Goal: Task Accomplishment & Management: Manage account settings

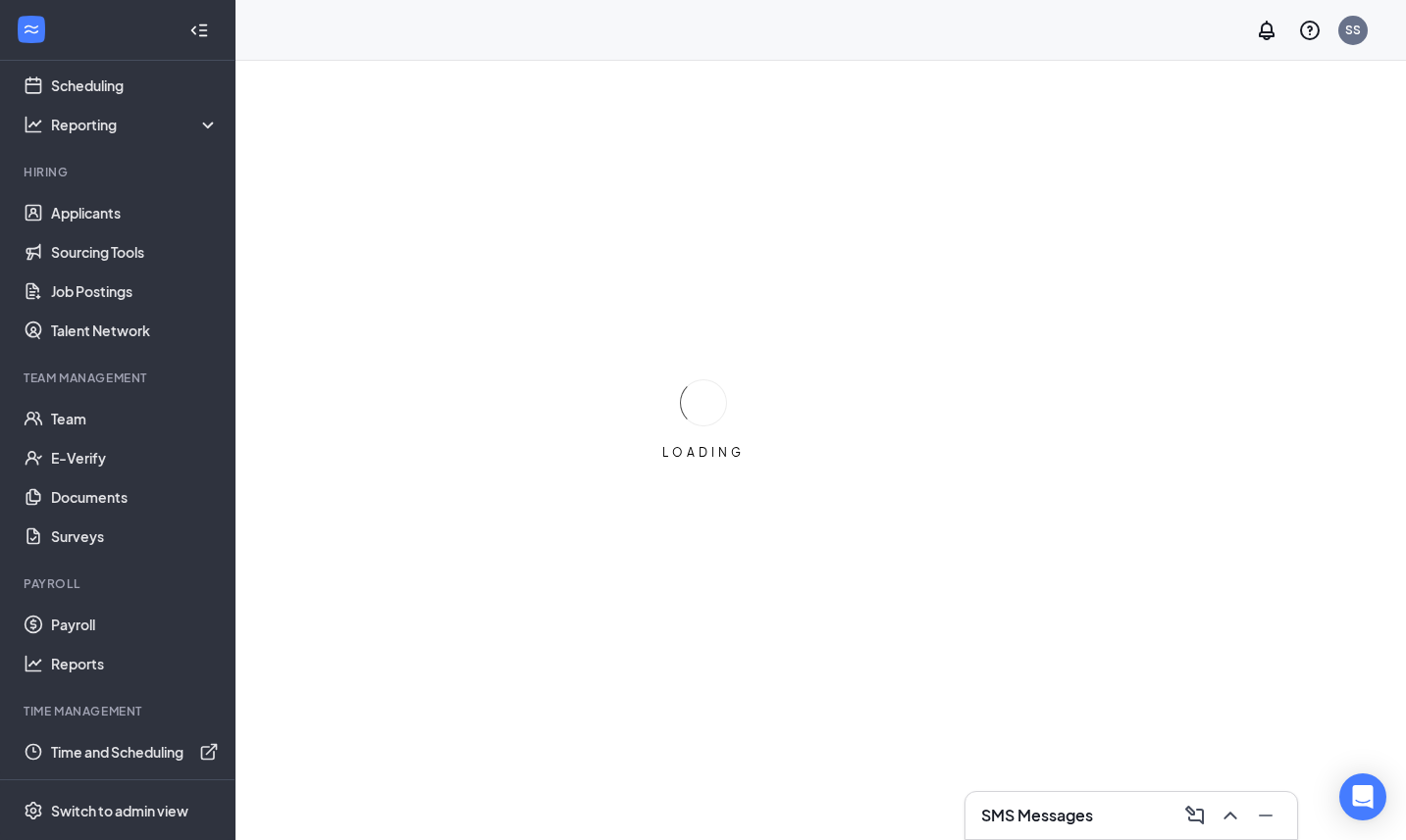
scroll to position [61, 0]
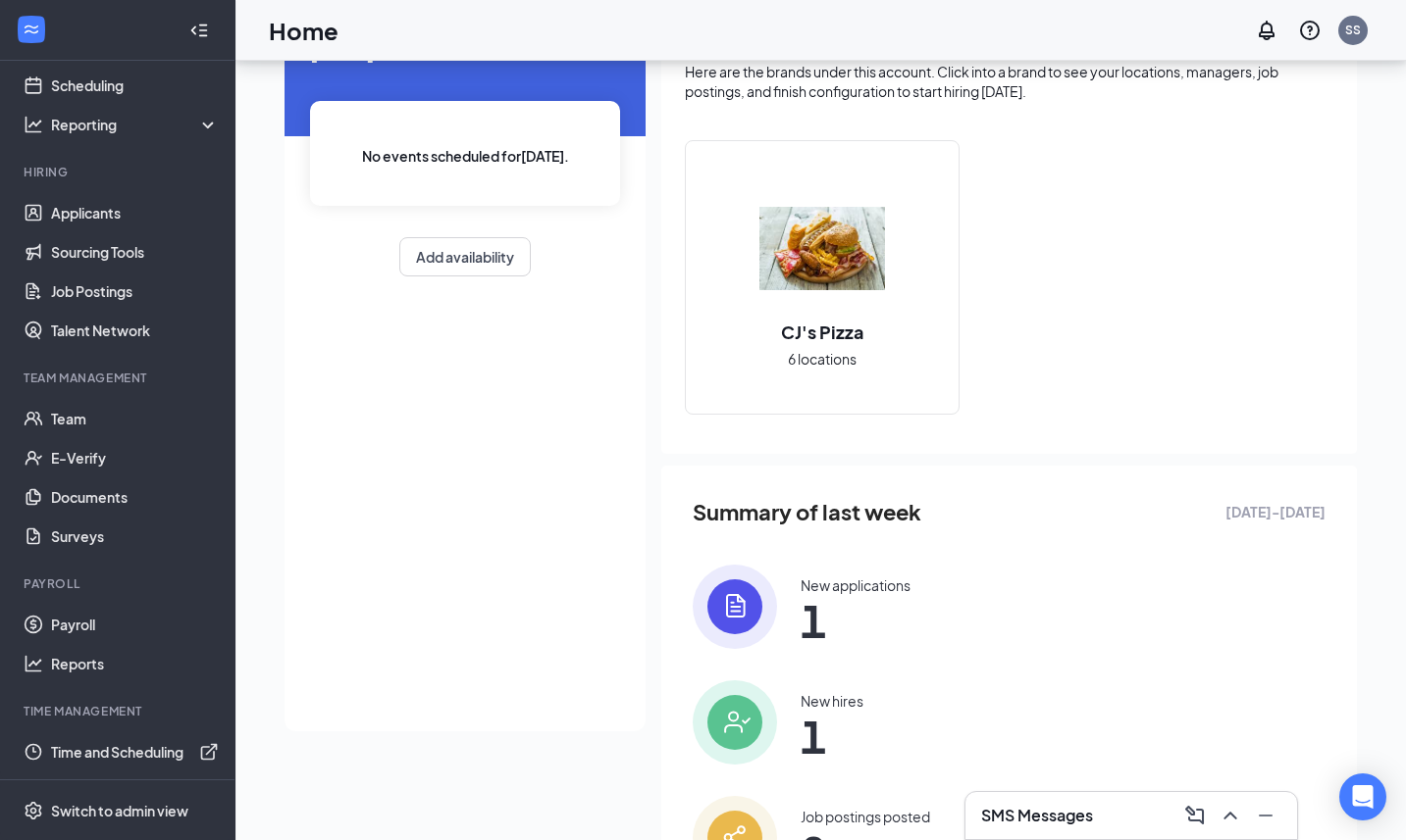
scroll to position [117, 0]
click at [90, 811] on div "Switch to admin view" at bounding box center [119, 811] width 137 height 20
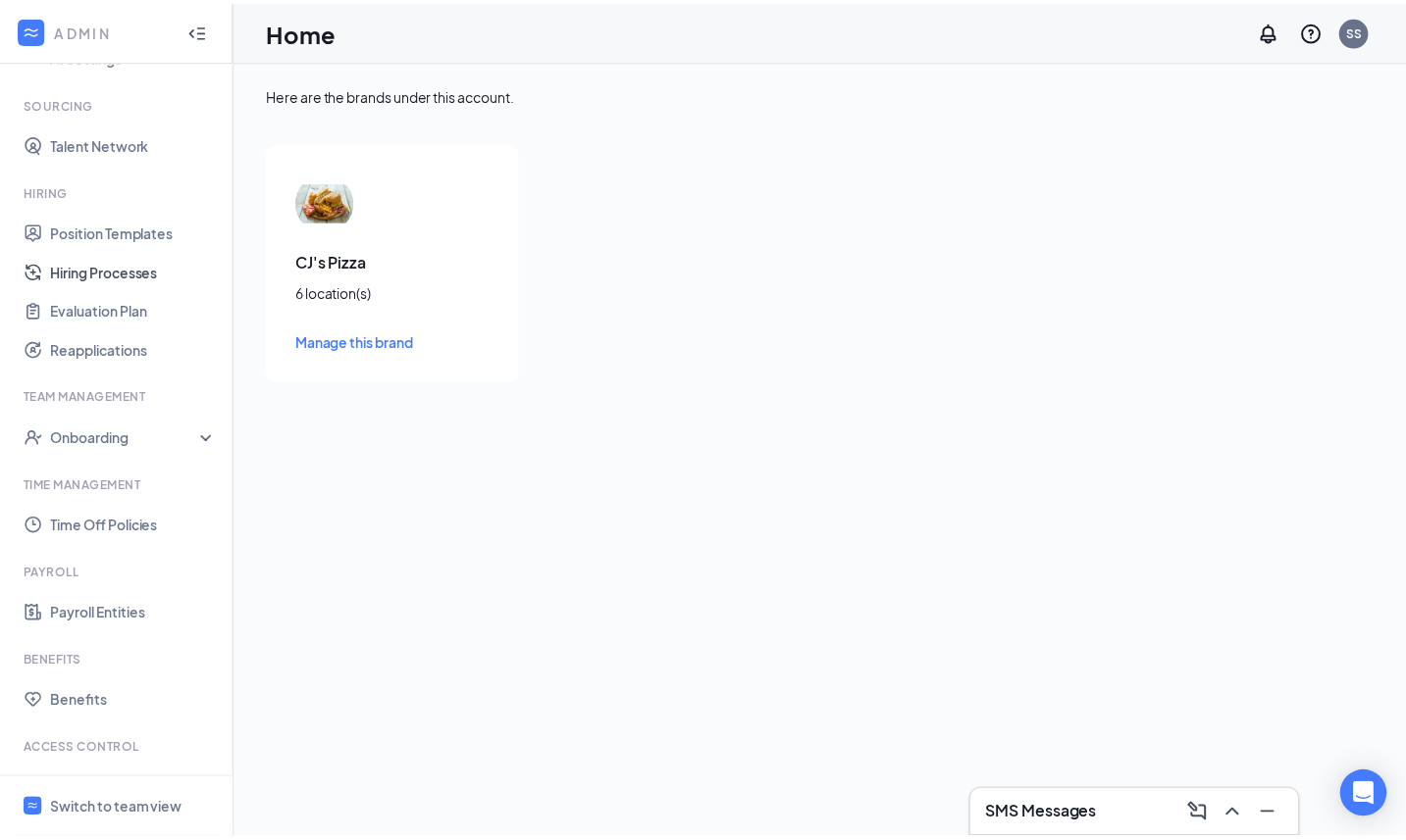
scroll to position [485, 0]
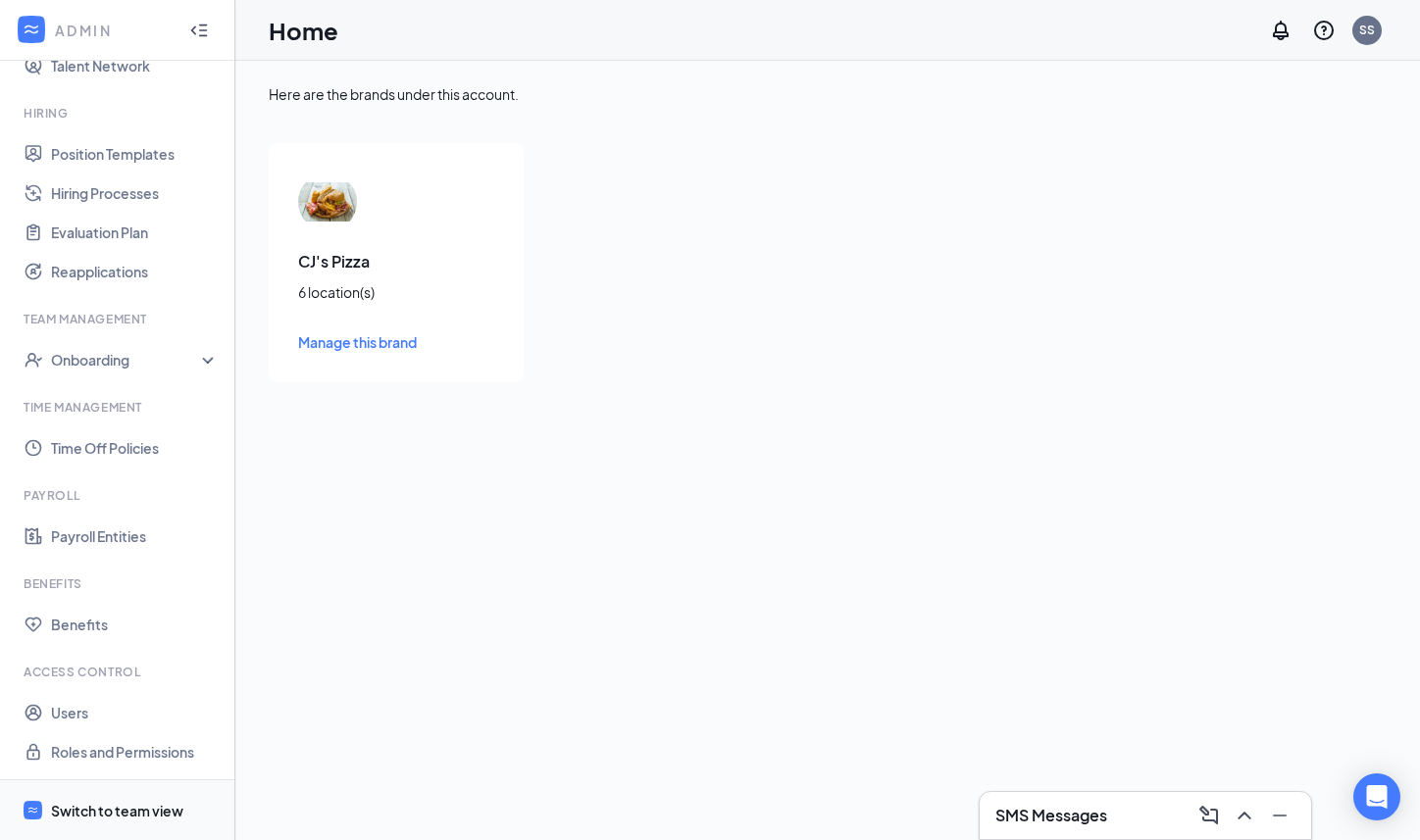
click at [89, 796] on span "Switch to team view" at bounding box center [135, 810] width 168 height 60
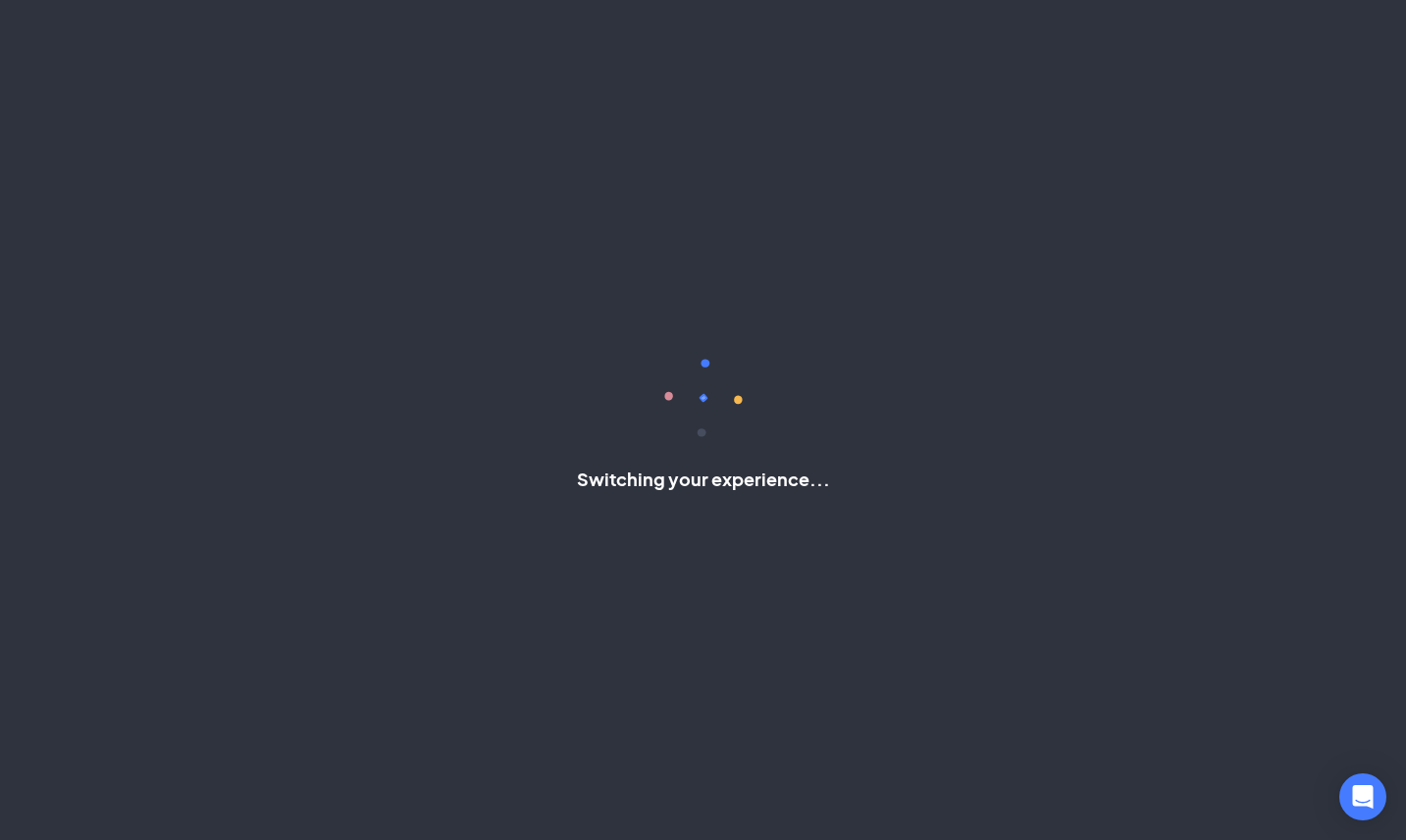
scroll to position [93, 0]
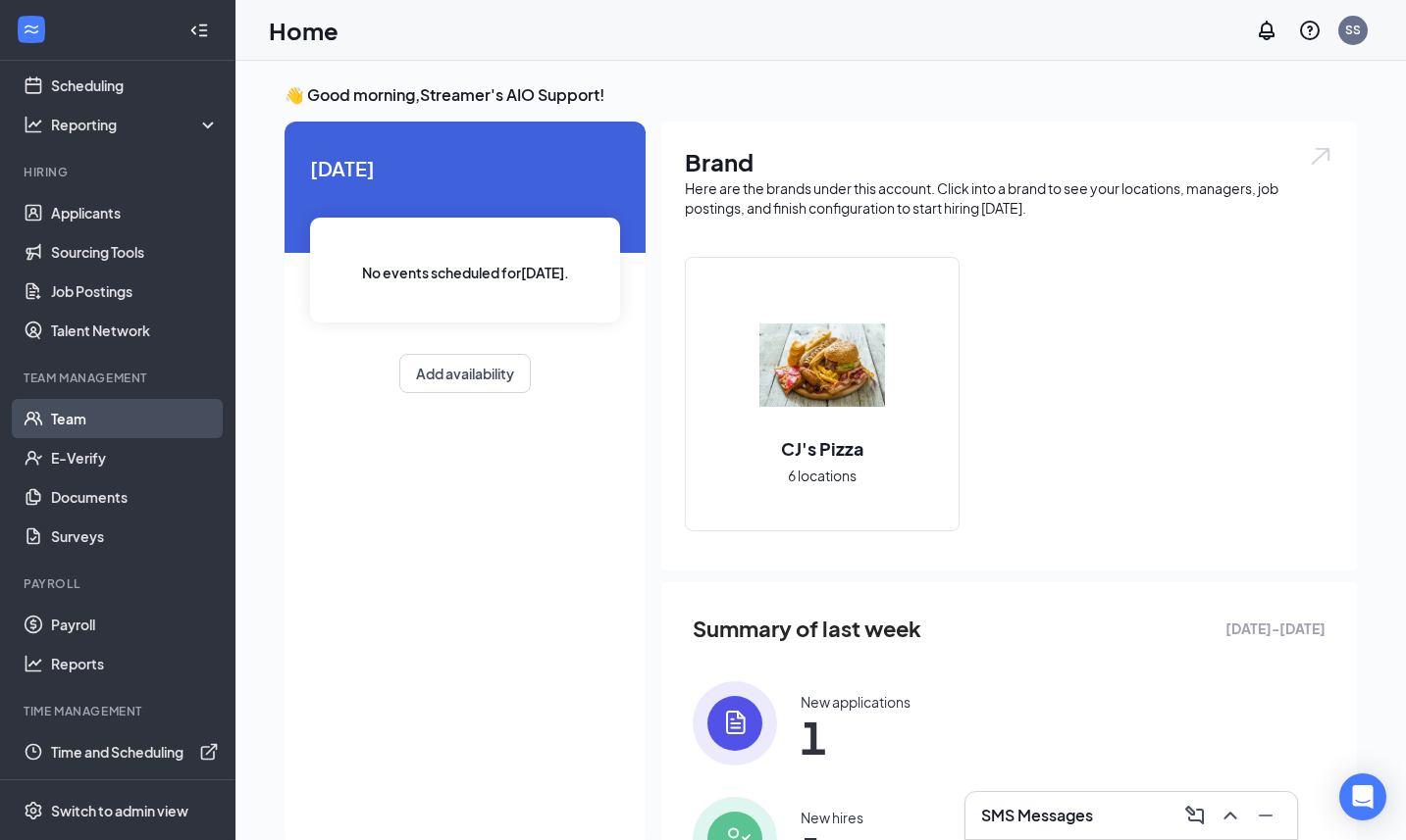
click at [85, 420] on link "Team" at bounding box center [135, 419] width 168 height 39
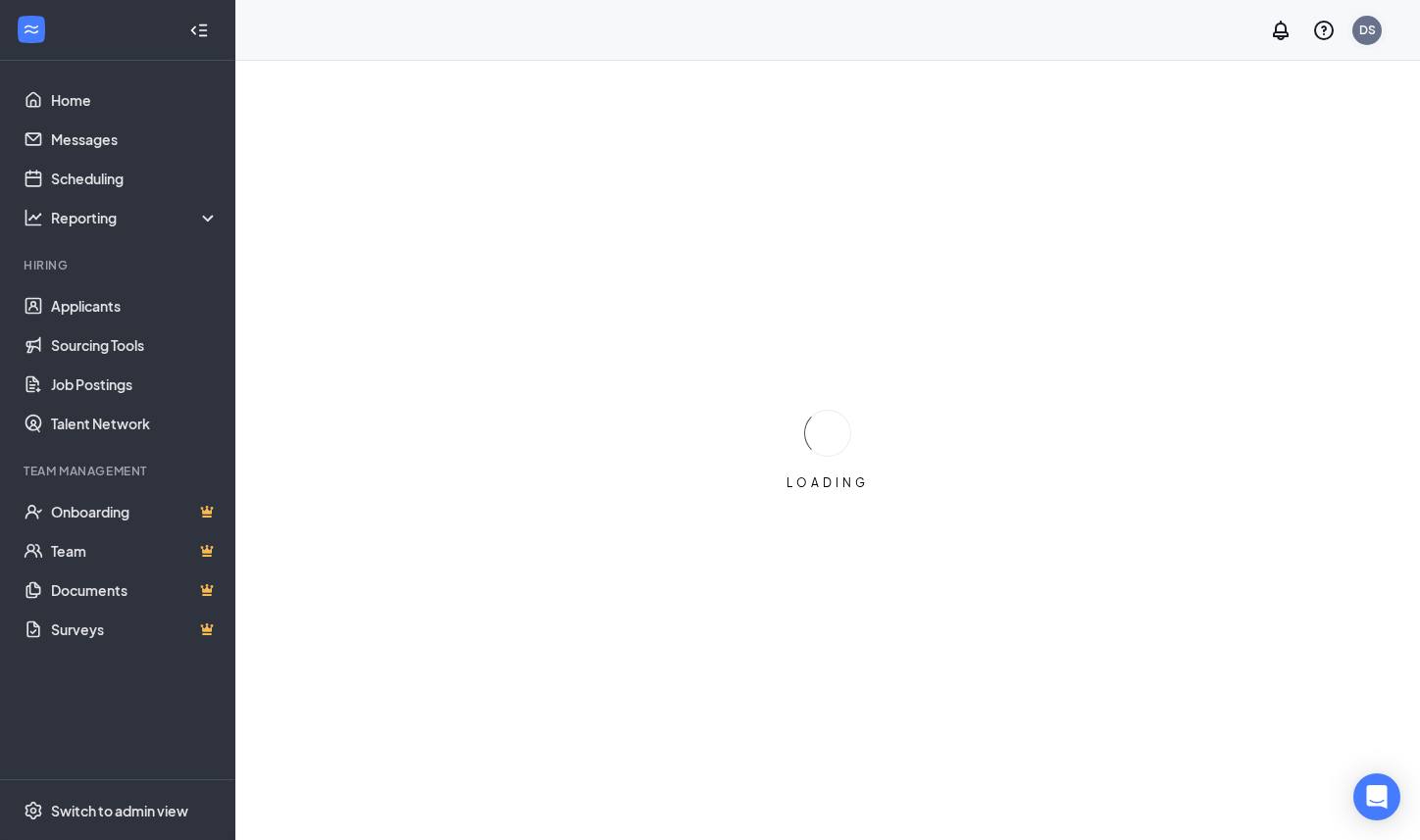
click at [1376, 34] on div "DS" at bounding box center [1367, 30] width 29 height 29
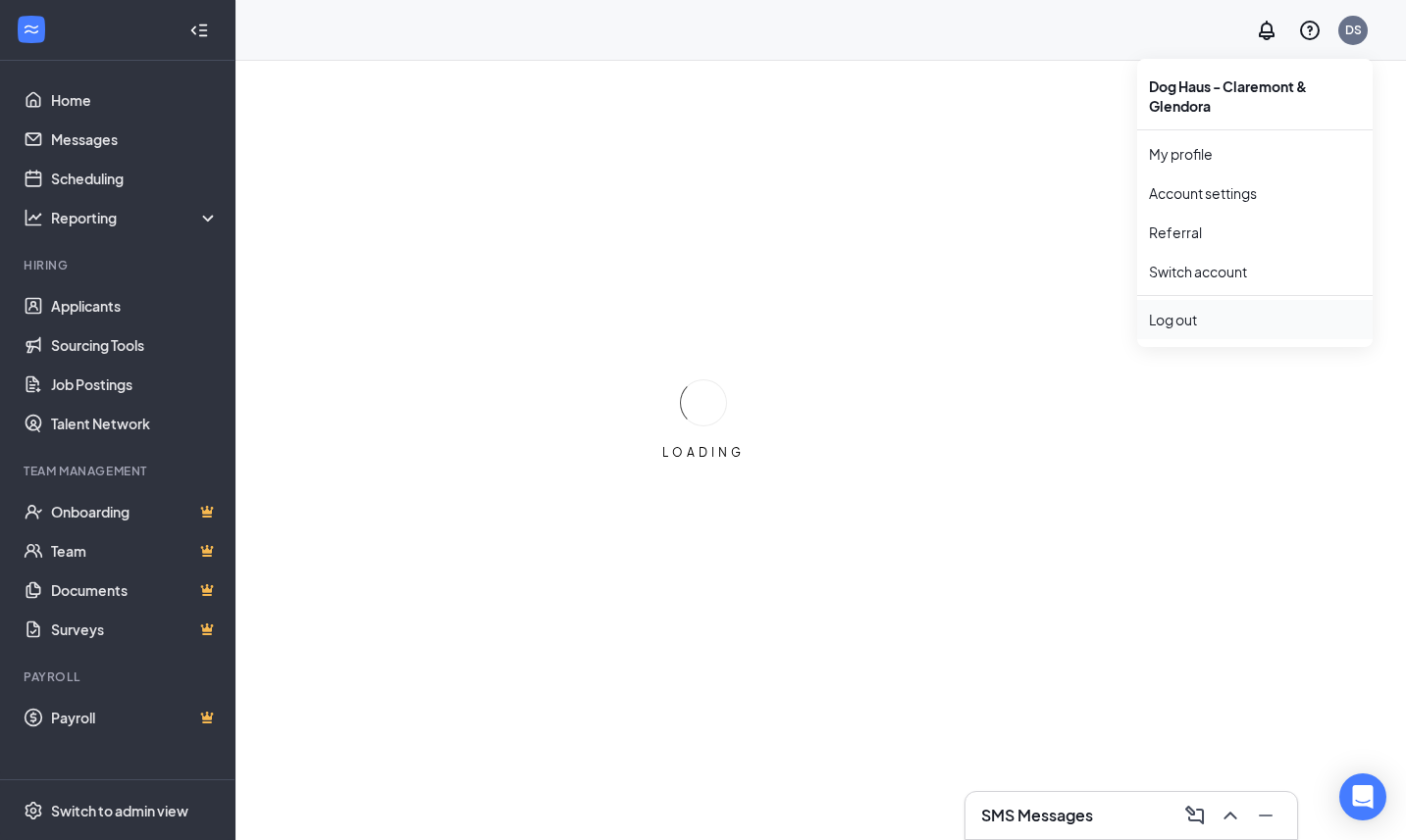
click at [1201, 320] on div "Log out" at bounding box center [1255, 320] width 212 height 20
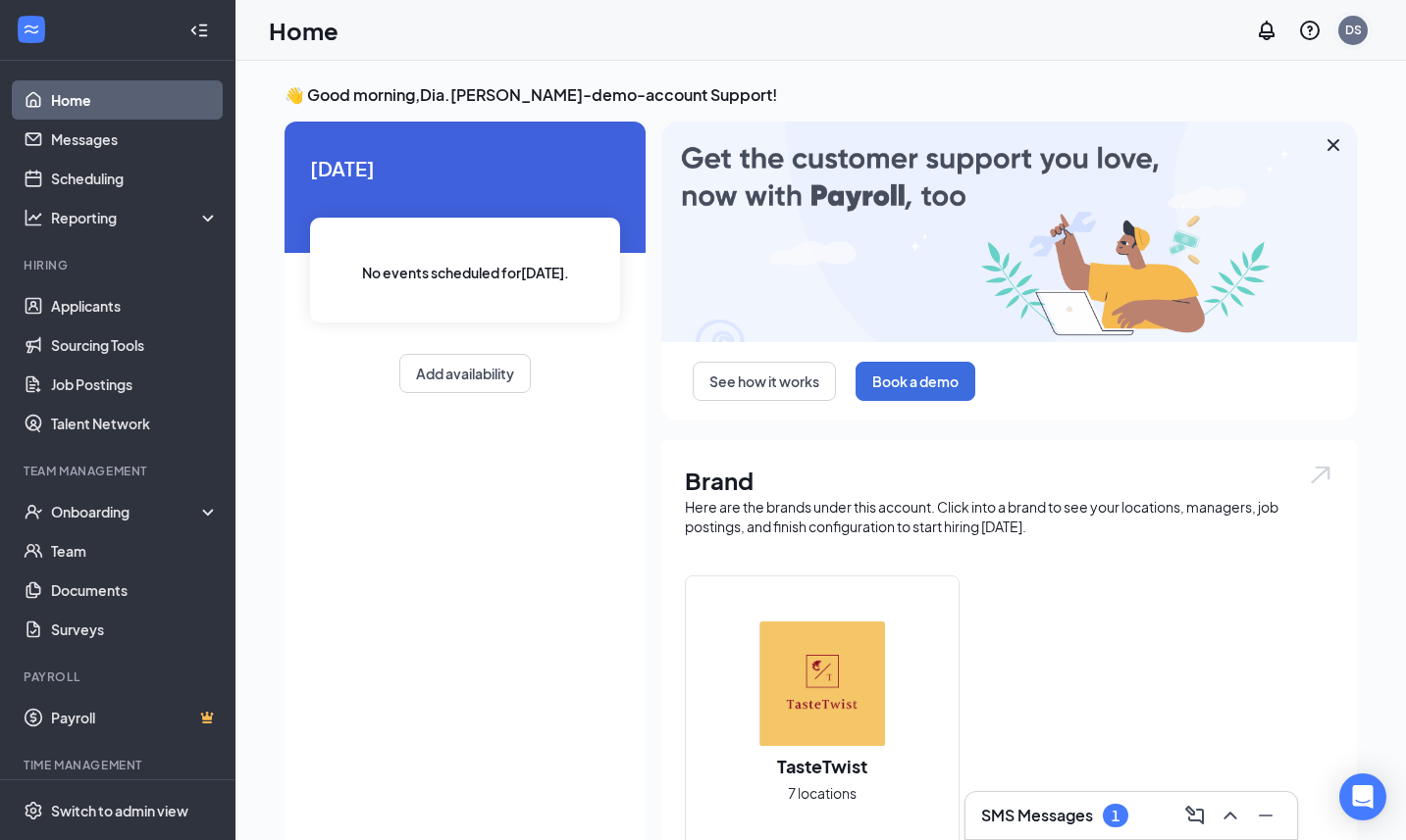
click at [1364, 30] on div "DS" at bounding box center [1352, 30] width 29 height 29
click at [157, 502] on div "Onboarding" at bounding box center [126, 512] width 151 height 20
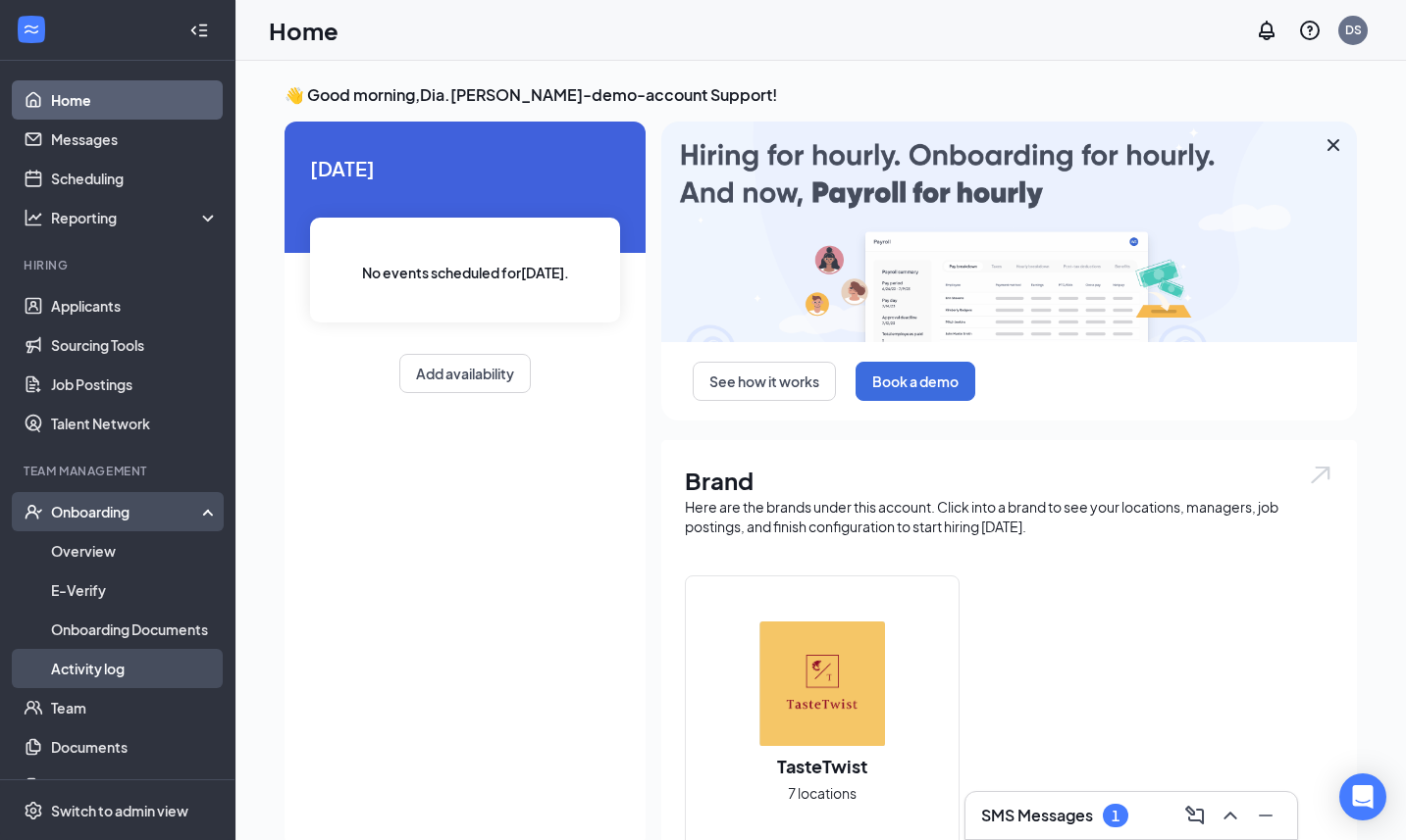
click at [74, 683] on link "Activity log" at bounding box center [135, 668] width 168 height 39
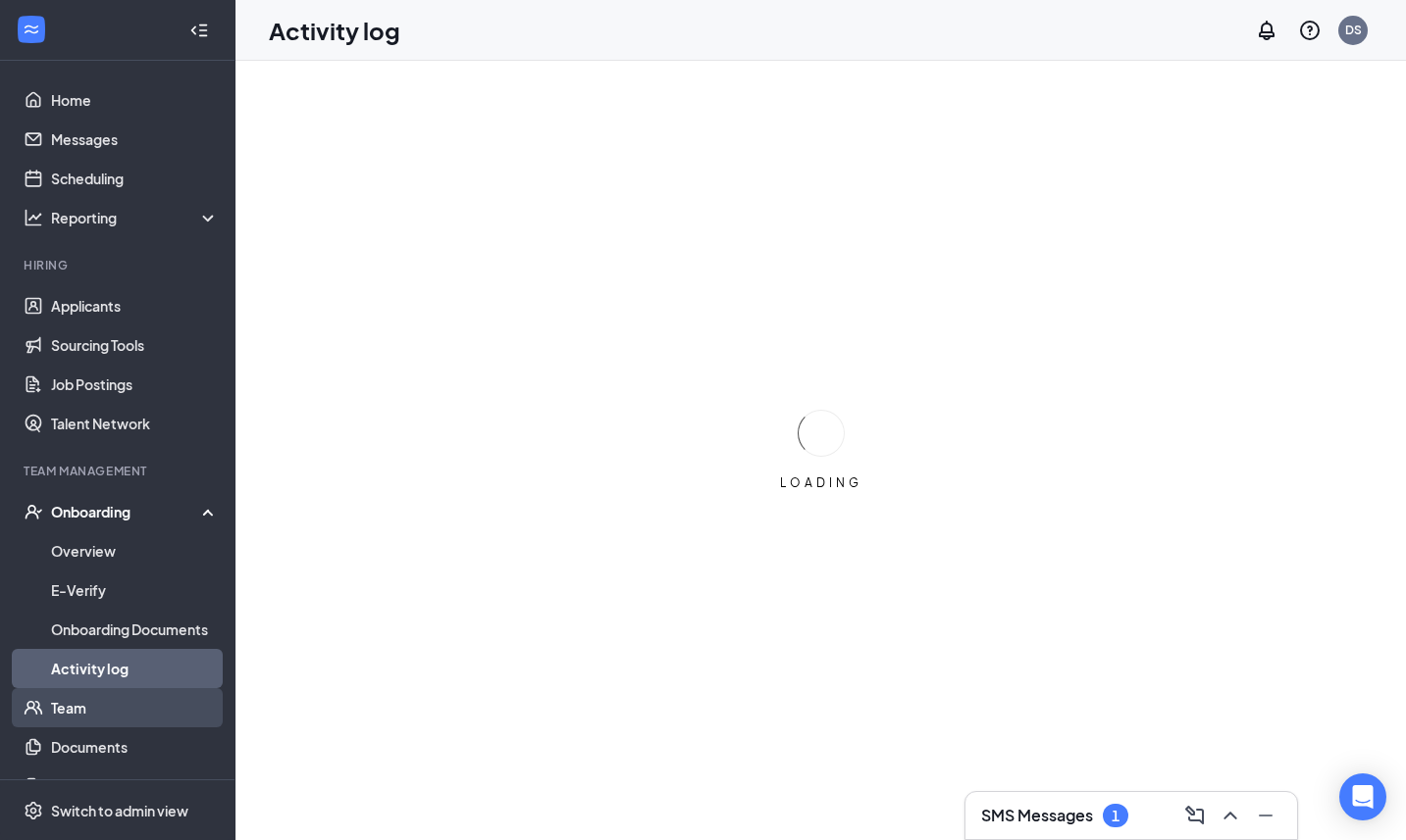
click at [71, 703] on link "Team" at bounding box center [135, 707] width 168 height 39
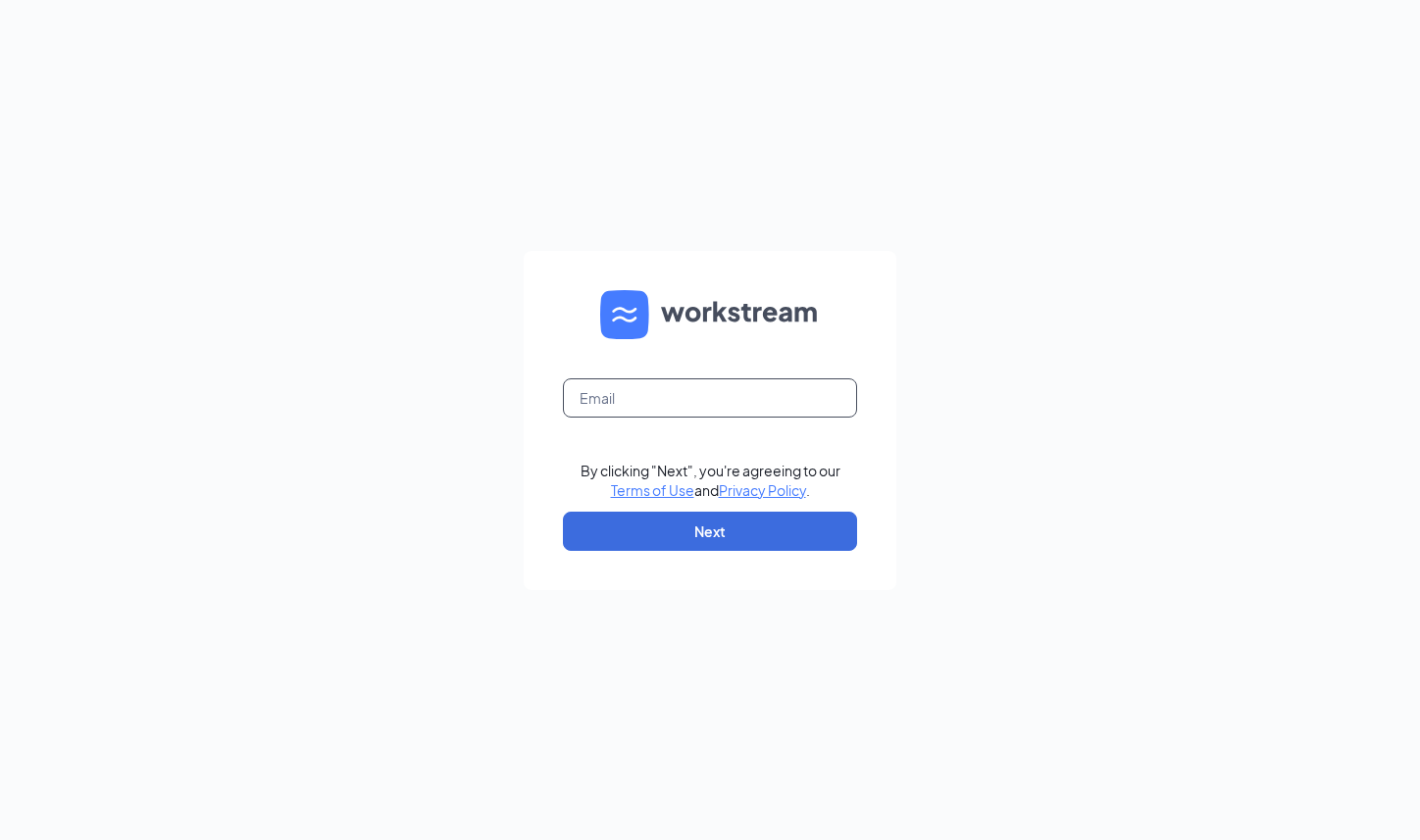
click at [650, 389] on input "text" at bounding box center [710, 398] width 294 height 39
type input "[EMAIL_ADDRESS][PERSON_NAME][DOMAIN_NAME]"
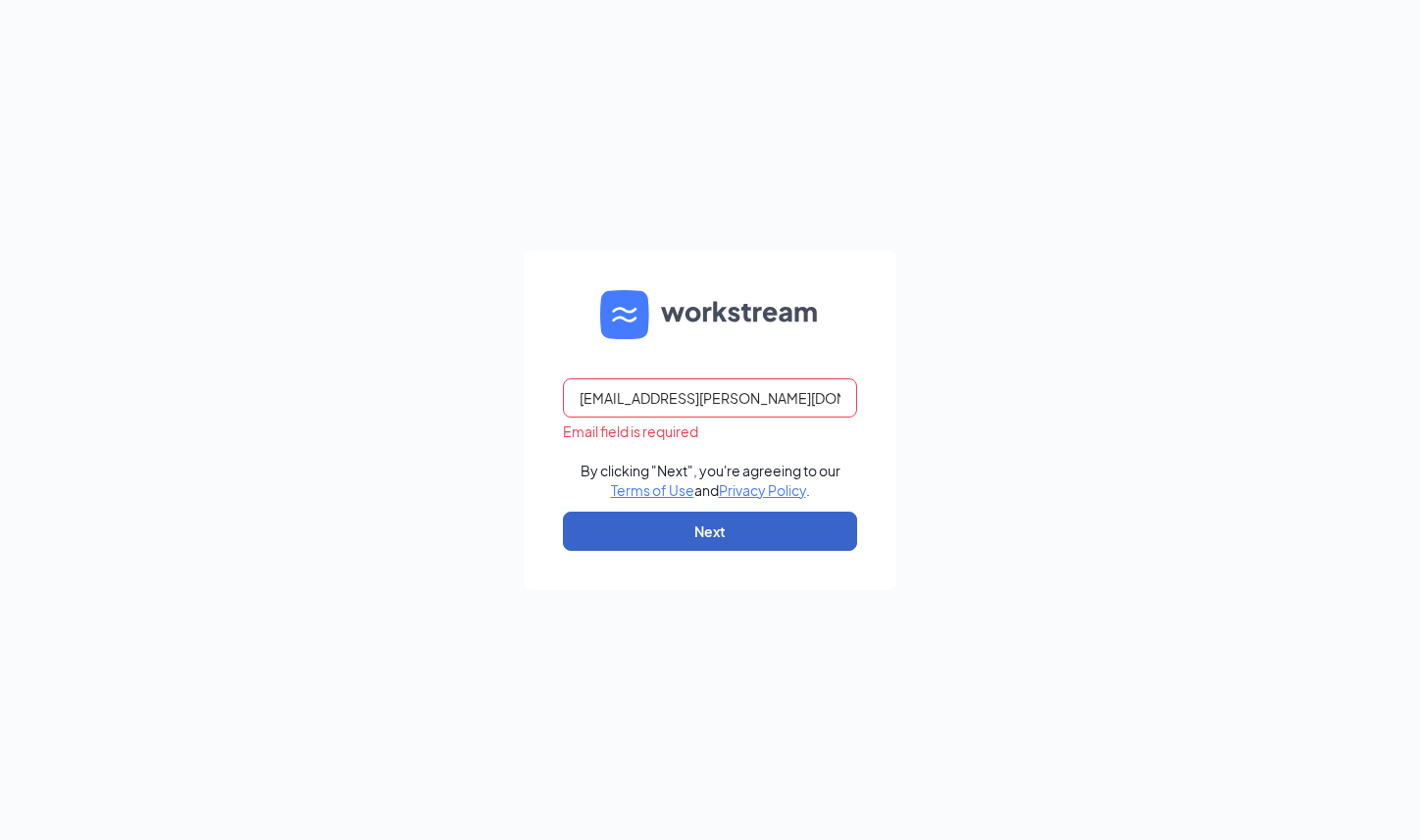
click at [811, 537] on button "Next" at bounding box center [710, 530] width 294 height 39
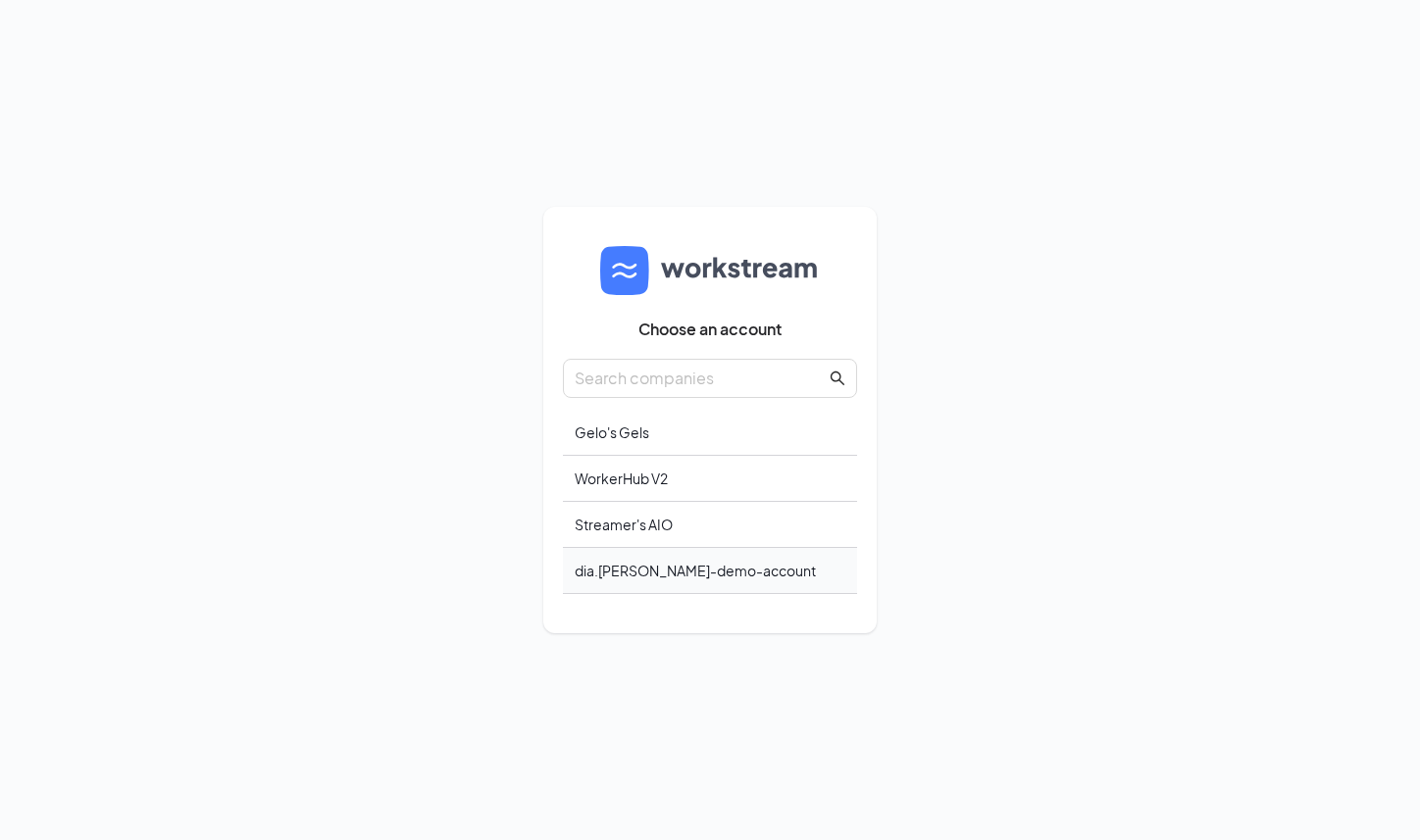
click at [696, 571] on div "dia.mercado-demo-account" at bounding box center [710, 571] width 294 height 46
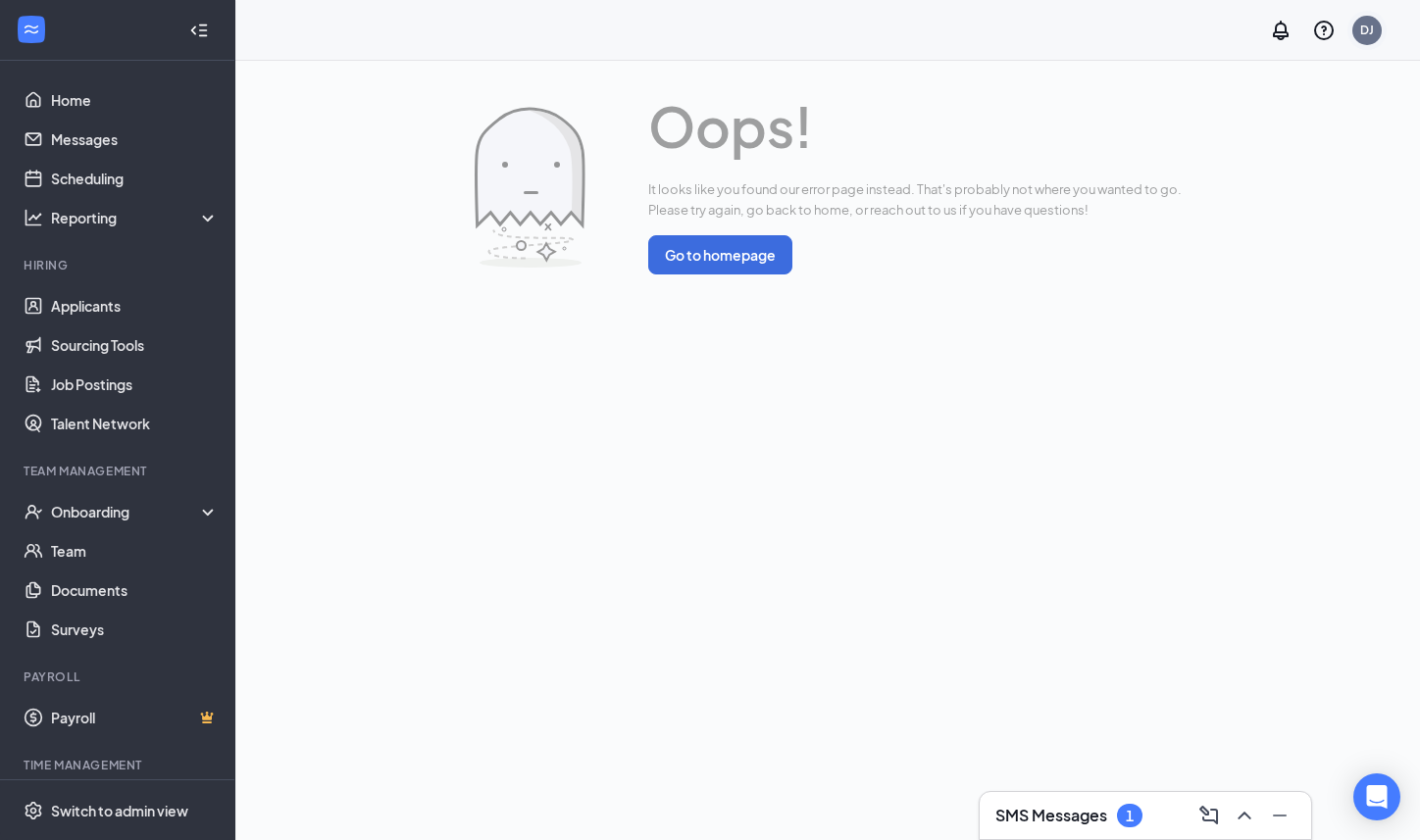
click at [1371, 27] on div "DJ" at bounding box center [1368, 30] width 14 height 17
click at [134, 539] on link "Team" at bounding box center [135, 550] width 168 height 39
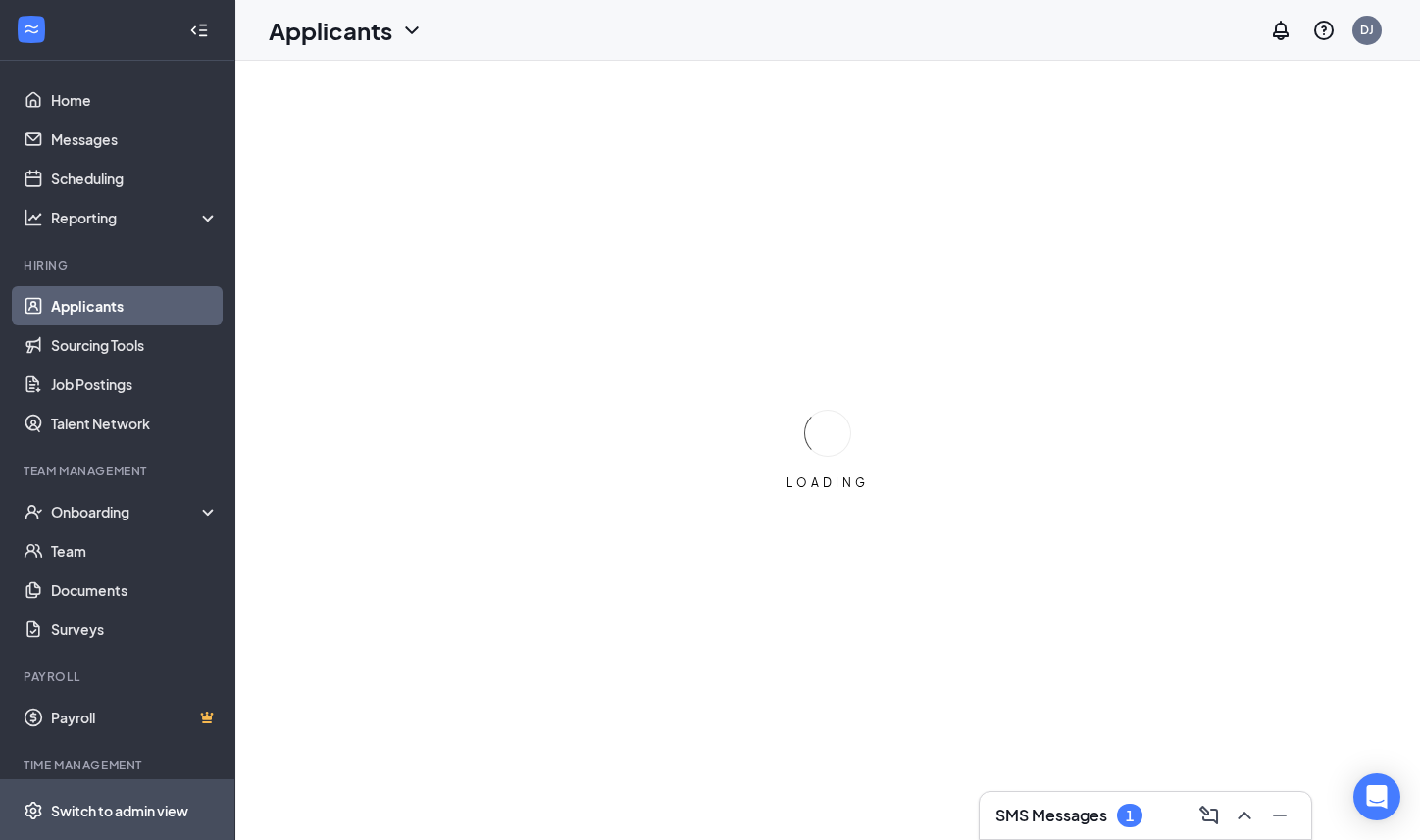
click at [100, 810] on div "Switch to admin view" at bounding box center [119, 811] width 137 height 20
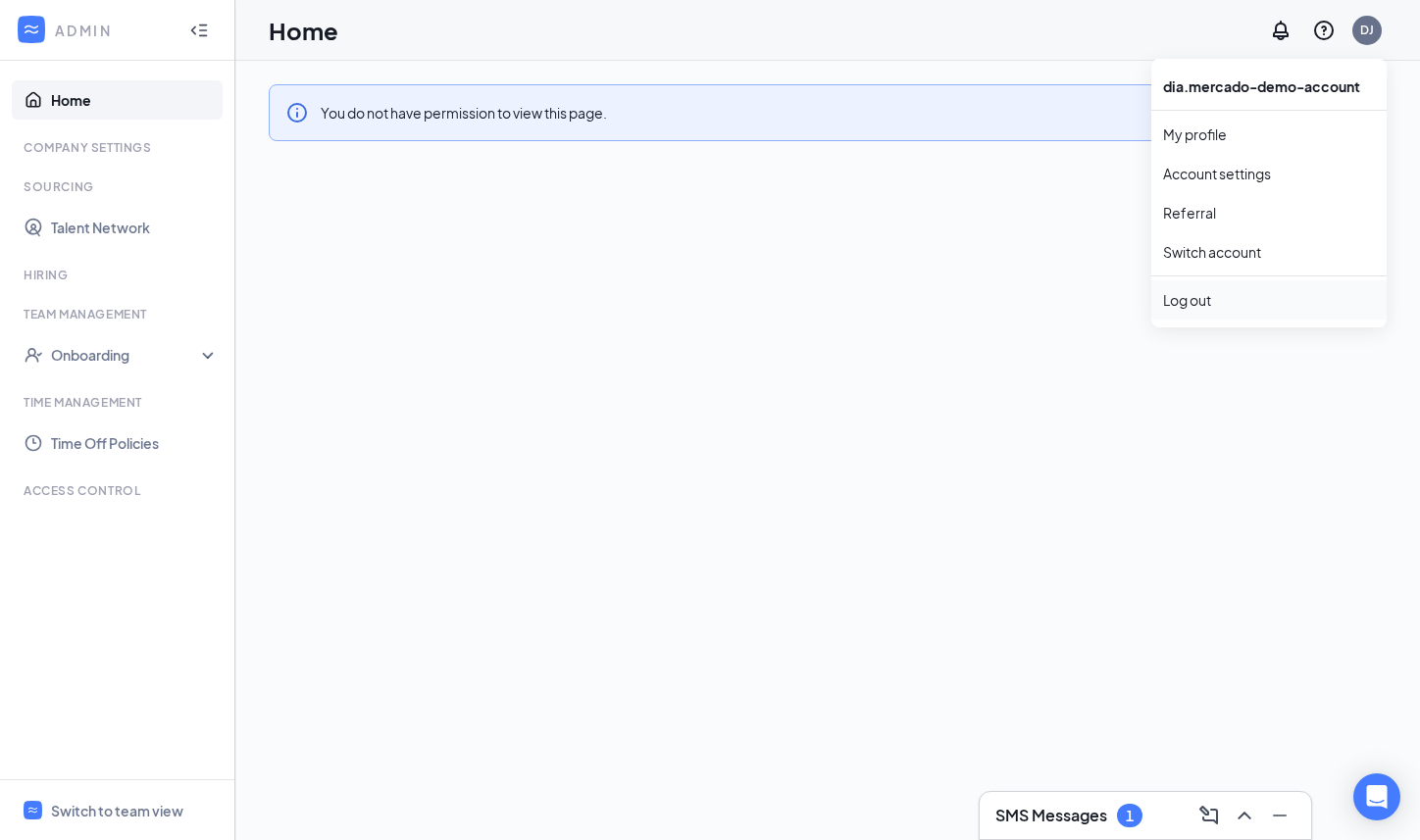
click at [1196, 307] on div "Log out" at bounding box center [1269, 301] width 212 height 20
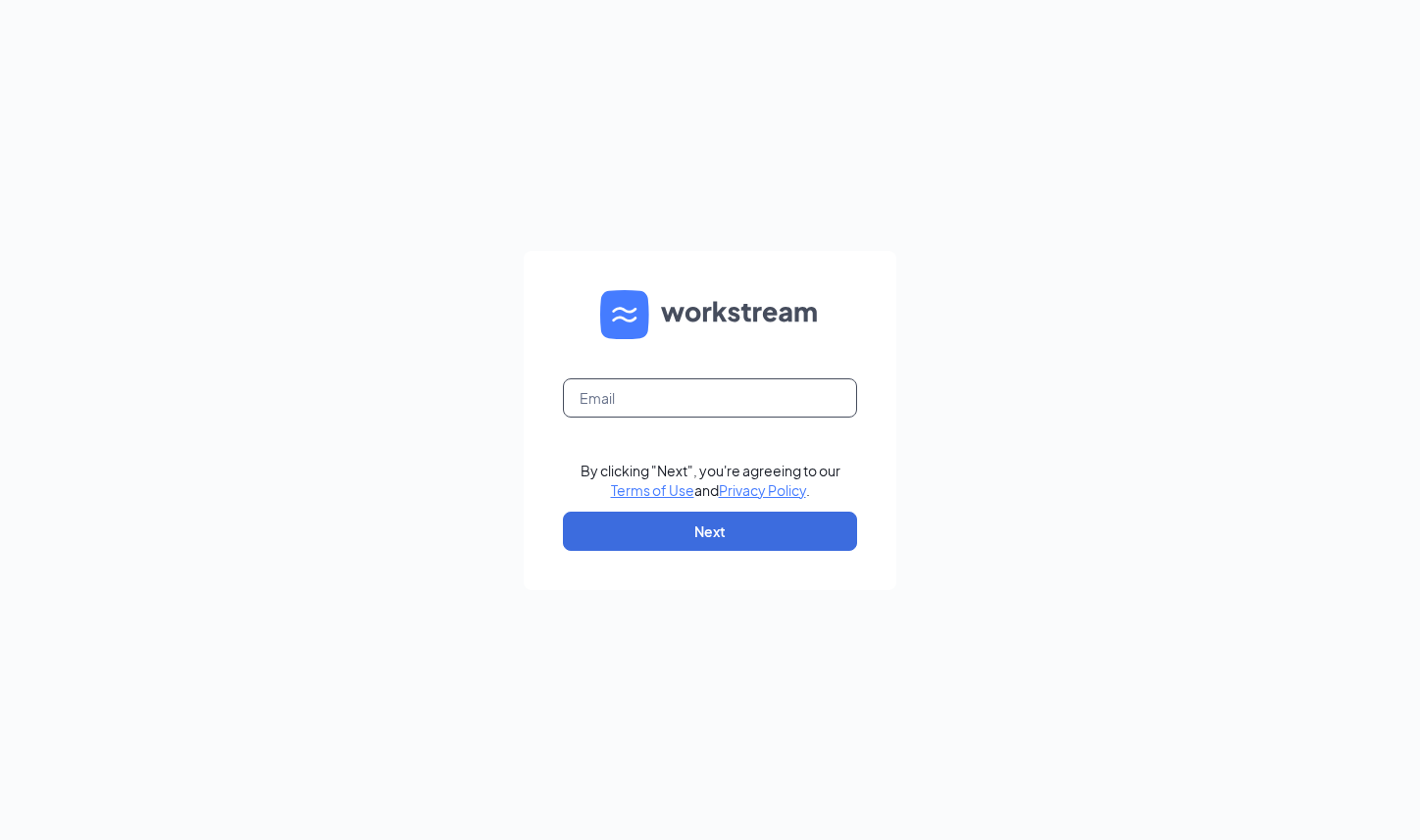
click at [705, 398] on input "text" at bounding box center [710, 398] width 294 height 39
type input "[EMAIL_ADDRESS][PERSON_NAME][DOMAIN_NAME]"
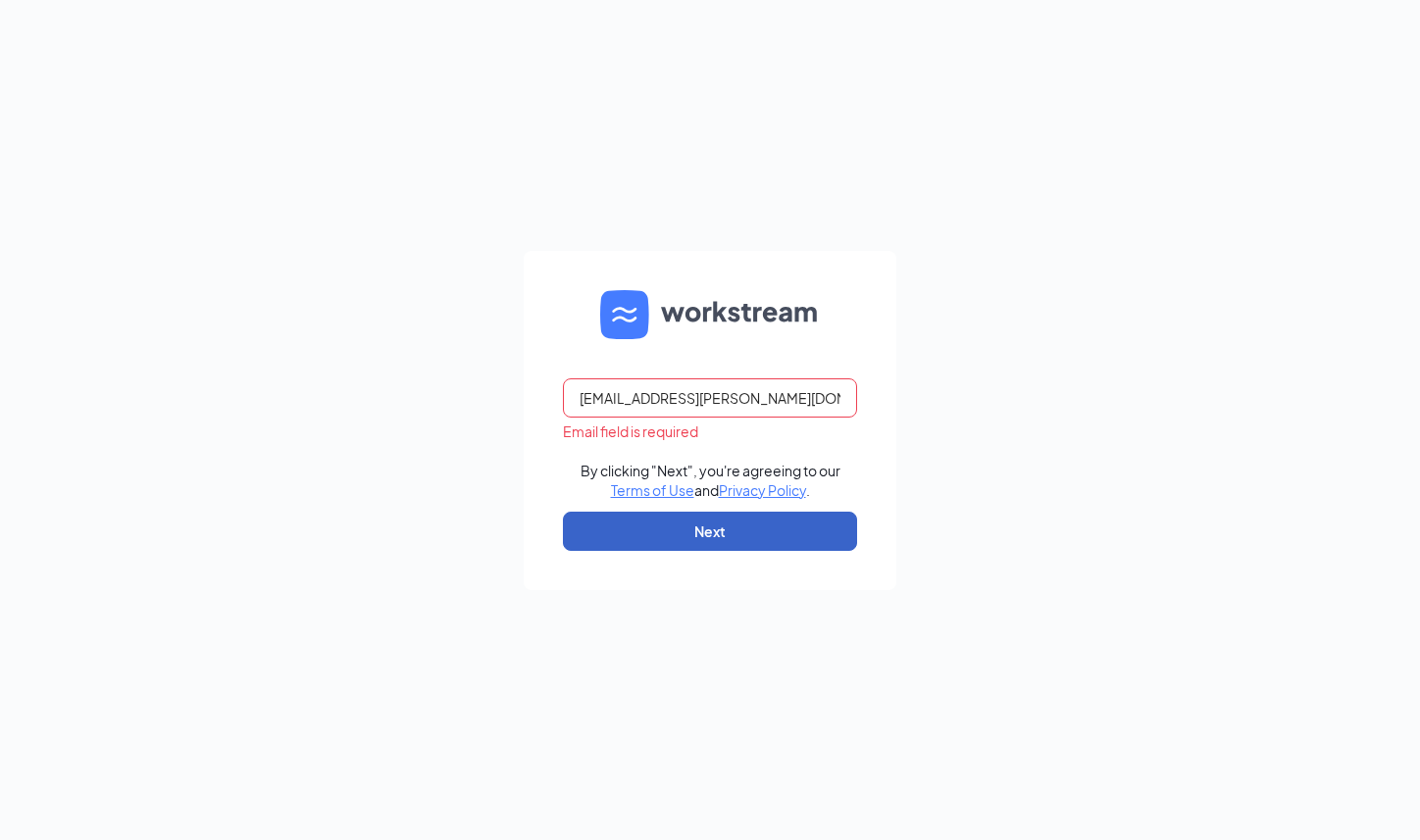
click at [763, 518] on button "Next" at bounding box center [710, 530] width 294 height 39
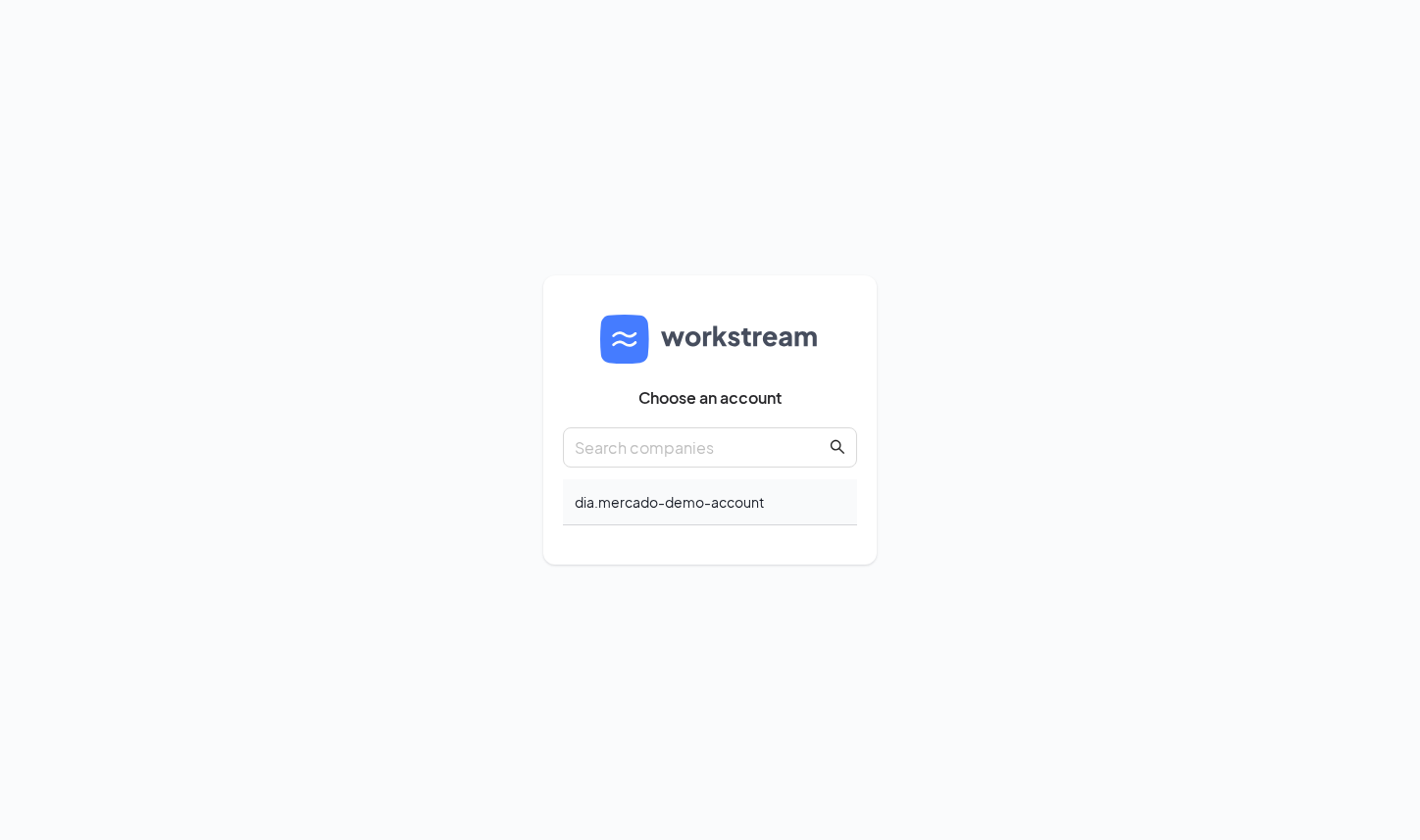
click at [637, 515] on div "dia.mercado-demo-account" at bounding box center [710, 502] width 294 height 46
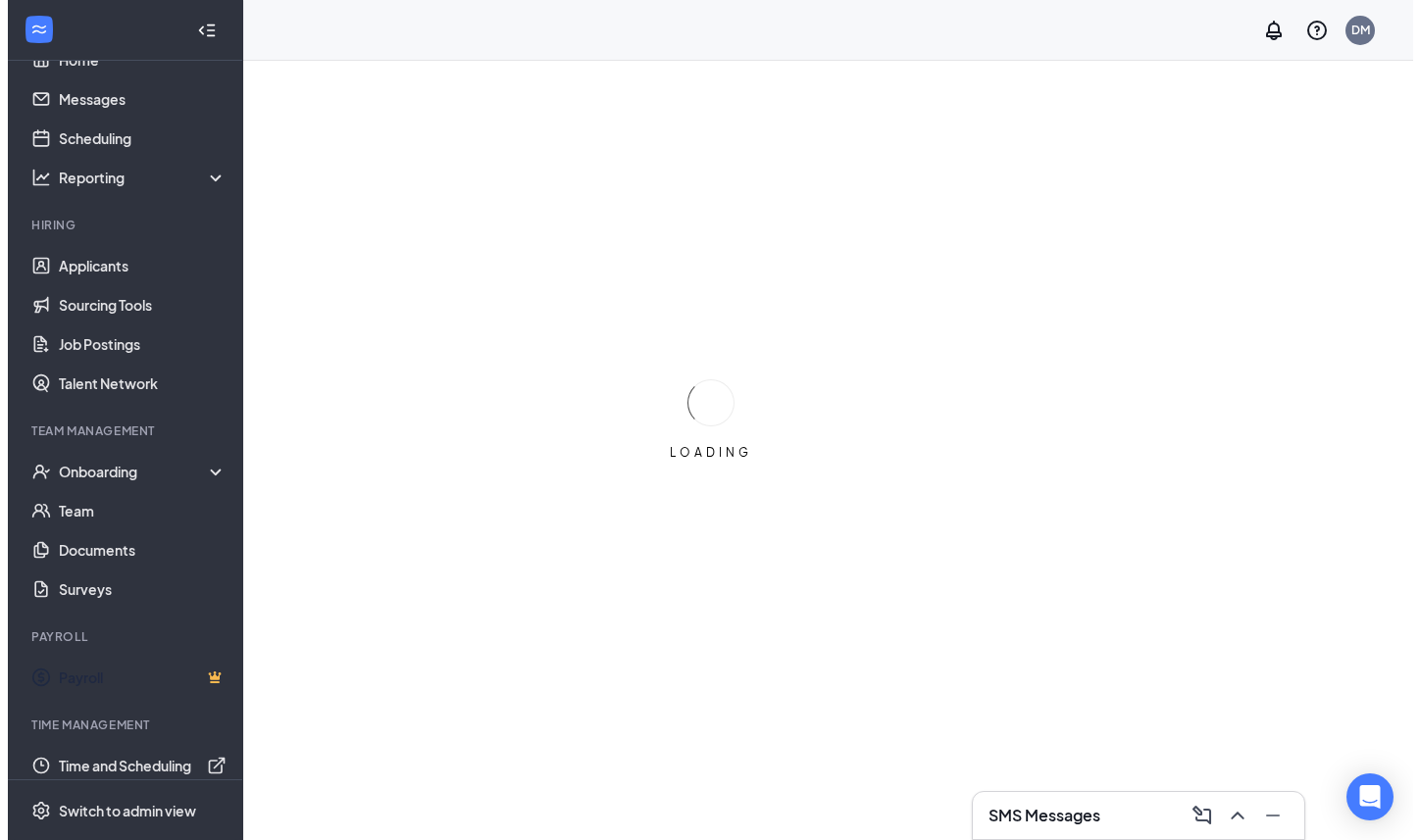
scroll to position [54, 0]
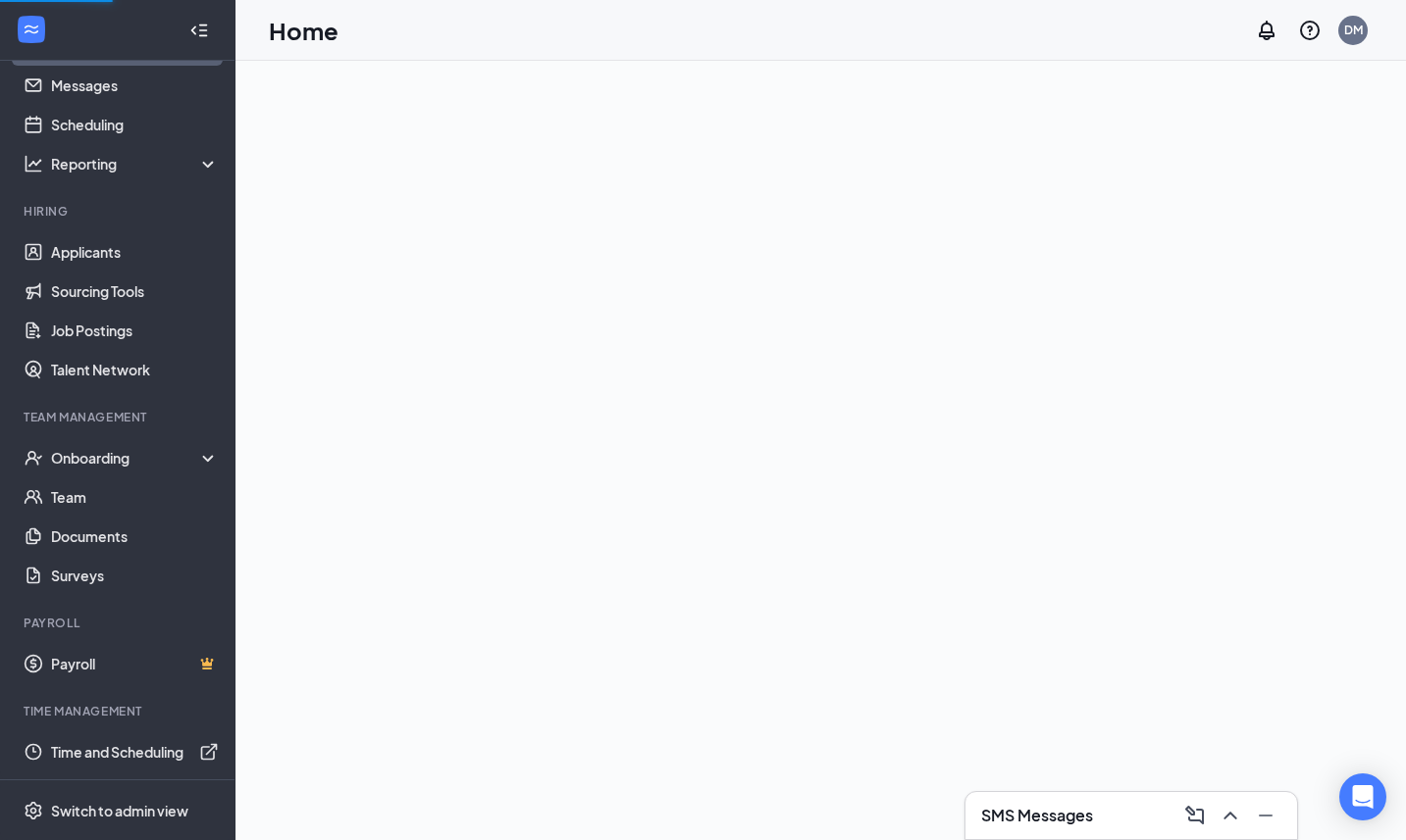
click at [103, 776] on ul "Home Messages Scheduling Reporting Hiring Applicants Sourcing Tools Job Posting…" at bounding box center [117, 394] width 235 height 773
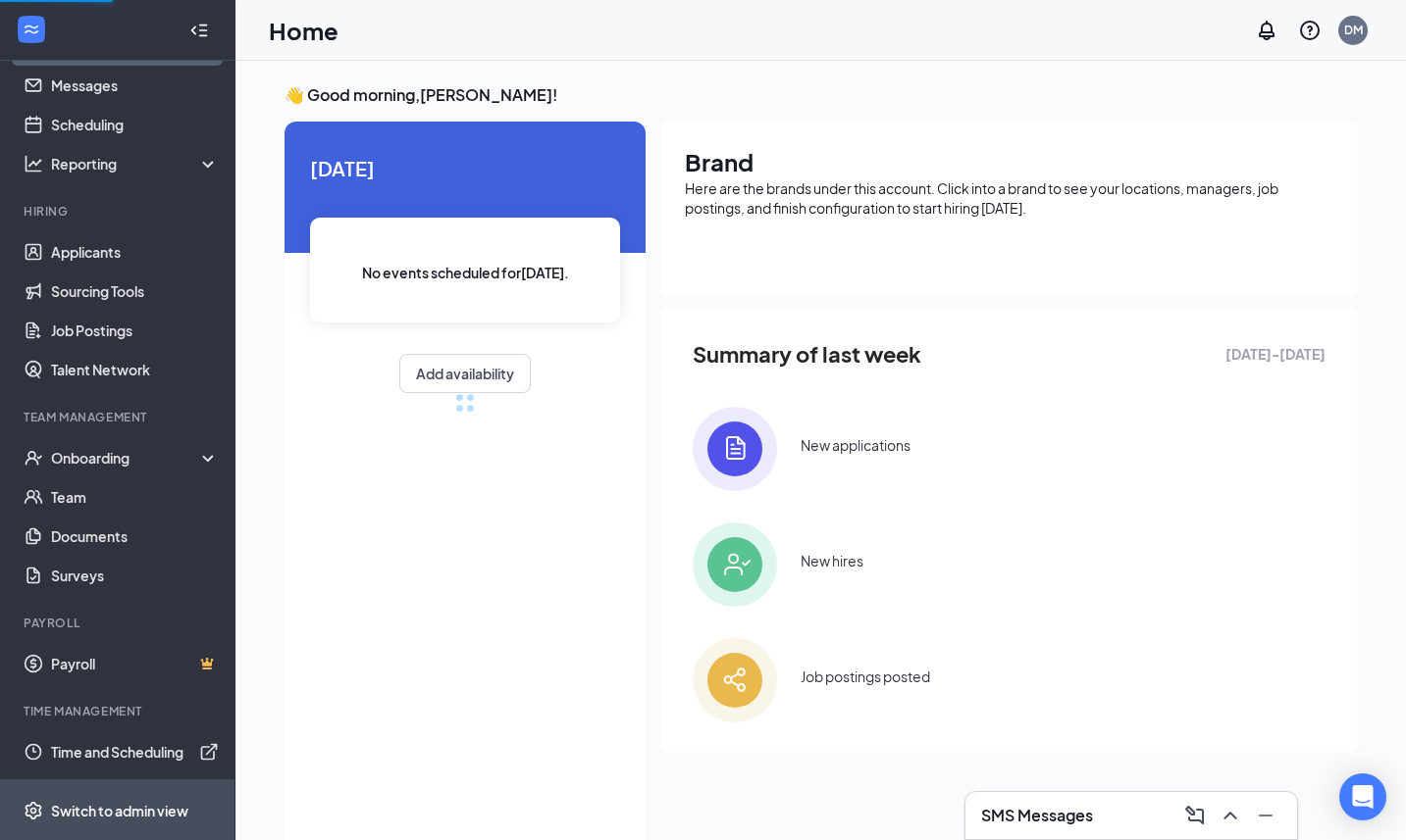
click at [105, 797] on span "Switch to admin view" at bounding box center [135, 810] width 168 height 60
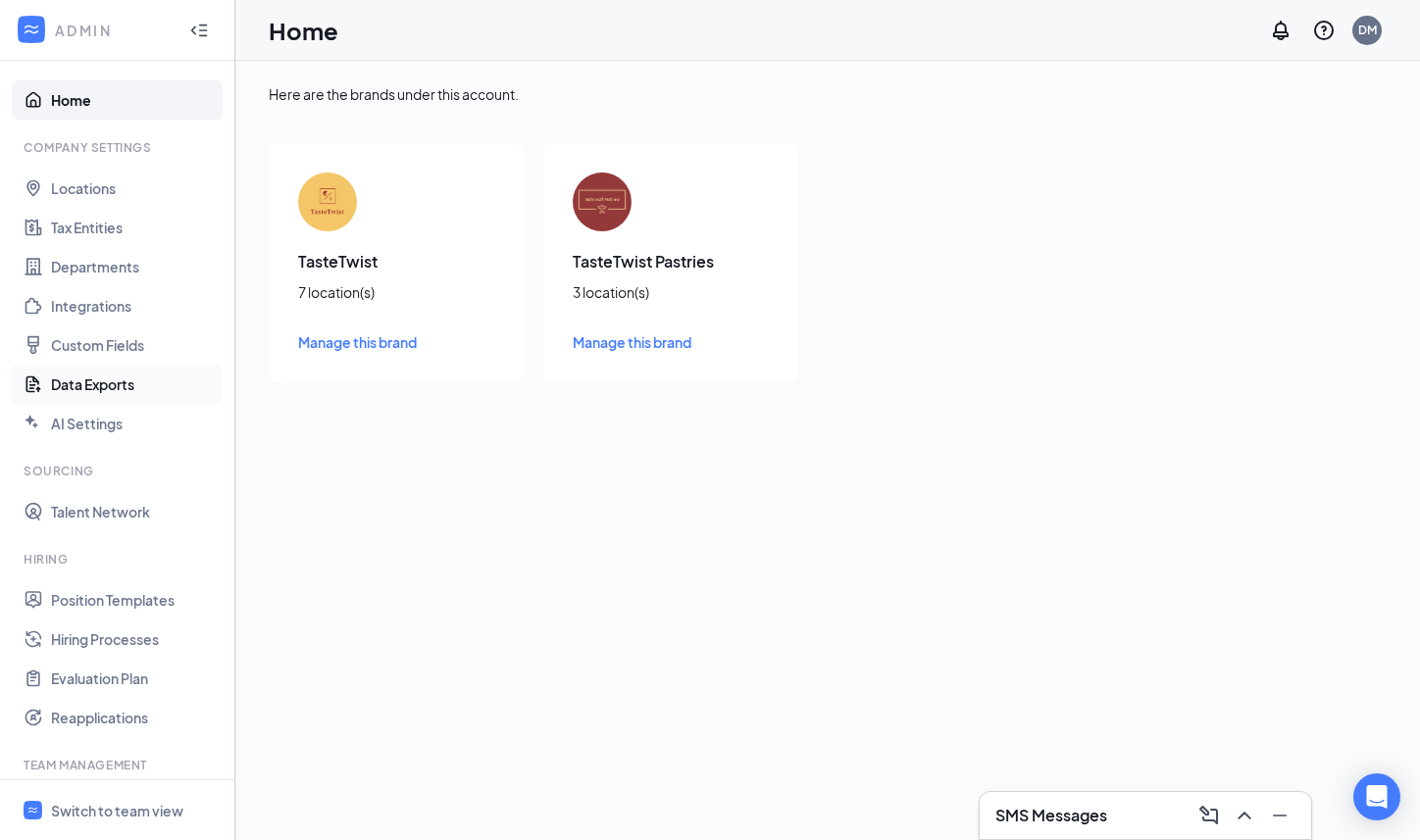
click at [80, 394] on link "Data Exports" at bounding box center [135, 384] width 168 height 39
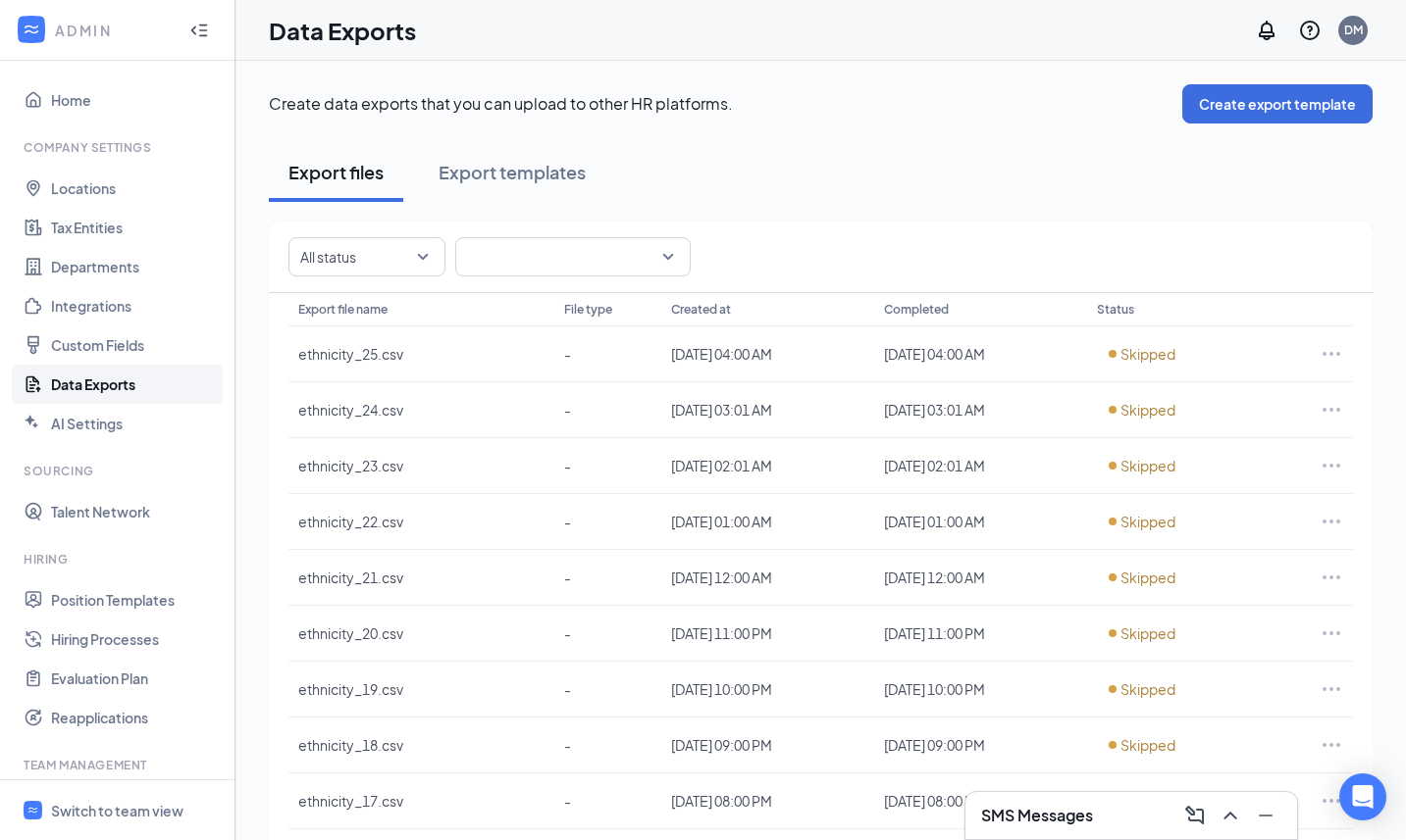
click at [377, 255] on div at bounding box center [358, 256] width 128 height 31
click at [1135, 93] on p "Create data exports that you can upload to other HR platforms." at bounding box center [725, 104] width 913 height 22
click at [1286, 101] on button "Create export template" at bounding box center [1277, 103] width 190 height 39
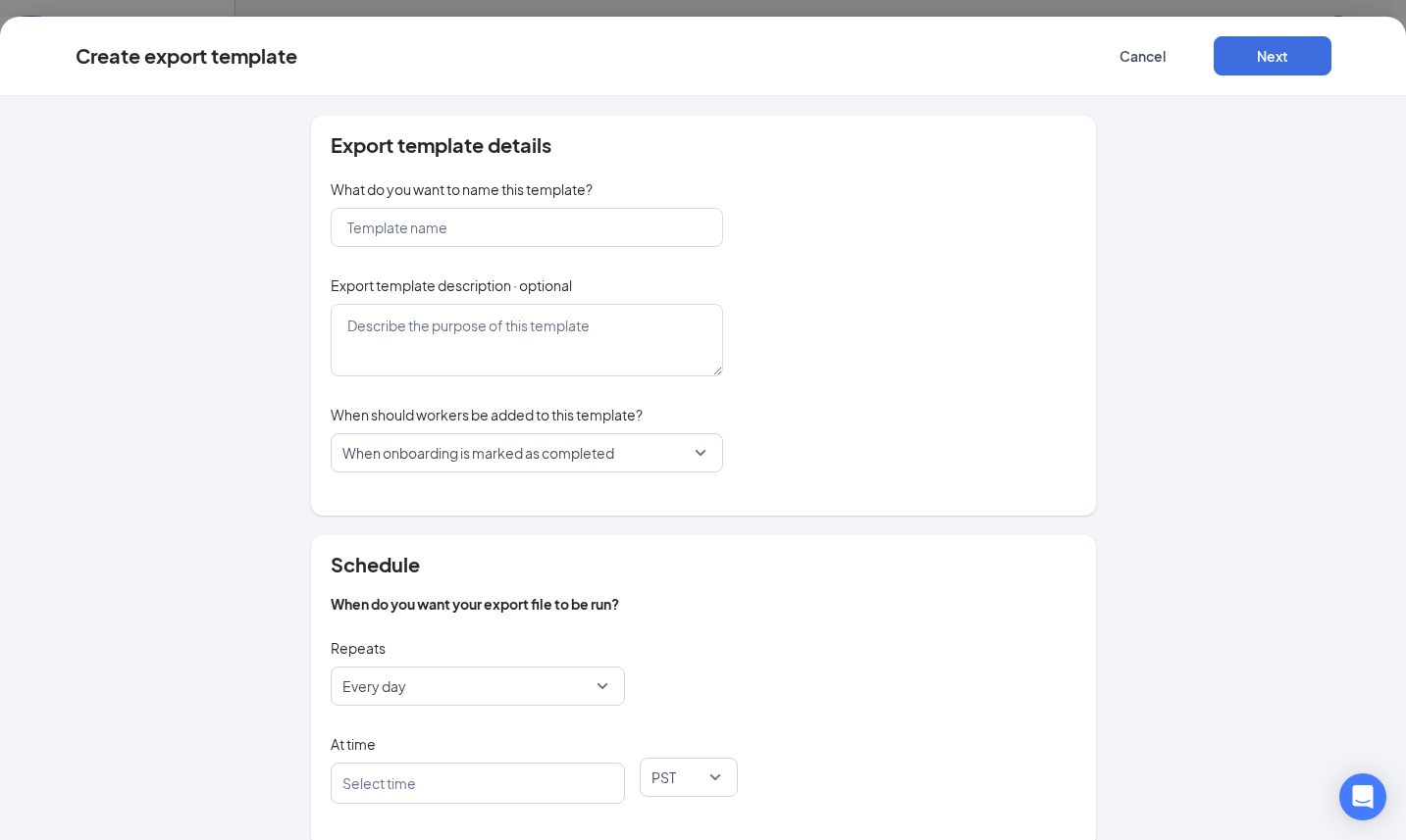
click at [451, 200] on label "What do you want to name this template?" at bounding box center [462, 190] width 262 height 22
click at [441, 225] on input "text" at bounding box center [527, 227] width 393 height 39
type input "Test"
click at [438, 379] on div "Export template details What do you want to name this template? Test Export tem…" at bounding box center [703, 316] width 784 height 401
click at [453, 351] on textarea at bounding box center [527, 340] width 393 height 73
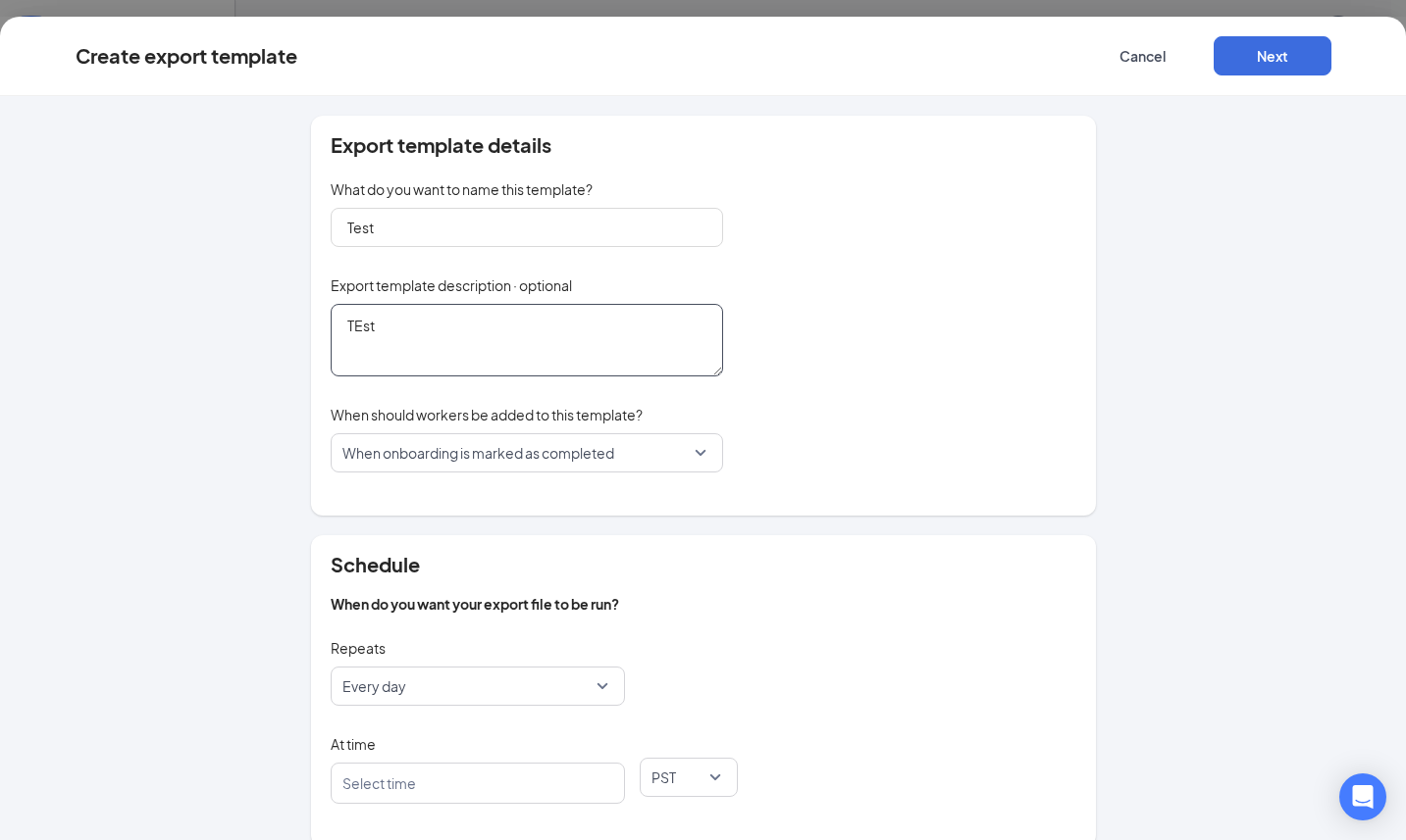
click at [479, 460] on span "When onboarding is marked as completed" at bounding box center [479, 452] width 272 height 37
type textarea "TEst"
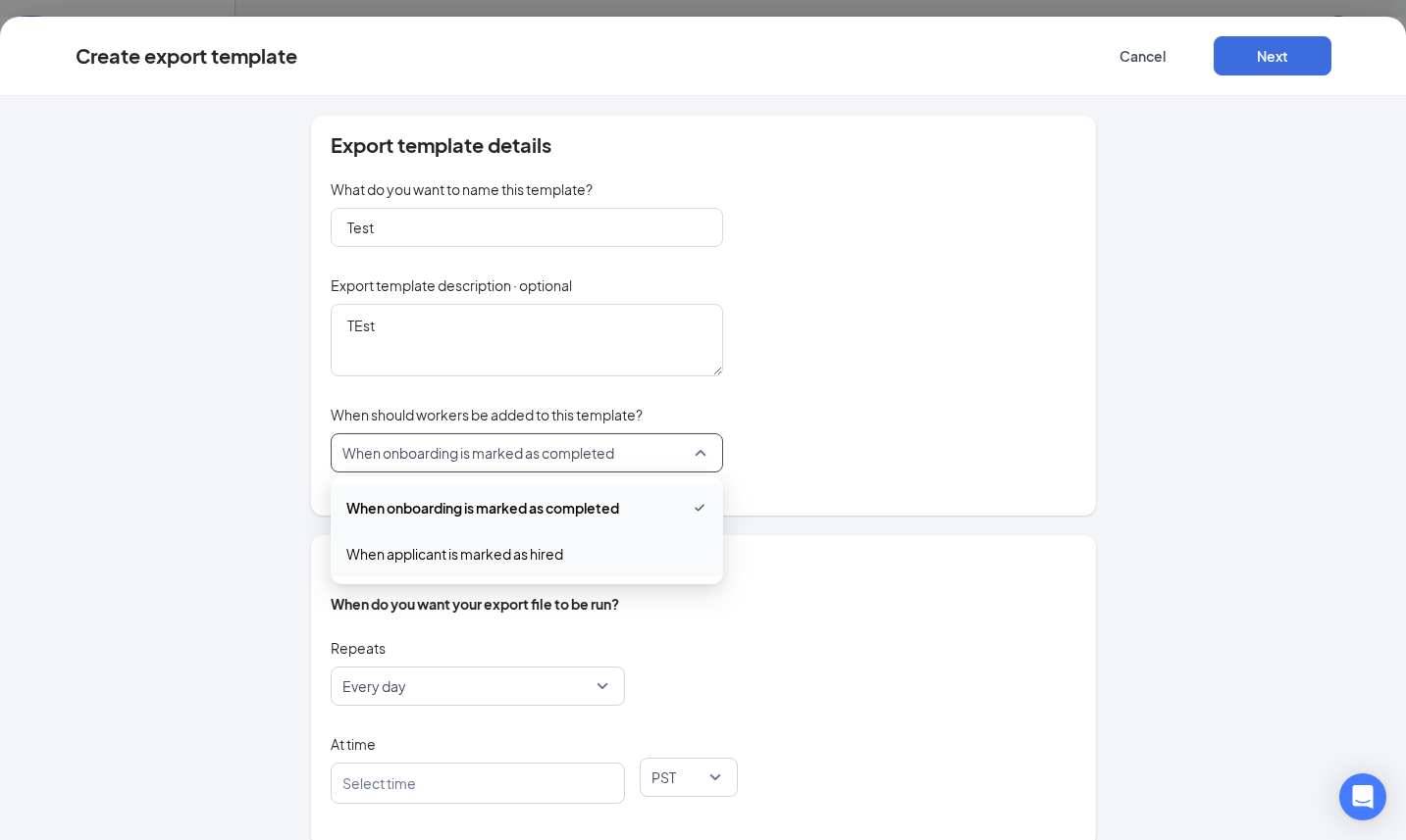
click at [502, 551] on span "When applicant is marked as hired" at bounding box center [455, 554] width 217 height 22
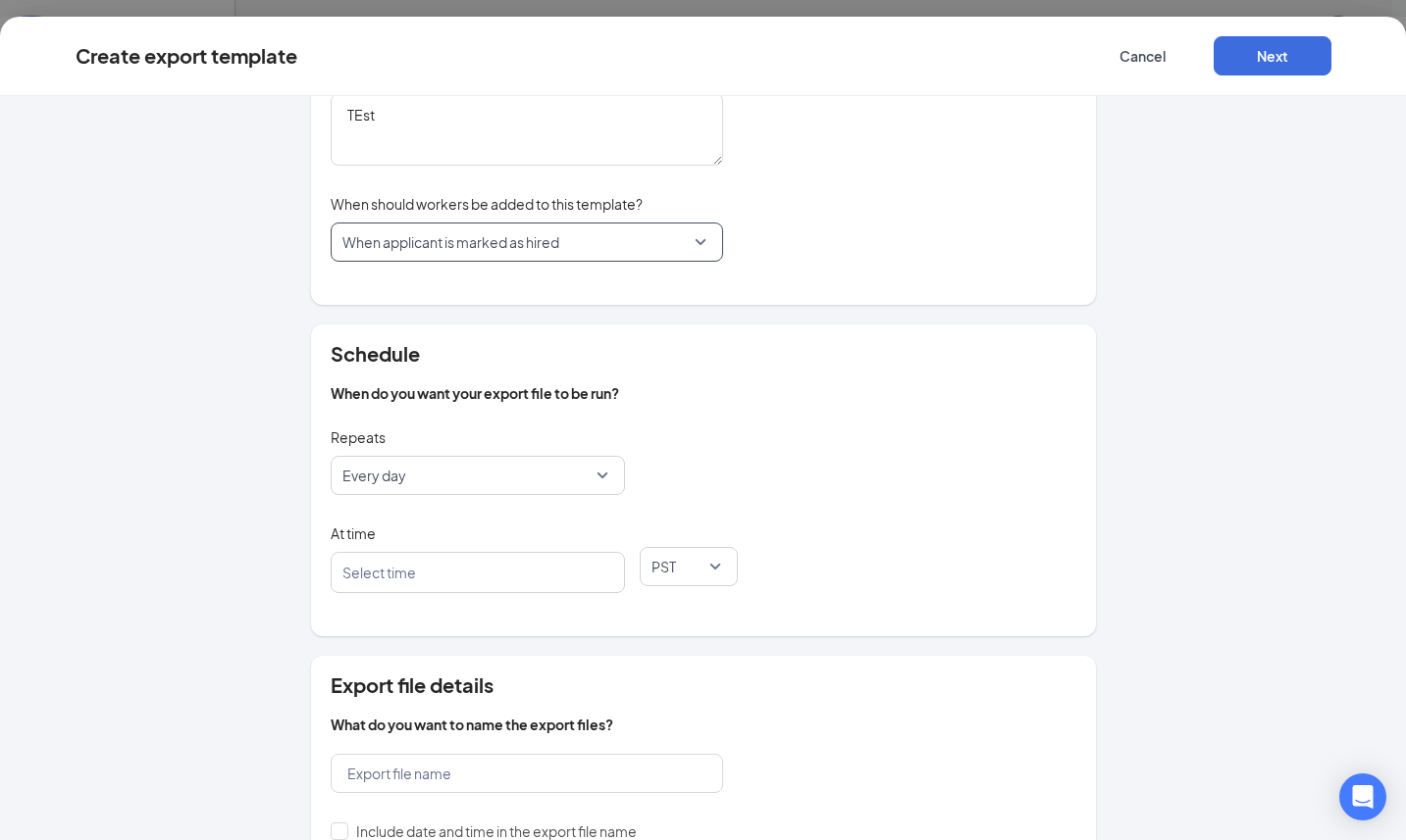
scroll to position [331, 0]
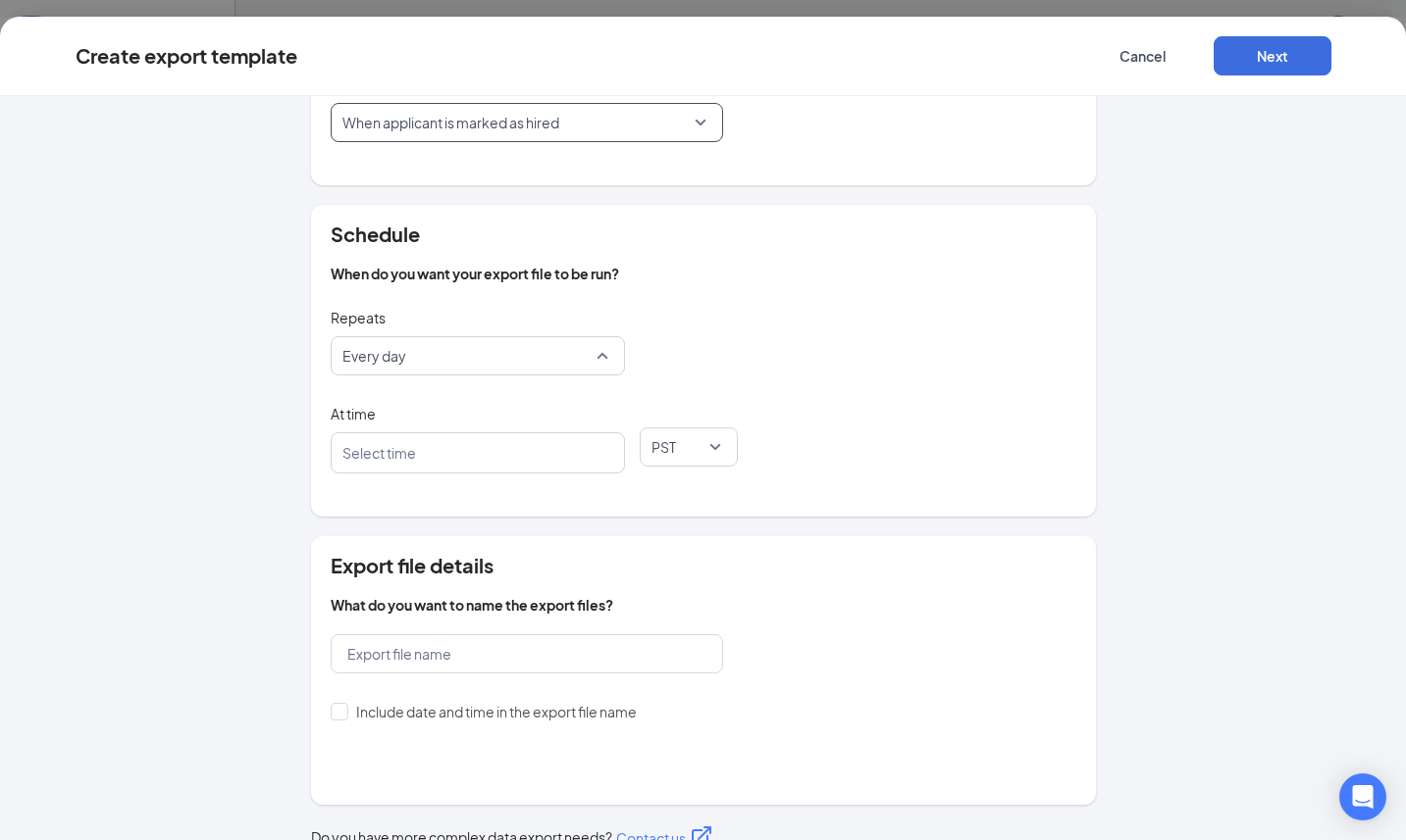
click at [470, 367] on span "Every day" at bounding box center [469, 356] width 253 height 37
click at [491, 463] on div at bounding box center [469, 452] width 242 height 31
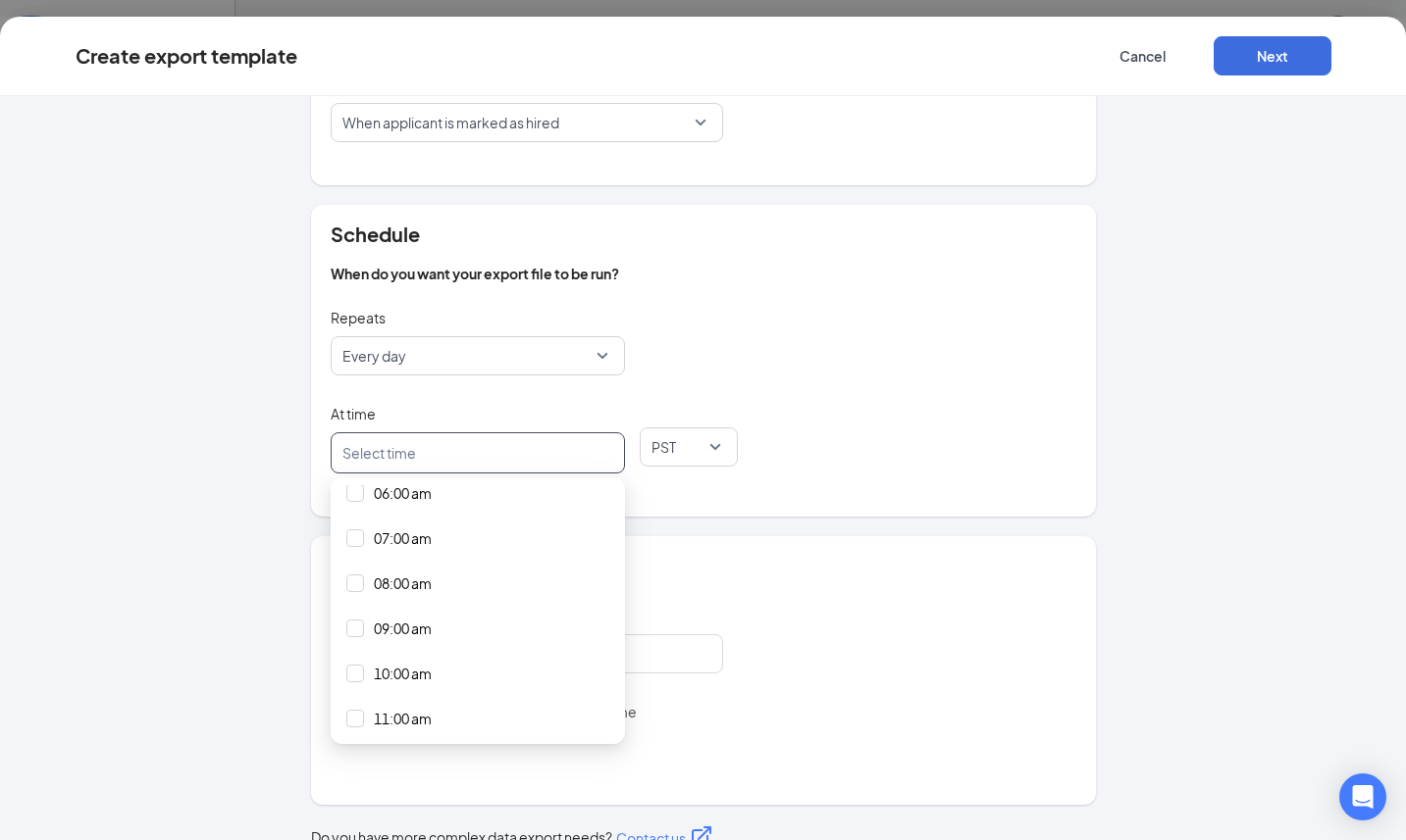
scroll to position [159, 0]
click at [447, 580] on div "04:00 am" at bounding box center [478, 574] width 263 height 22
click at [688, 514] on div "Schedule When do you want your export file to be run? Repeats Every day daily w…" at bounding box center [703, 361] width 784 height 312
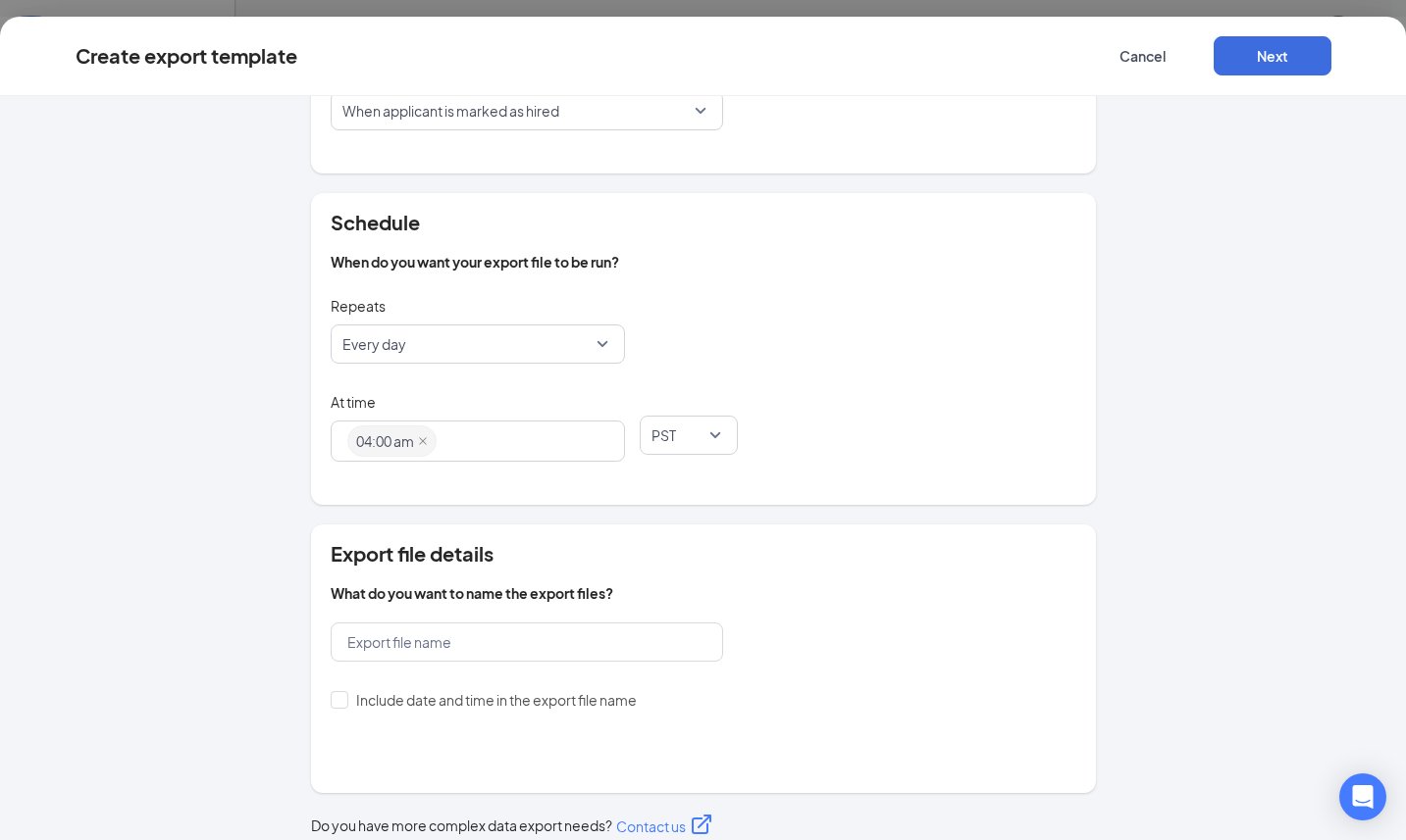
scroll to position [359, 0]
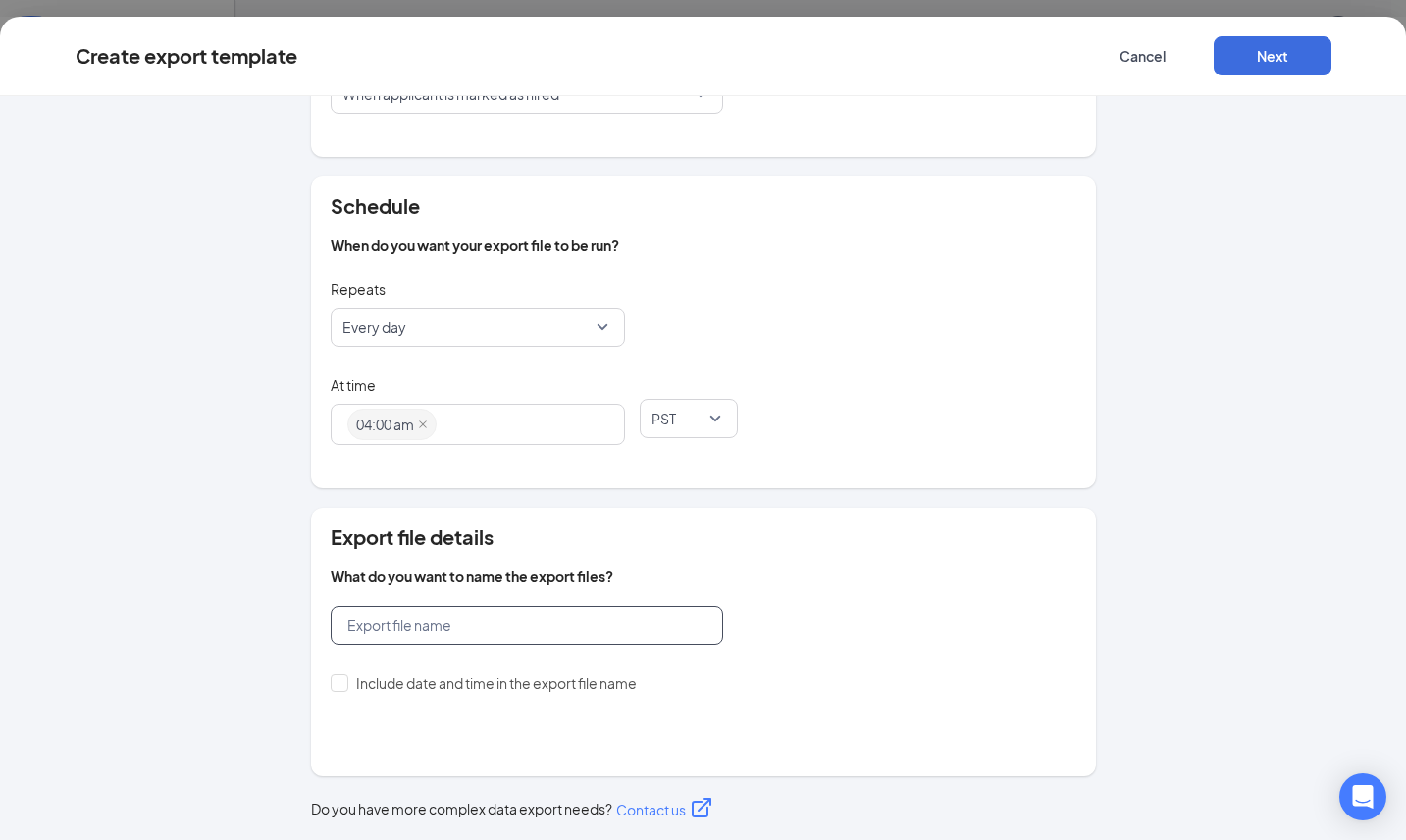
click at [508, 626] on input "text" at bounding box center [527, 625] width 393 height 39
type input "test"
click at [1280, 79] on div "Create export template Cancel Next" at bounding box center [703, 57] width 1406 height 80
click at [1280, 65] on button "Next" at bounding box center [1272, 55] width 118 height 39
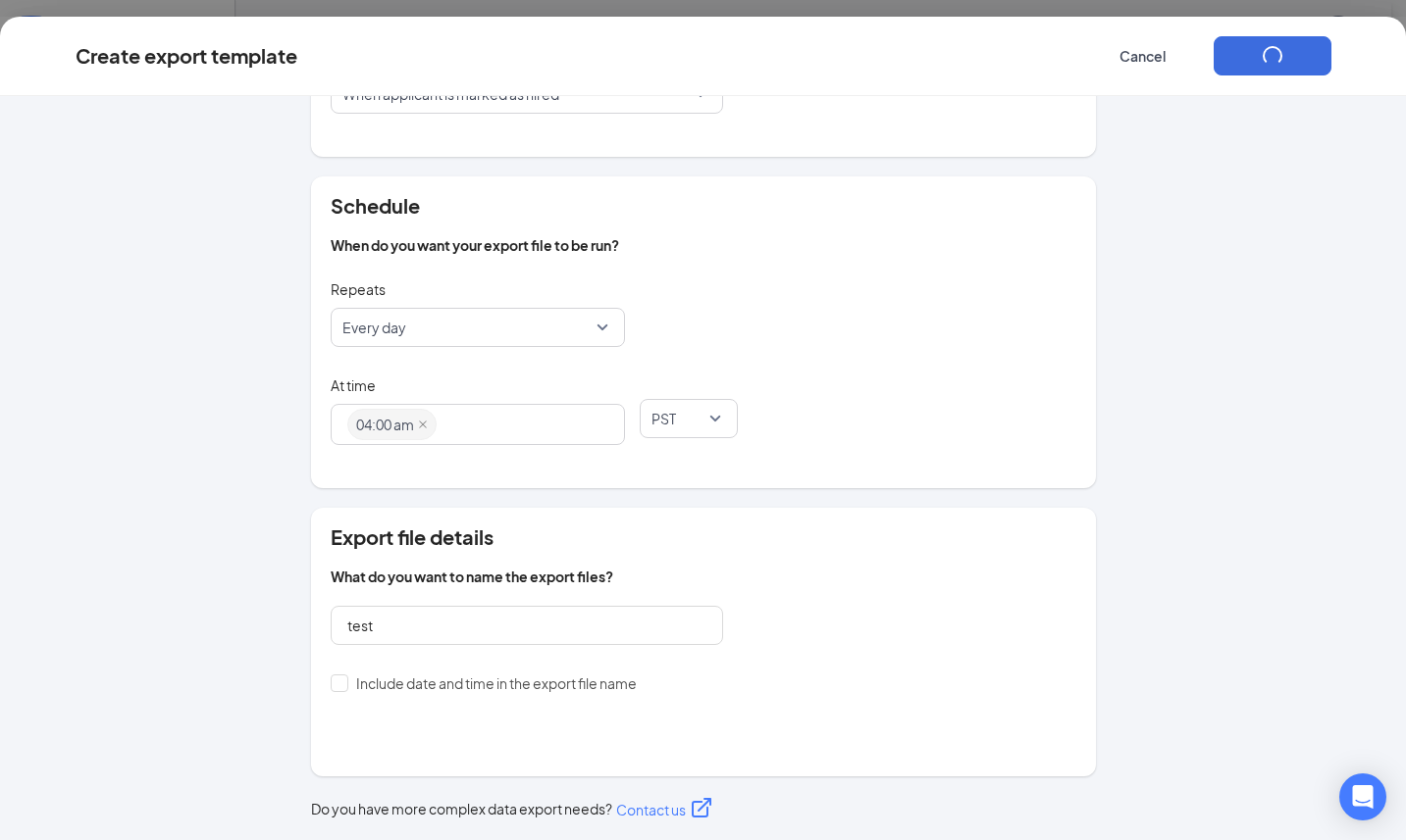
scroll to position [0, 0]
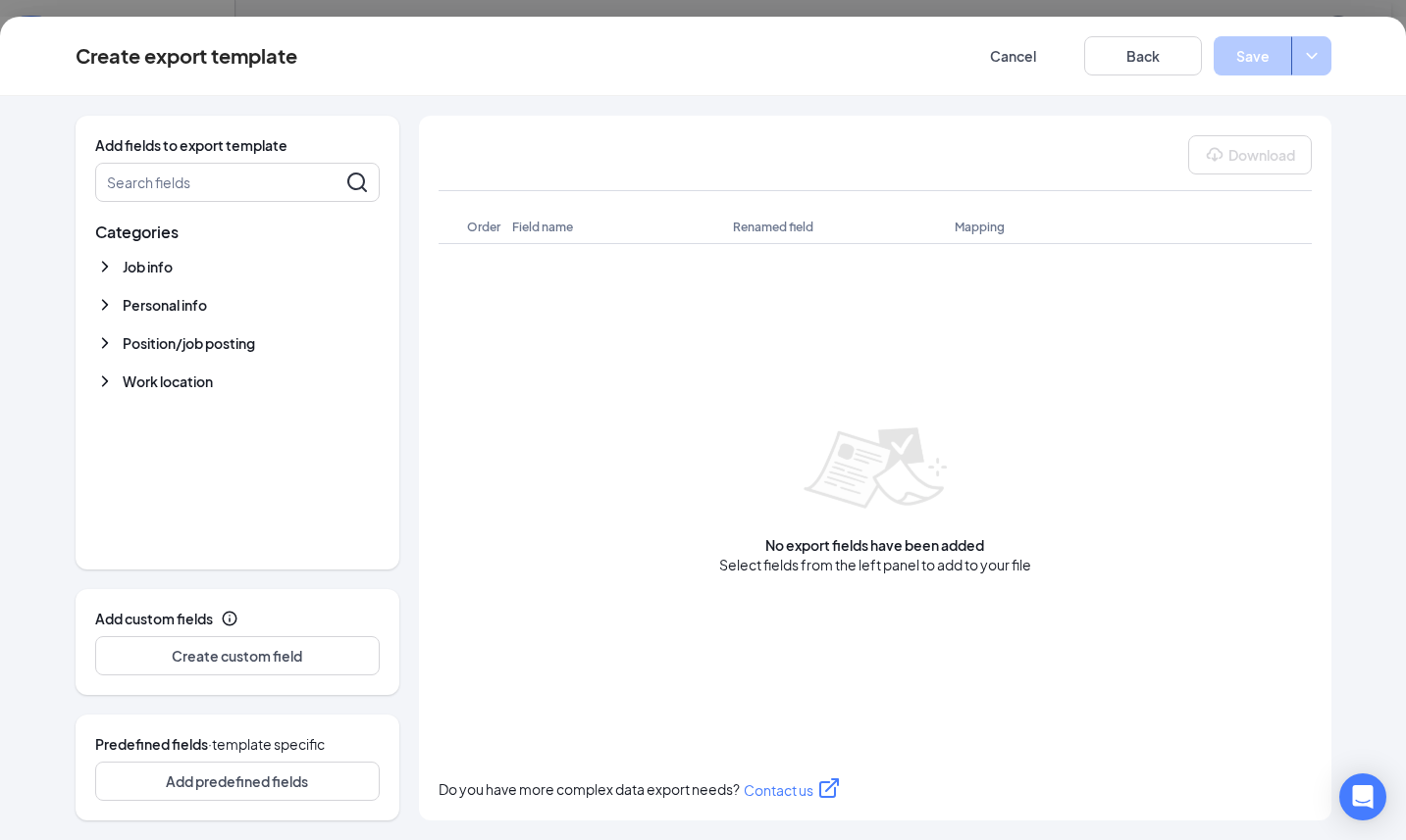
click at [105, 264] on icon "ChevronDown" at bounding box center [104, 267] width 6 height 11
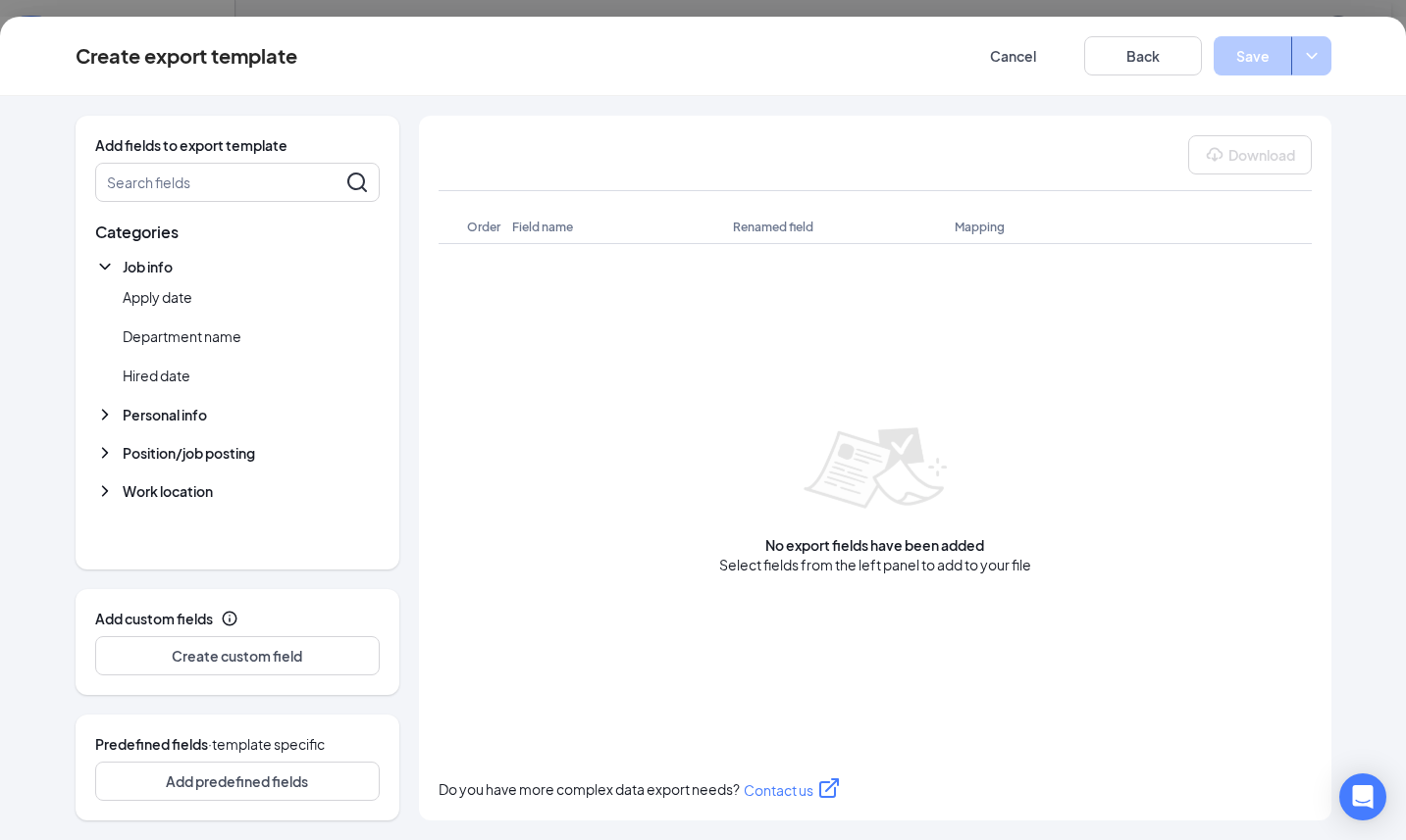
click at [105, 264] on icon "ChevronDown" at bounding box center [105, 267] width 20 height 20
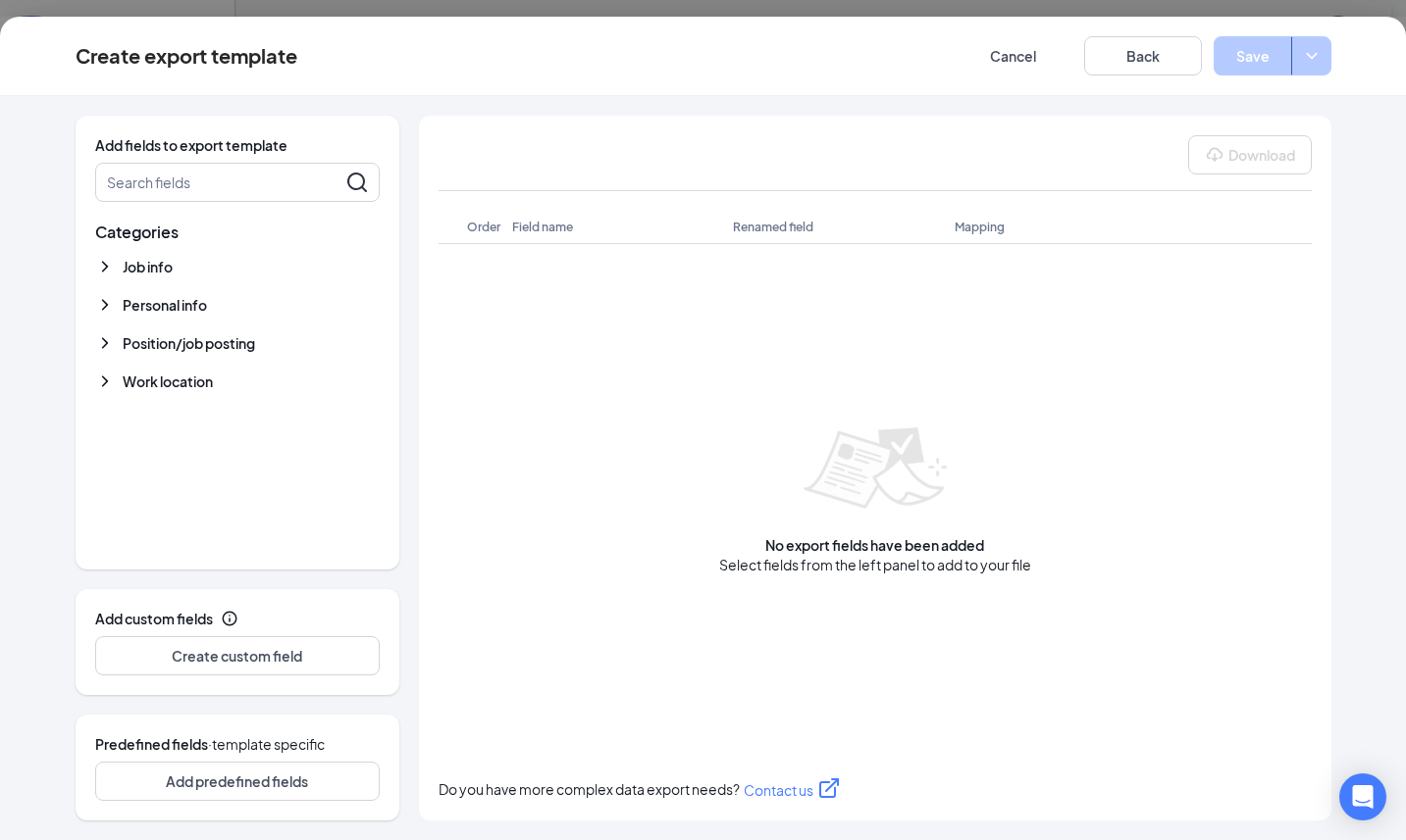
click at [104, 300] on icon "ChevronDown" at bounding box center [105, 305] width 20 height 20
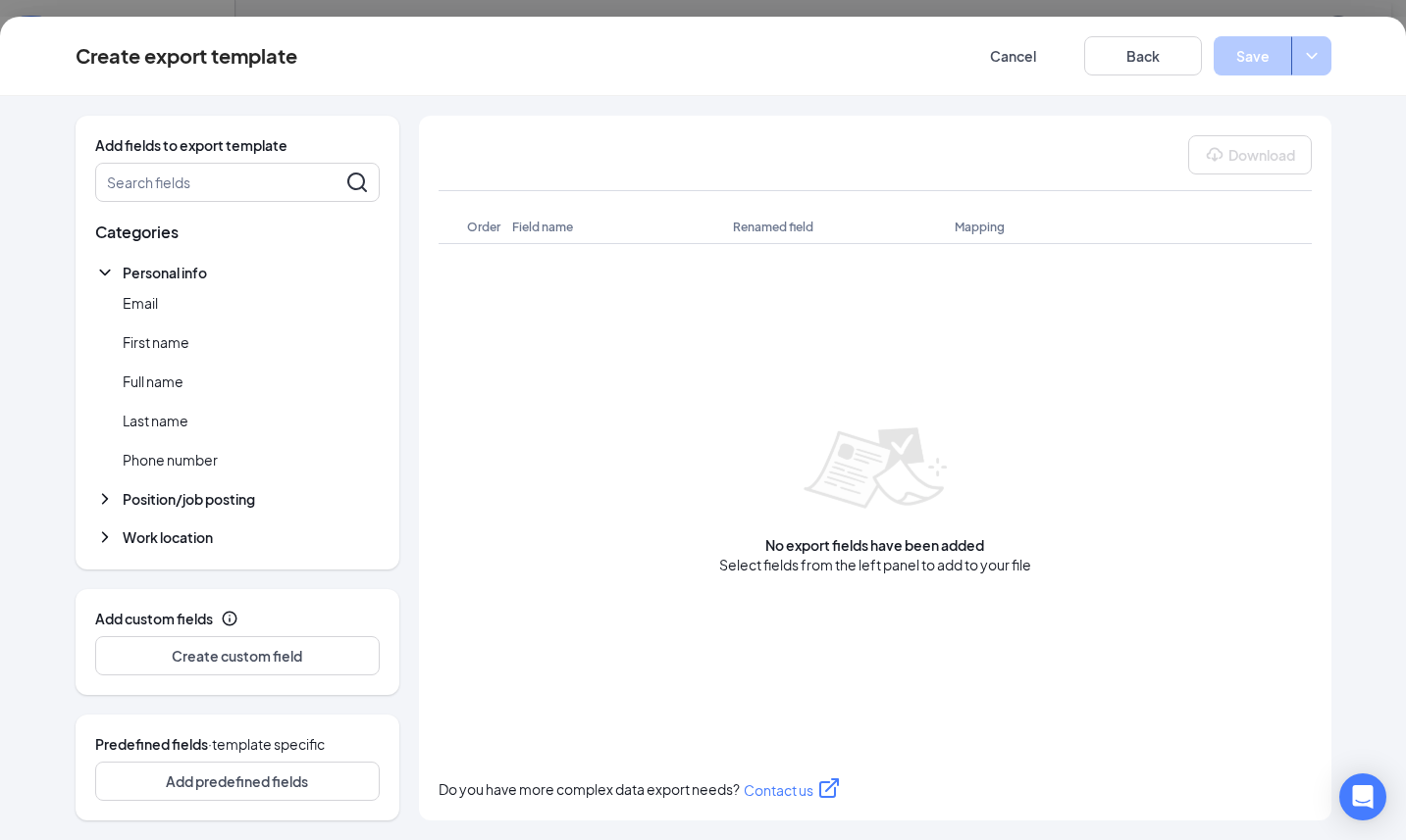
scroll to position [361, 0]
click at [103, 496] on icon "ChevronDown" at bounding box center [104, 499] width 6 height 11
click at [99, 535] on icon "ChevronDown" at bounding box center [105, 535] width 20 height 20
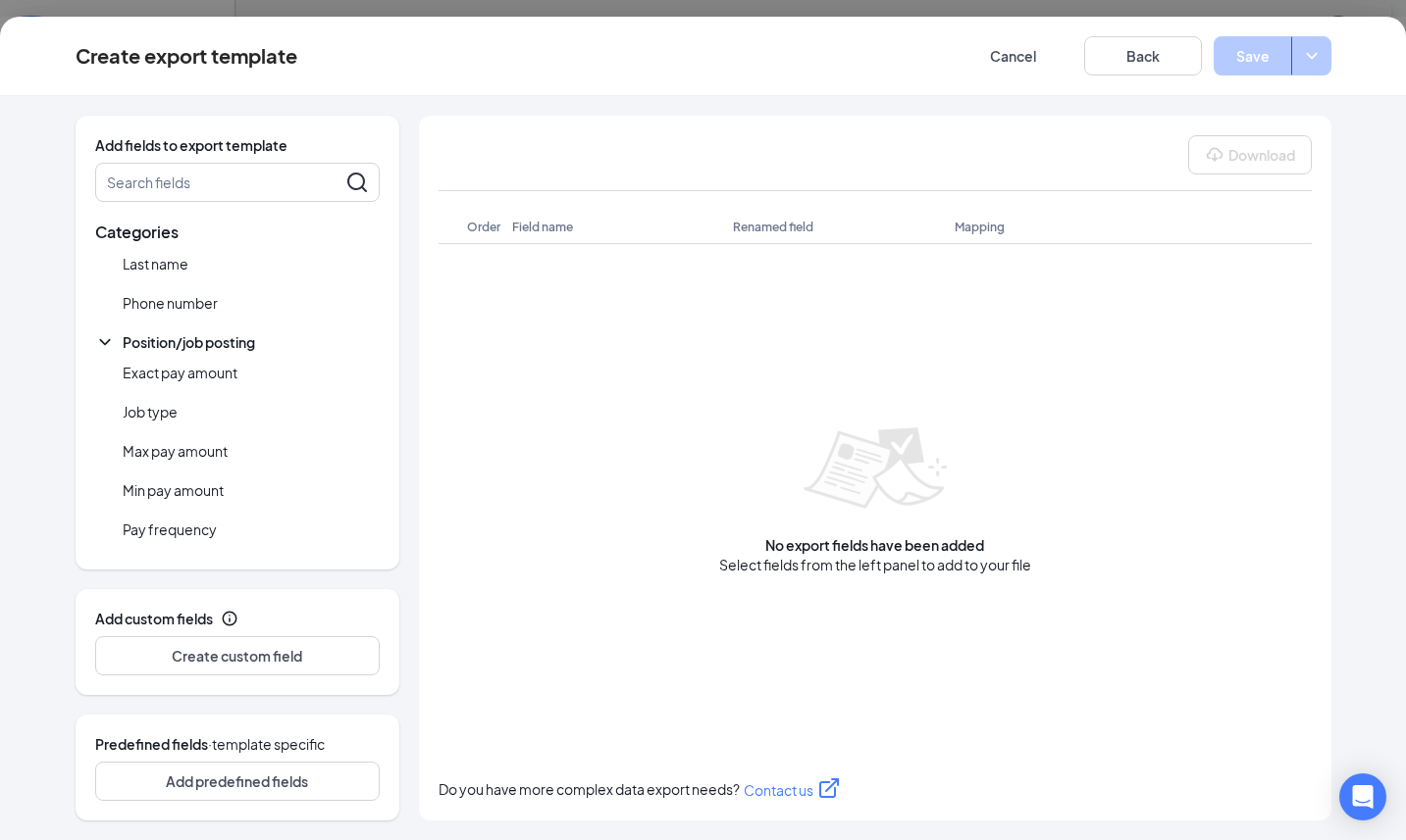
scroll to position [0, 0]
click at [1129, 52] on button "Back" at bounding box center [1143, 55] width 118 height 39
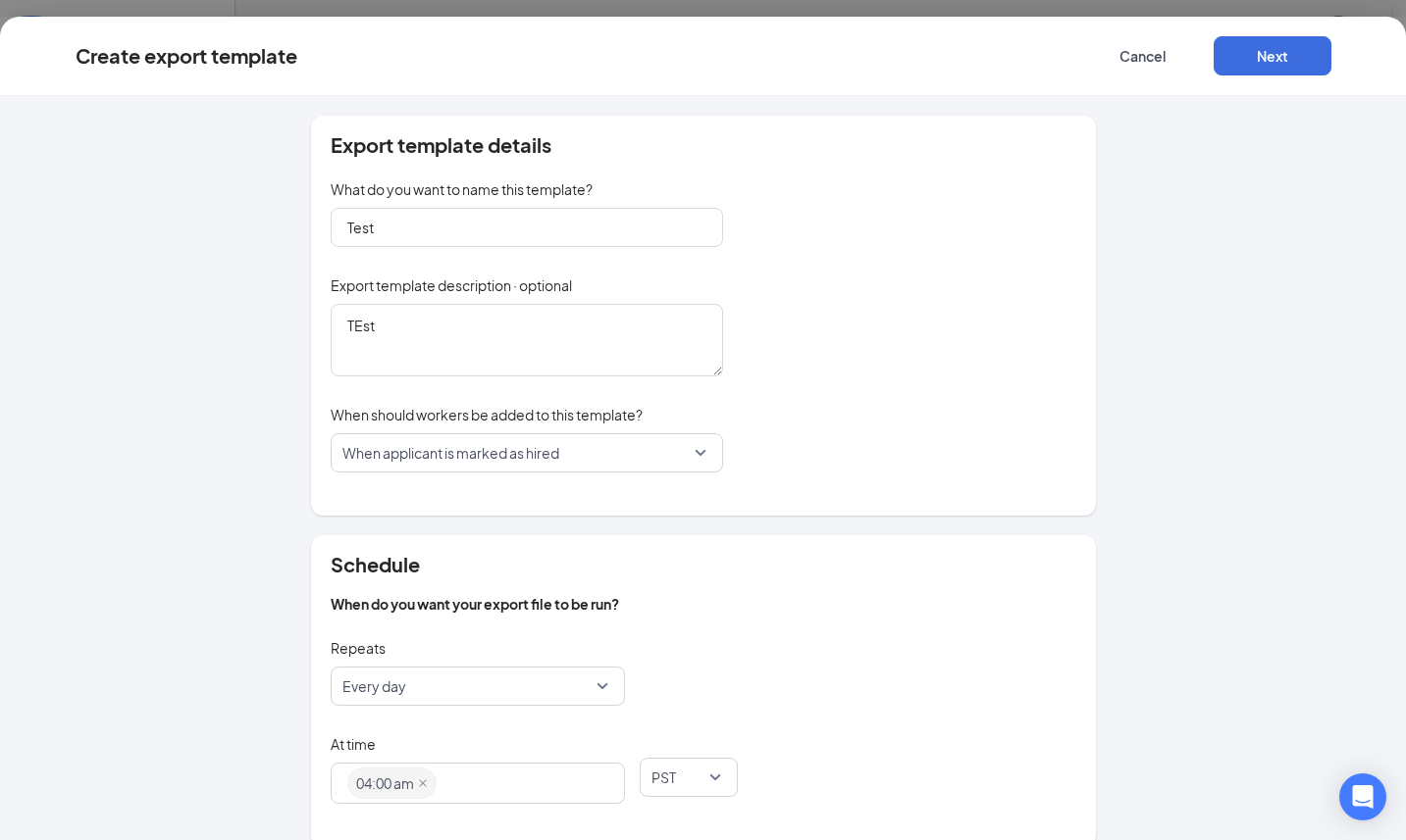
click at [528, 449] on span "When applicant is marked as hired" at bounding box center [451, 452] width 217 height 37
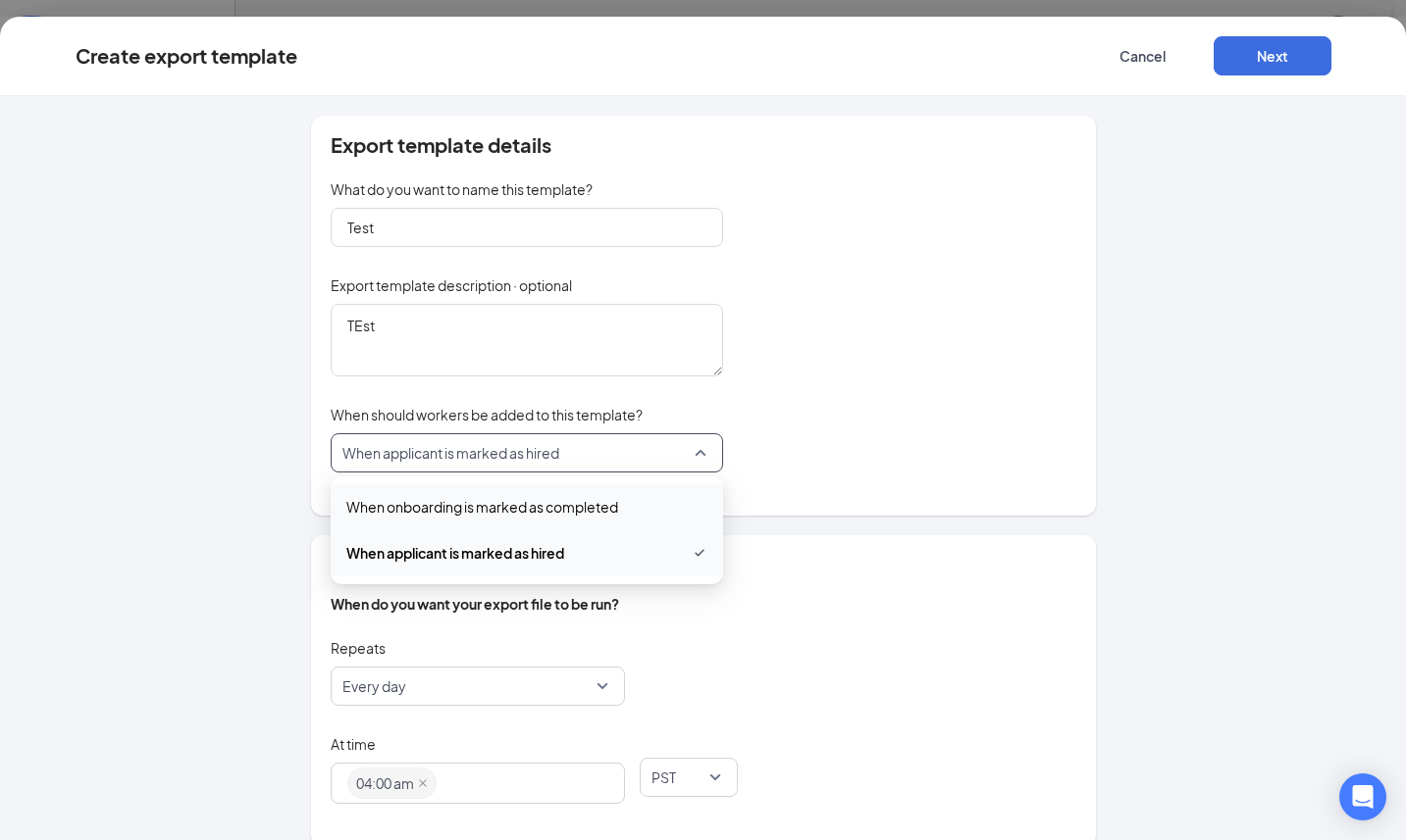
click at [478, 511] on span "When onboarding is marked as completed" at bounding box center [483, 507] width 272 height 22
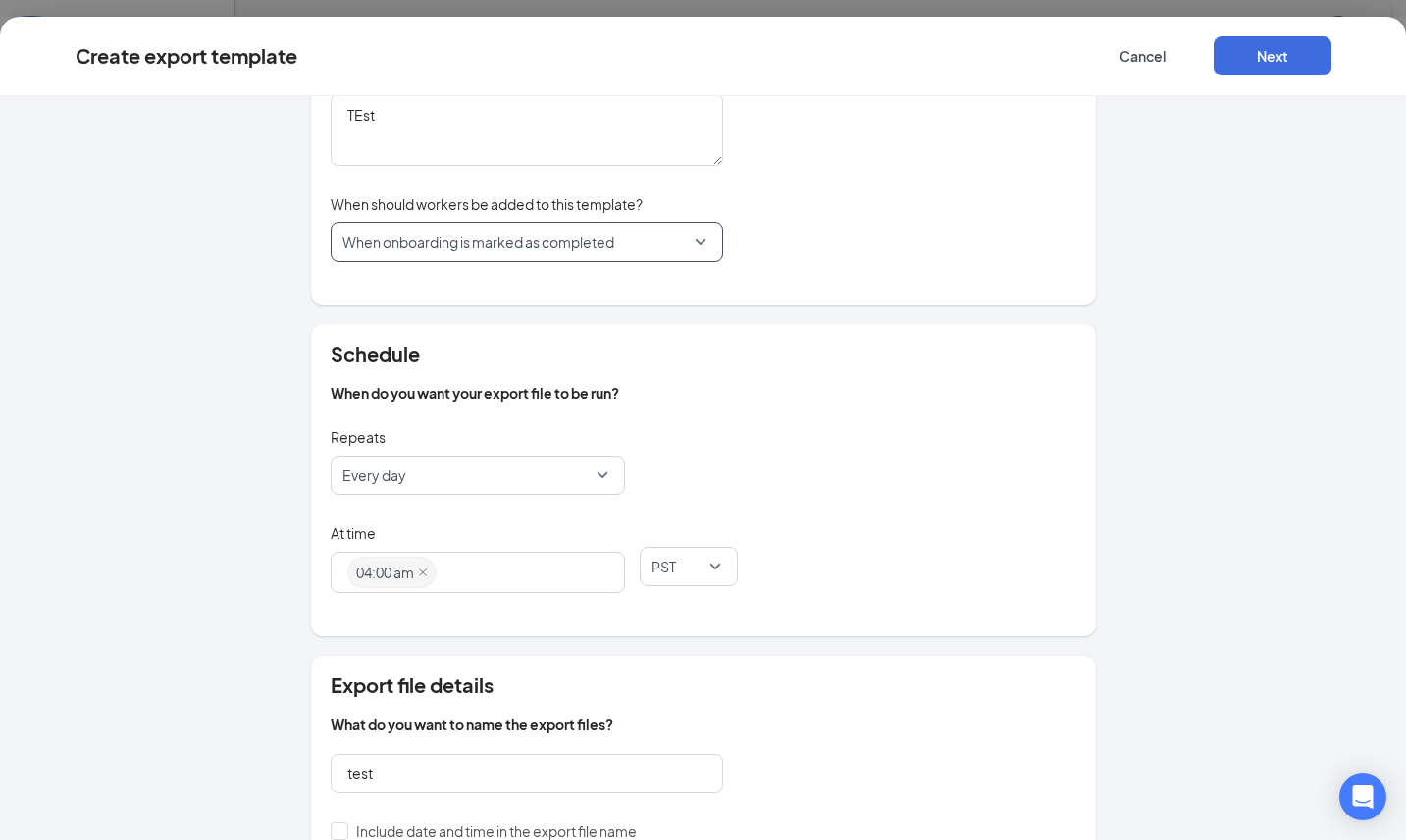
scroll to position [359, 0]
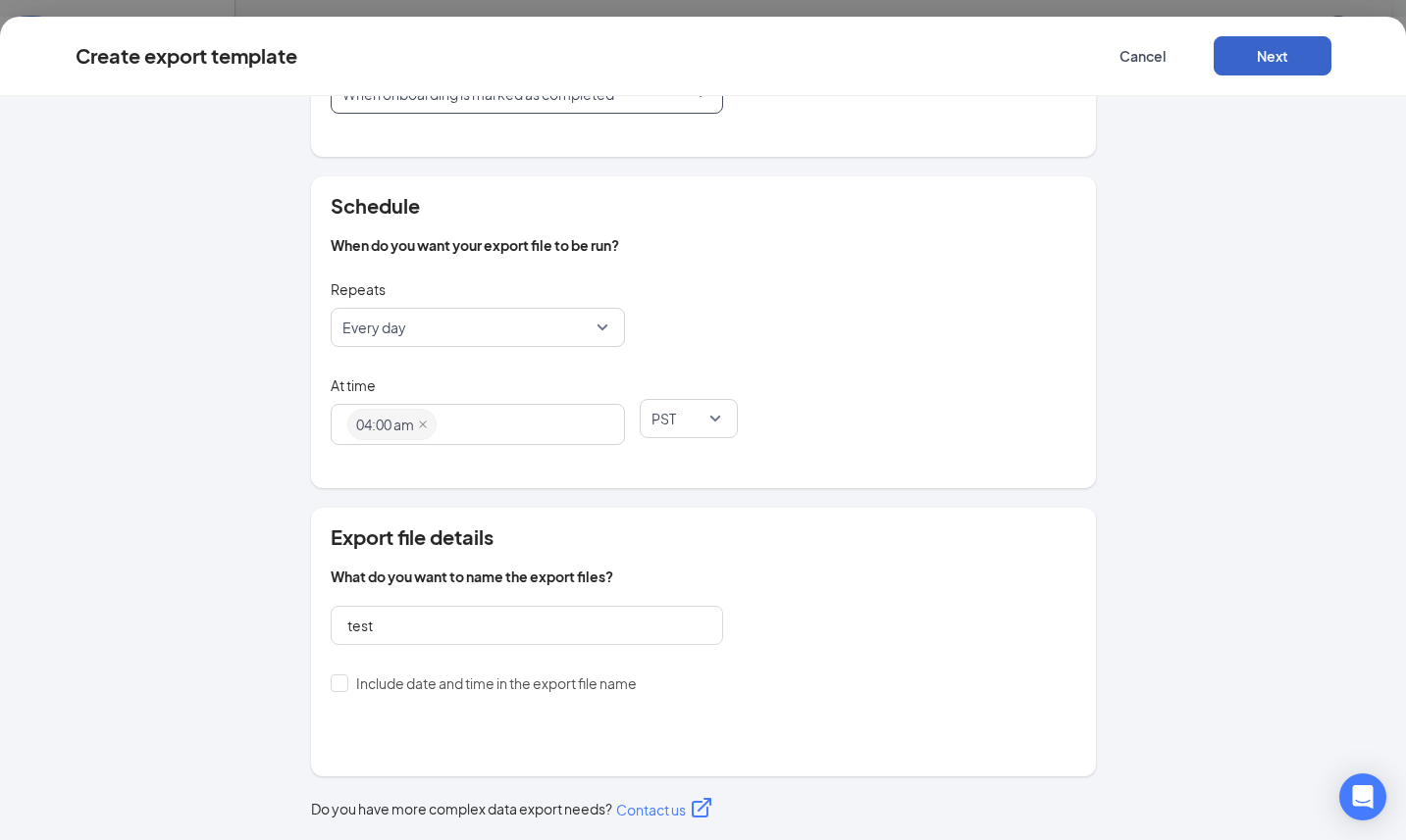
click at [1260, 66] on button "Next" at bounding box center [1272, 55] width 118 height 39
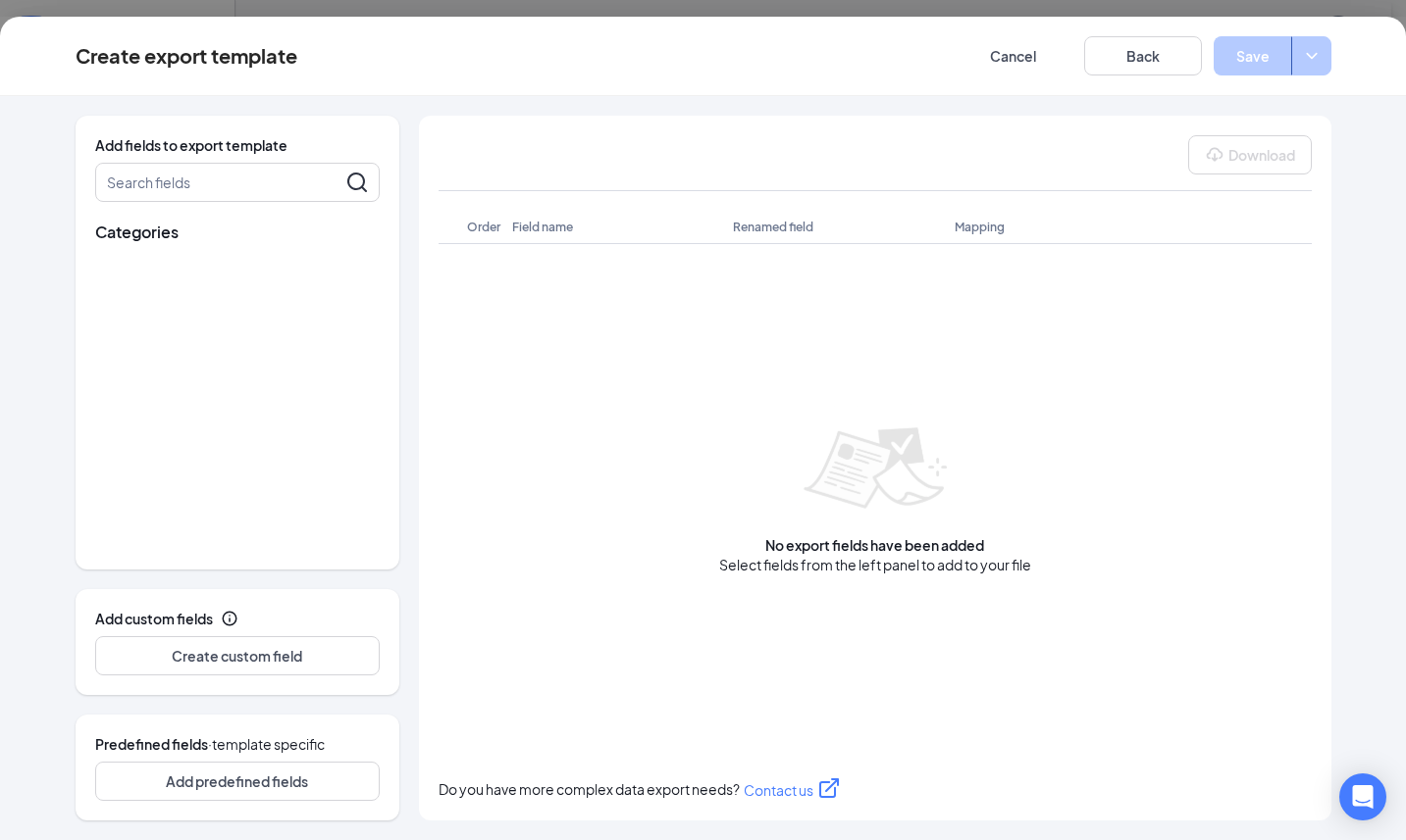
scroll to position [0, 0]
click at [177, 264] on div "Job info Apply date Department name Hired date Manager Onboarding complete date…" at bounding box center [237, 268] width 285 height 27
click at [173, 264] on span "Job info" at bounding box center [148, 267] width 50 height 20
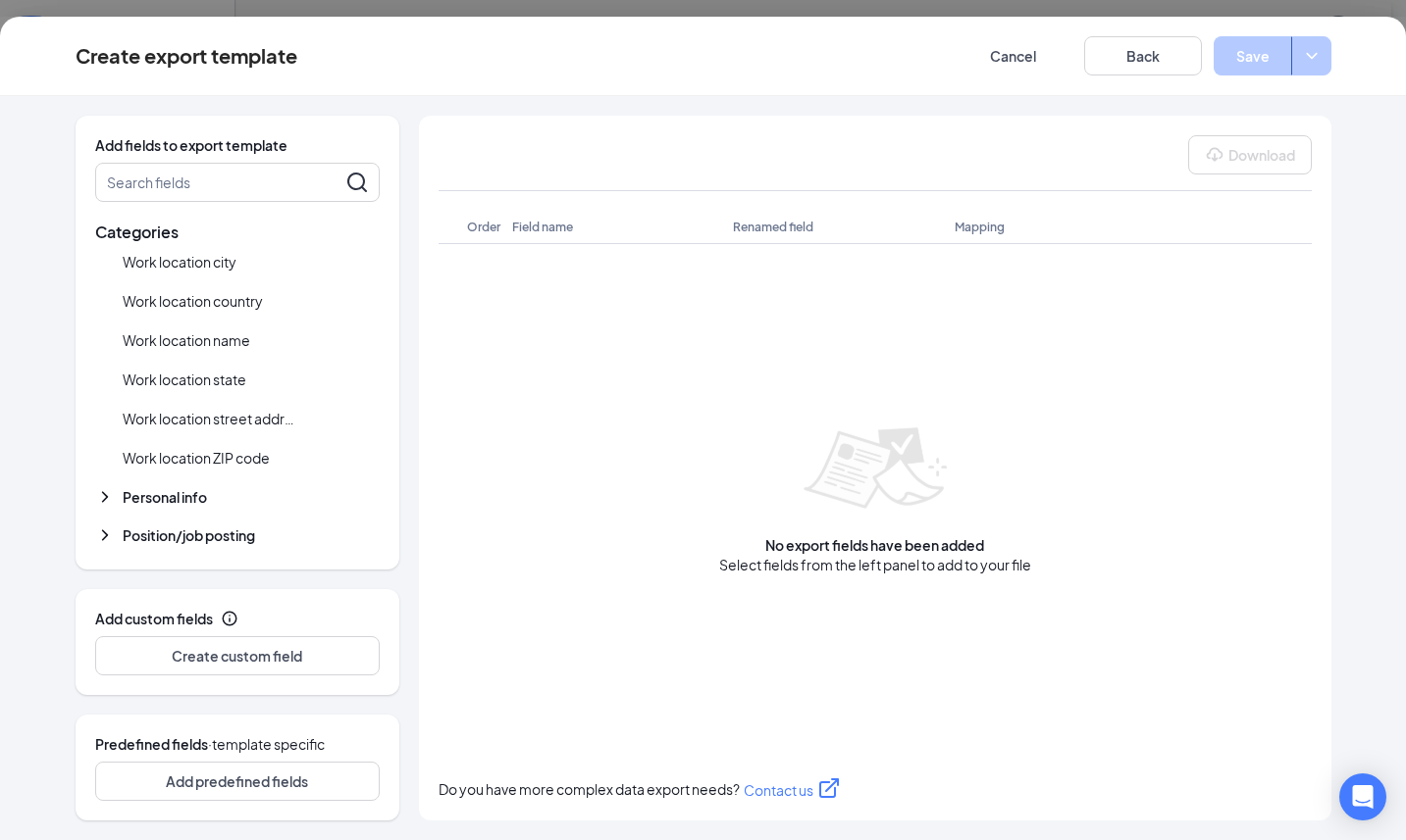
click at [191, 488] on span "Personal info" at bounding box center [165, 497] width 84 height 20
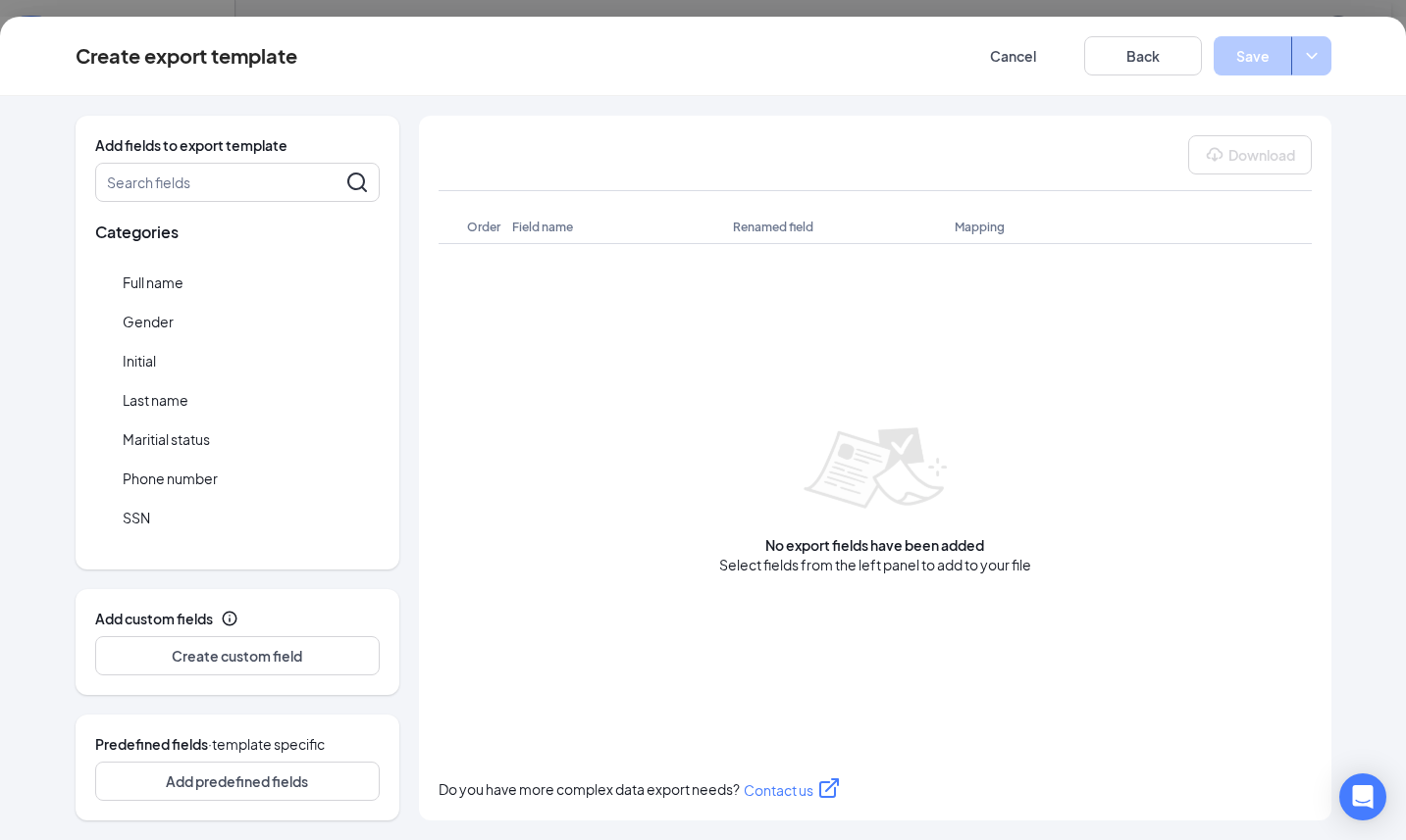
scroll to position [1088, 0]
click at [183, 530] on span "Position/job posting" at bounding box center [189, 535] width 133 height 20
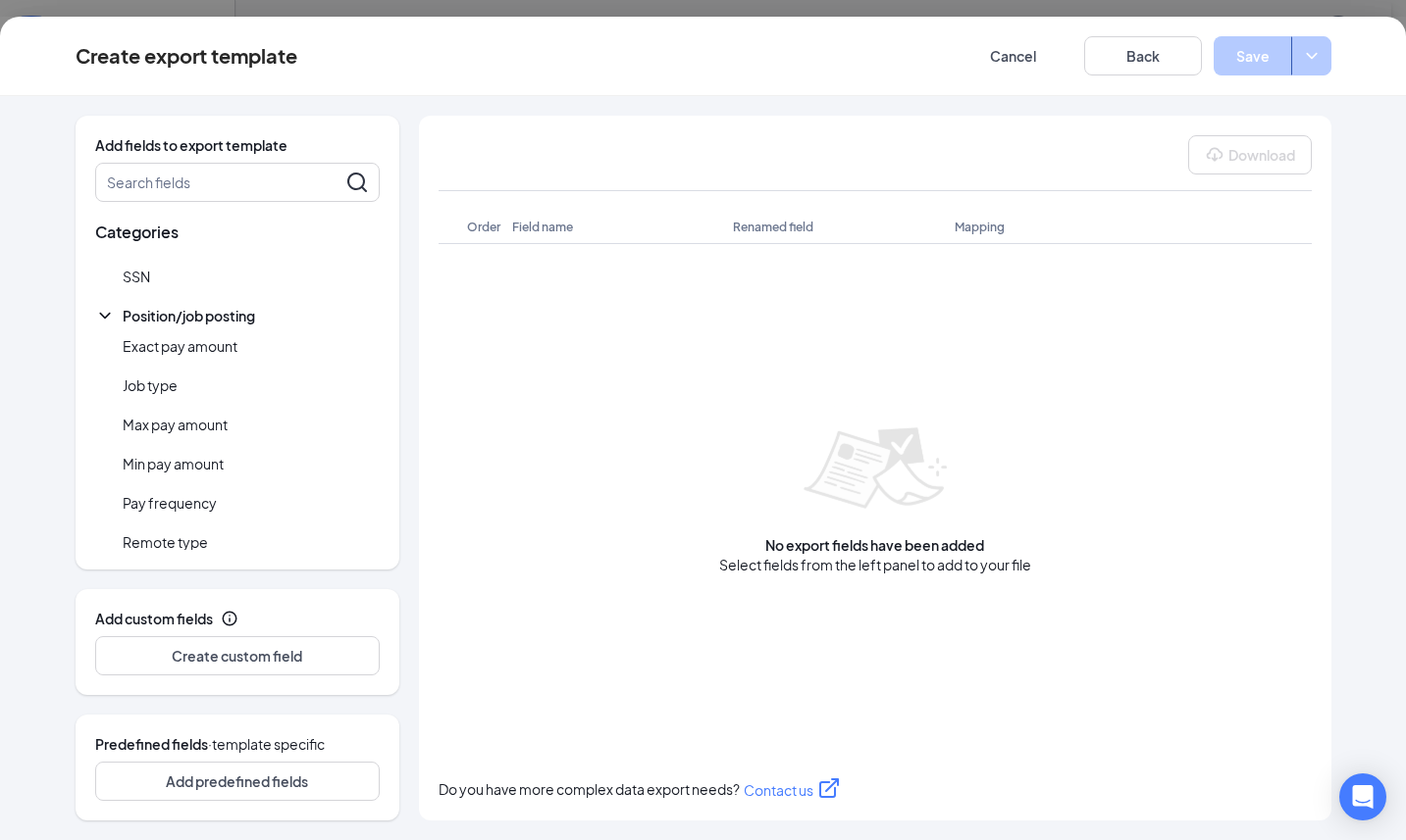
scroll to position [1314, 0]
click at [829, 307] on div "No export fields have been added Select fields from the left panel to add to yo…" at bounding box center [875, 488] width 873 height 490
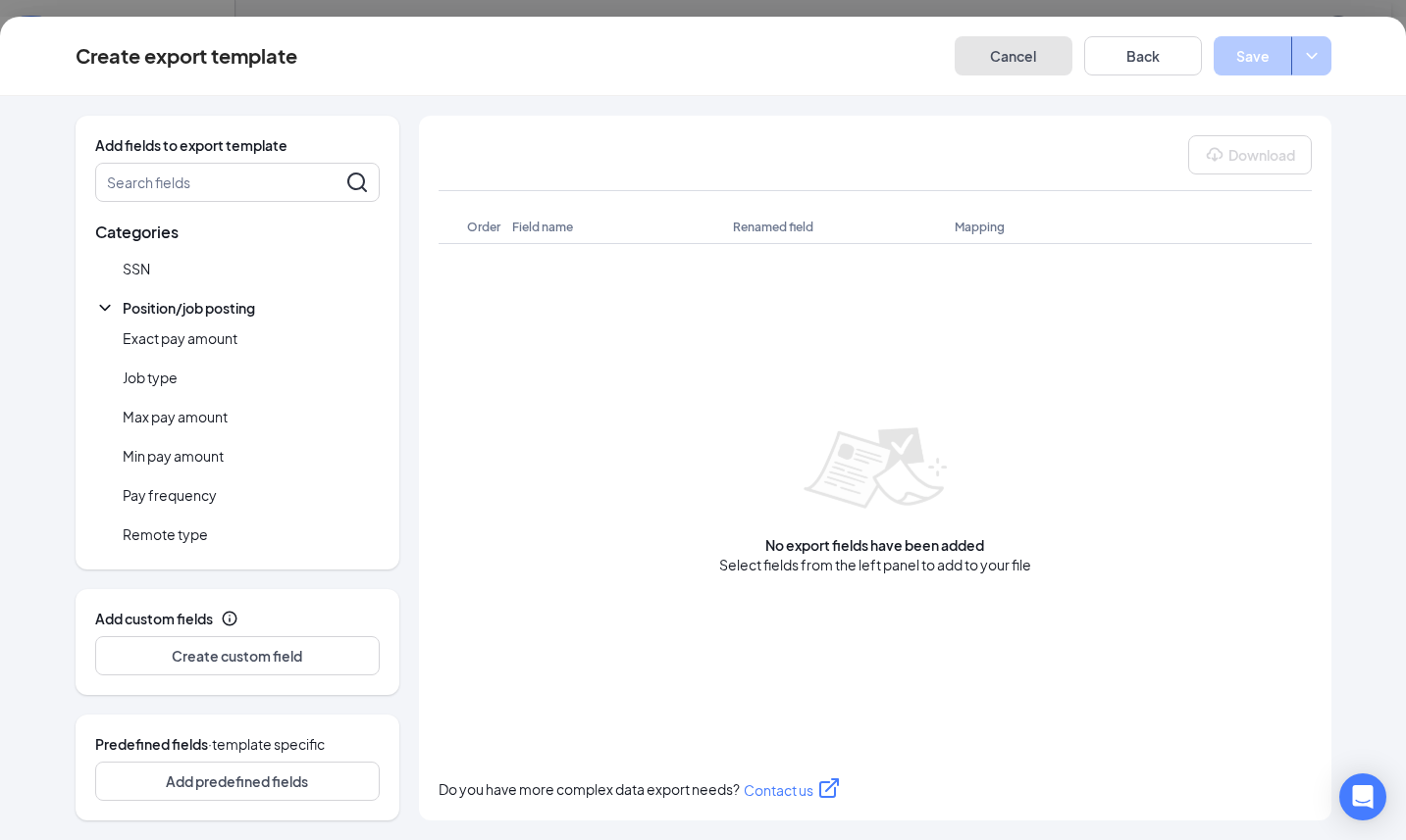
click at [1016, 52] on button "Cancel" at bounding box center [1013, 55] width 118 height 39
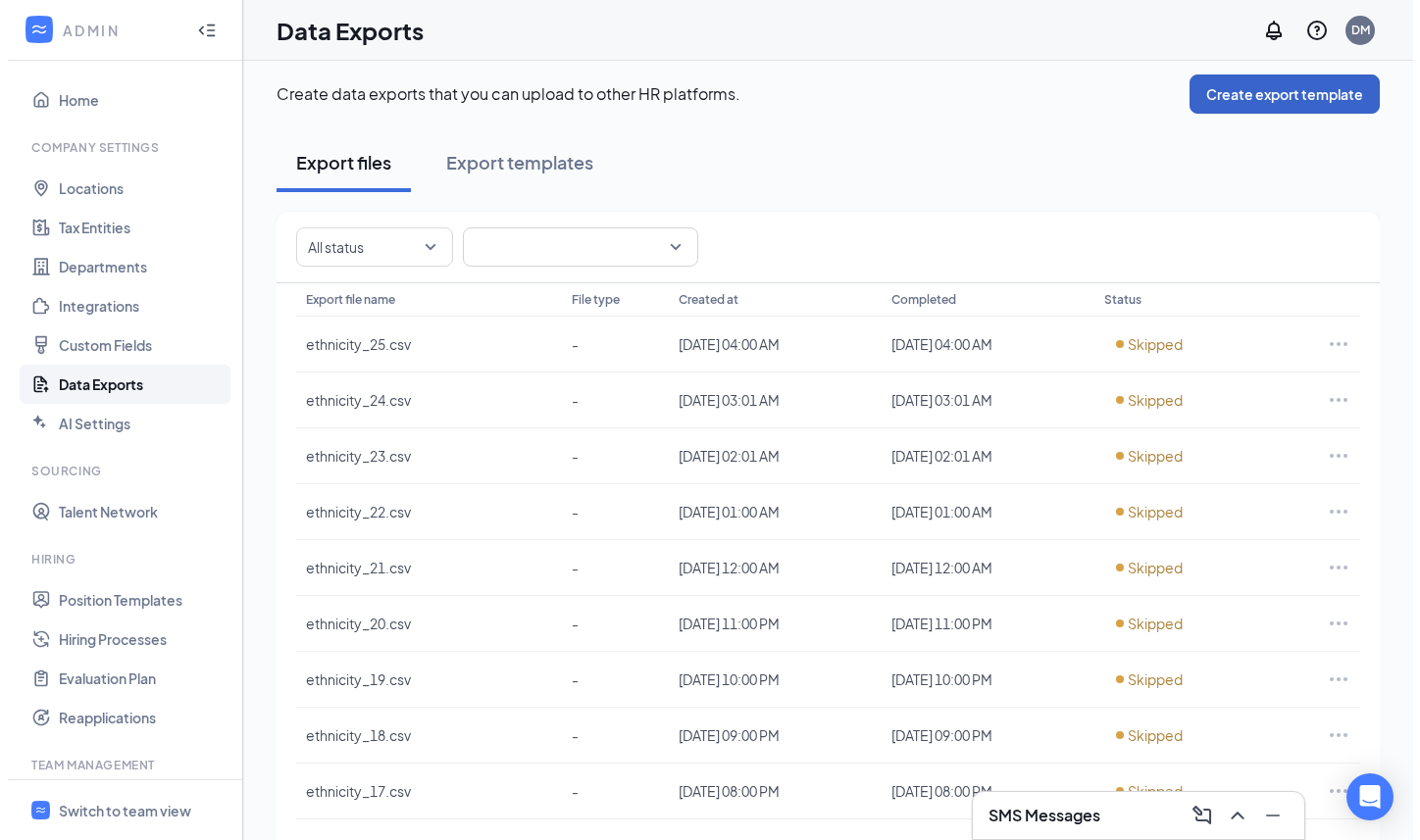
scroll to position [0, 0]
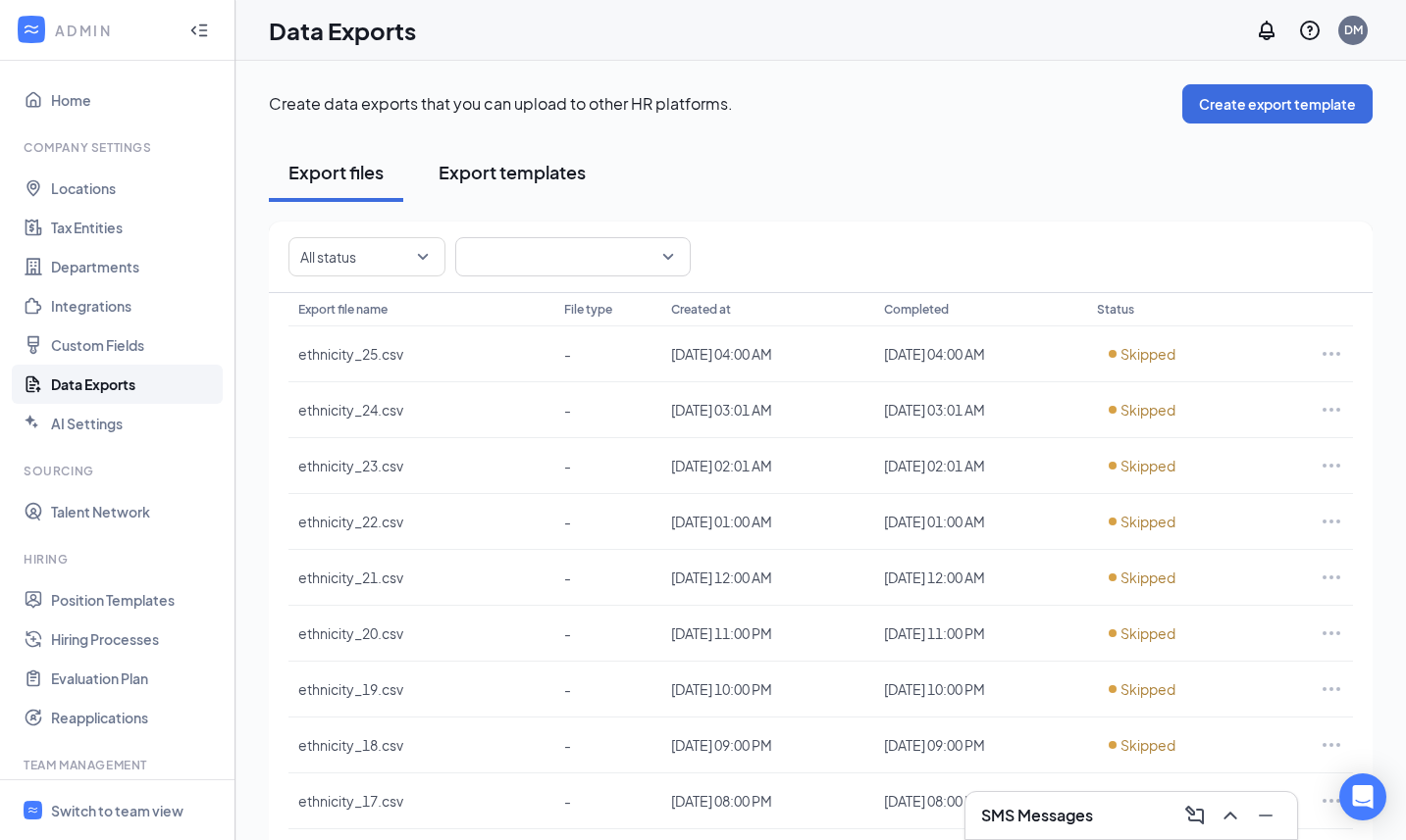
click at [519, 177] on div "Export templates" at bounding box center [512, 172] width 147 height 25
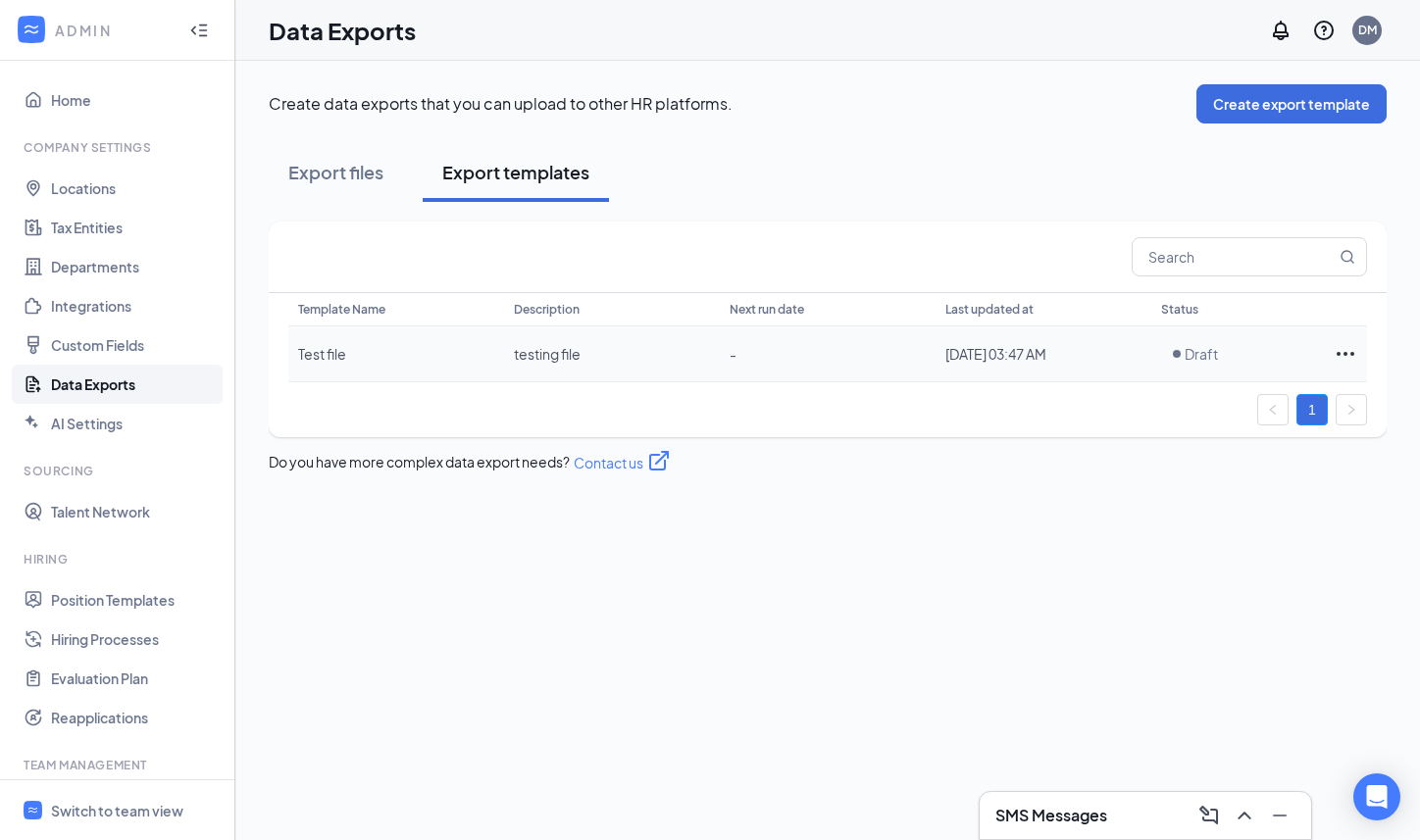
click at [372, 355] on td "Test file" at bounding box center [397, 355] width 216 height 56
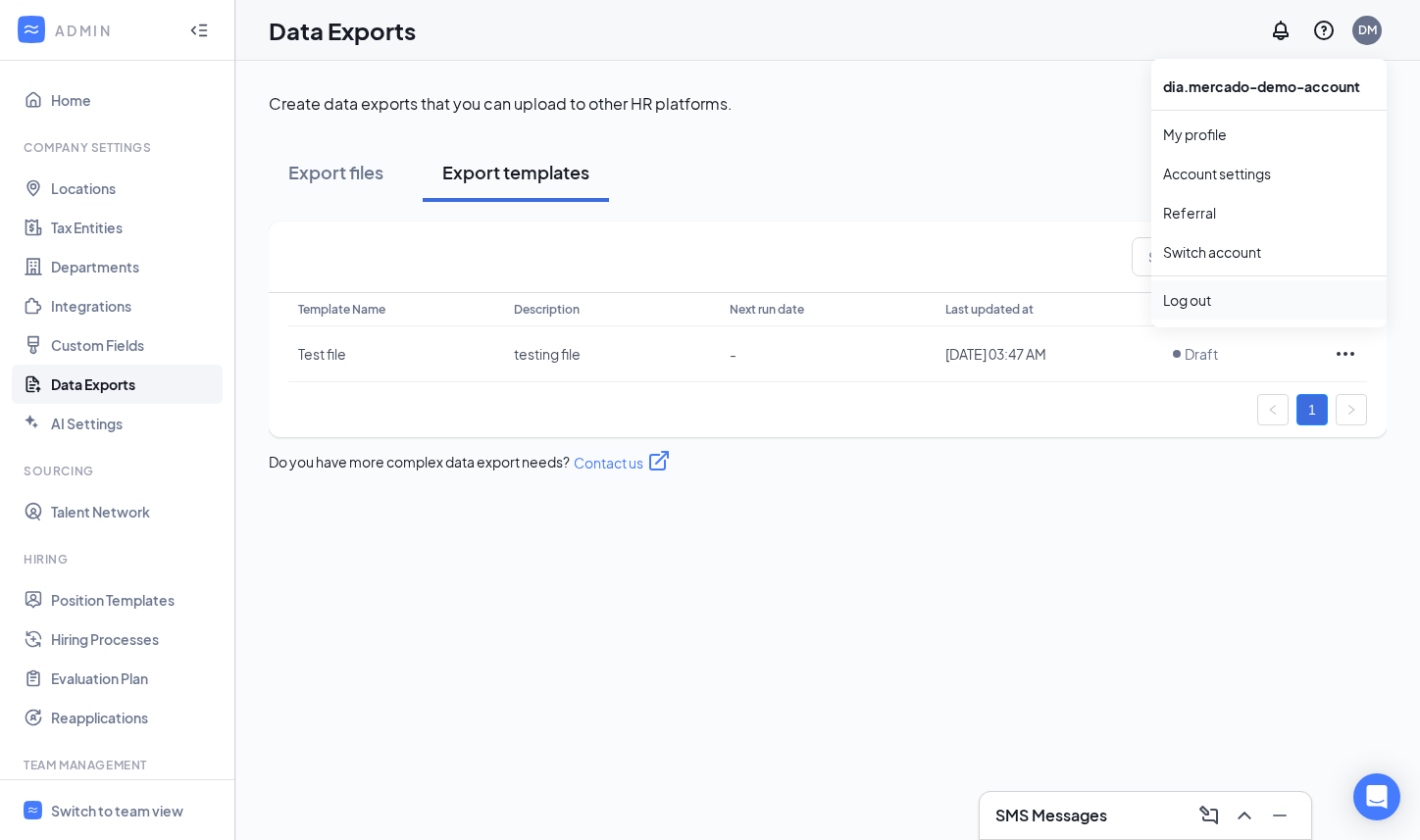
click at [1205, 291] on div "Log out" at bounding box center [1269, 301] width 212 height 20
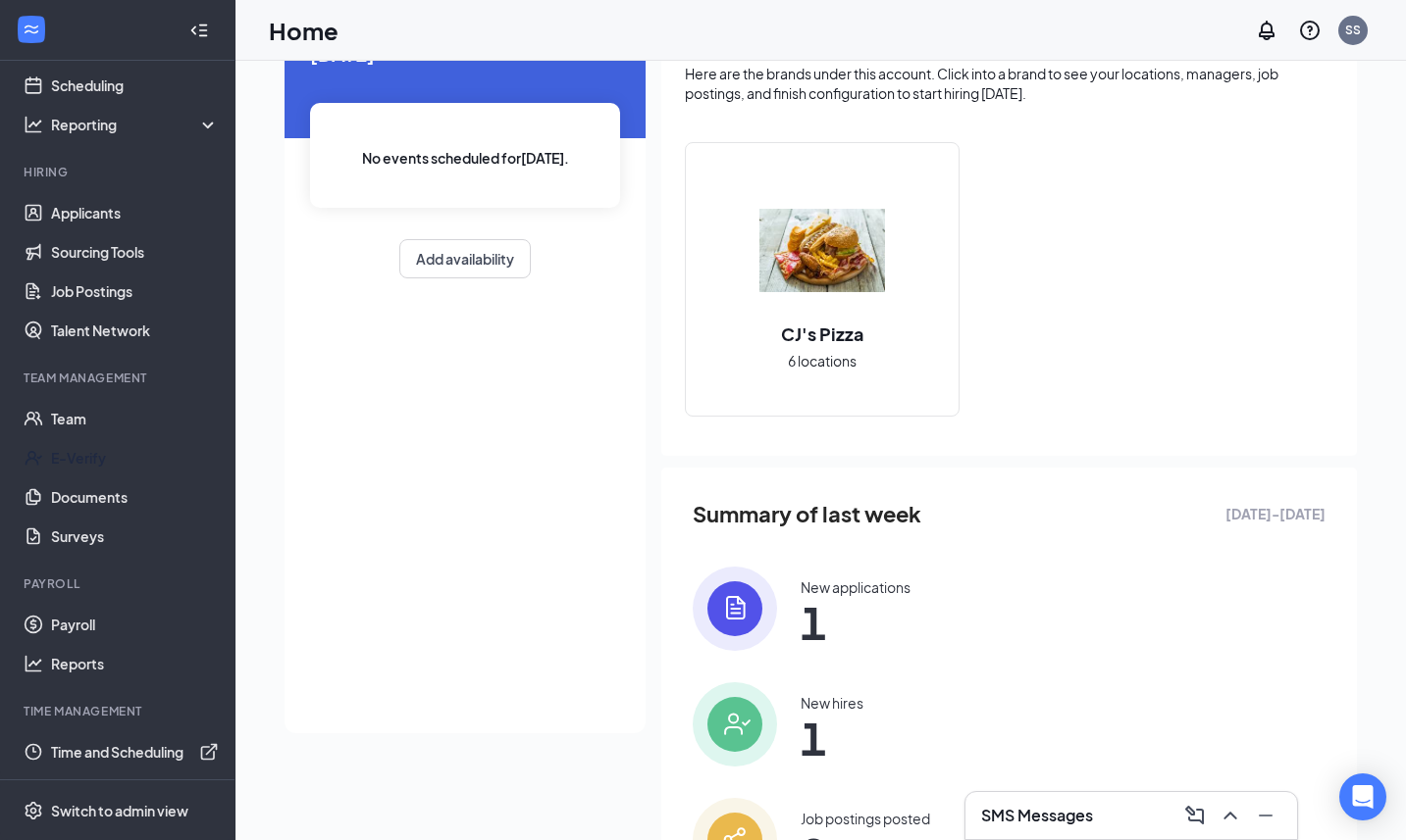
scroll to position [117, 0]
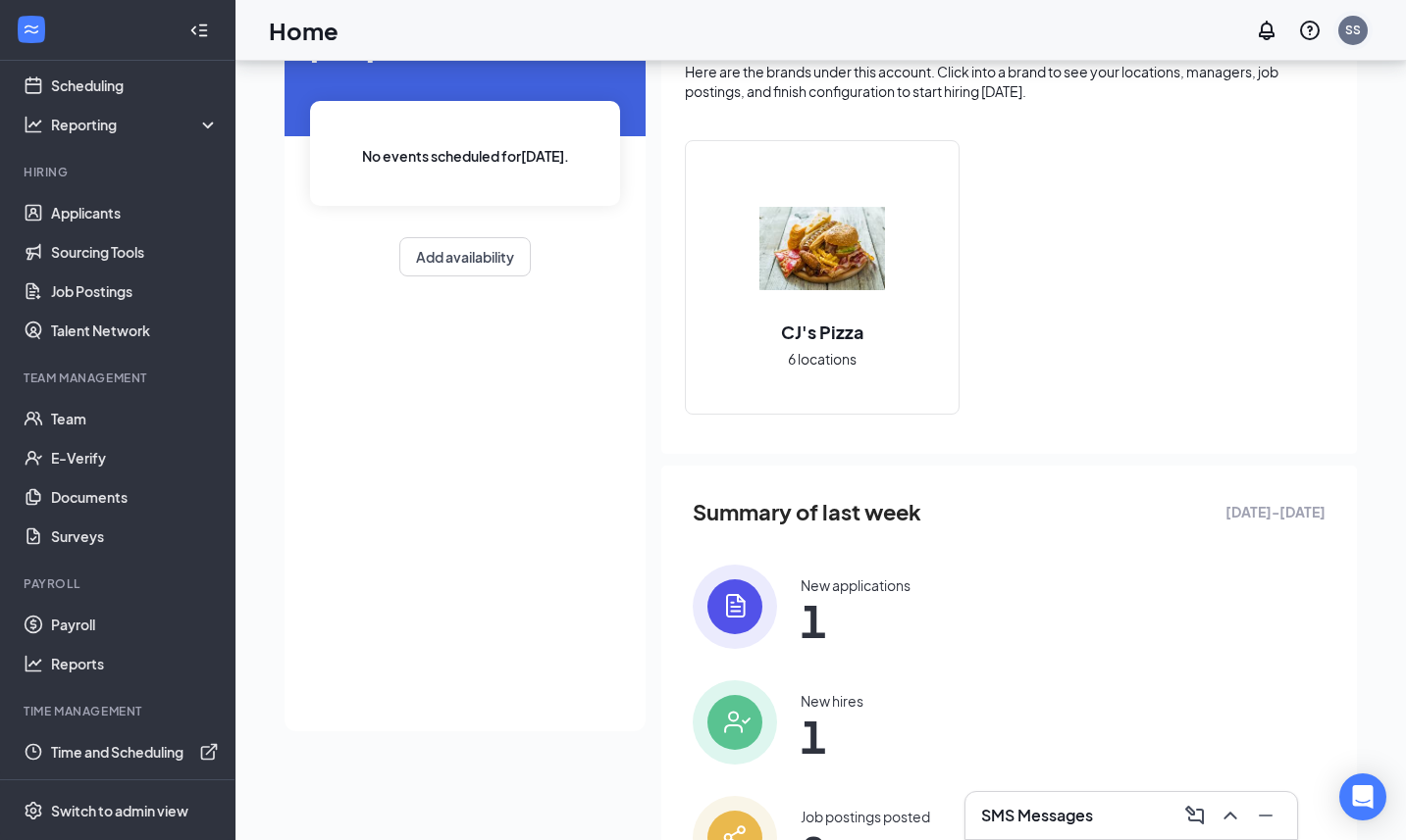
click at [1346, 19] on div "SS" at bounding box center [1352, 30] width 29 height 29
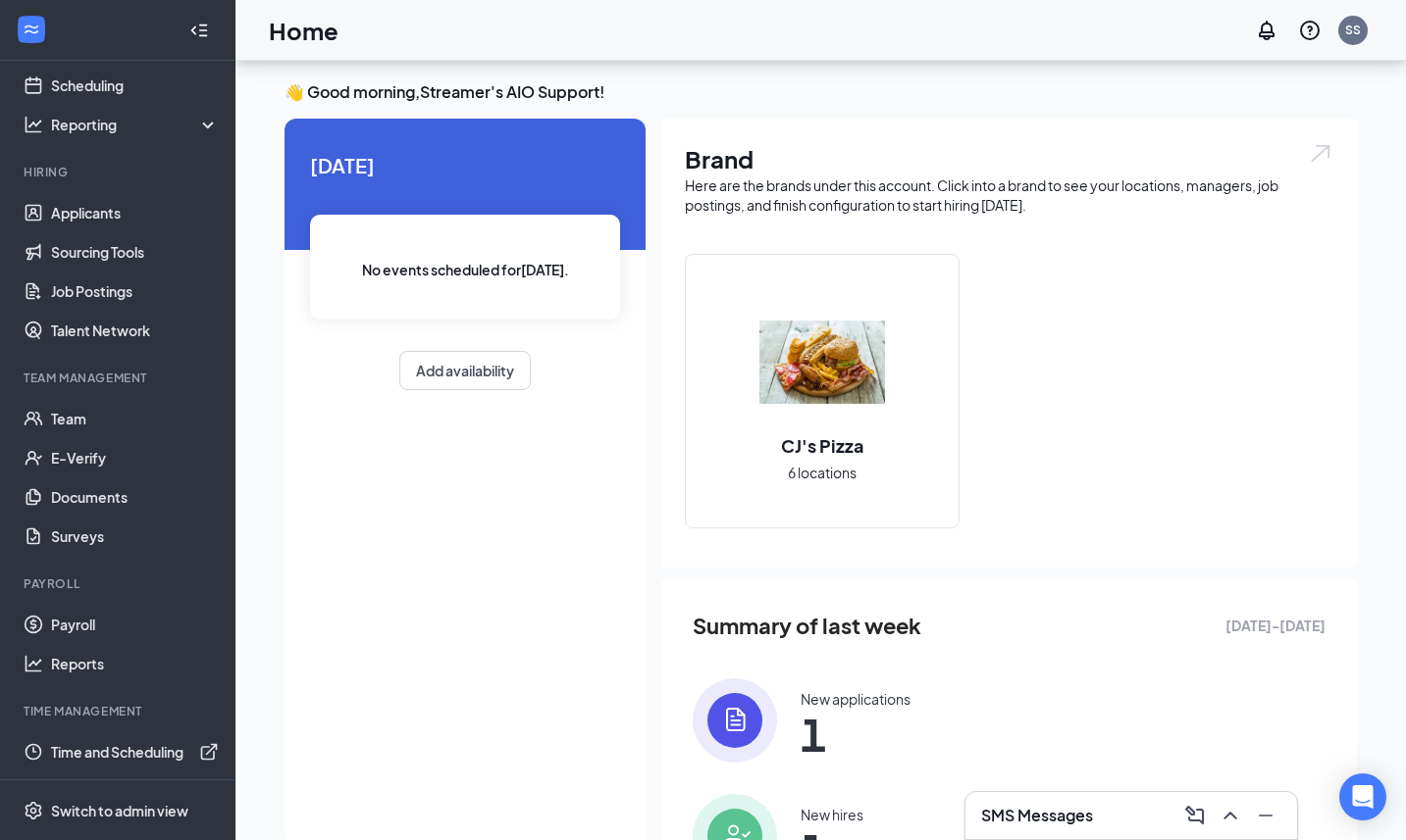
scroll to position [0, 0]
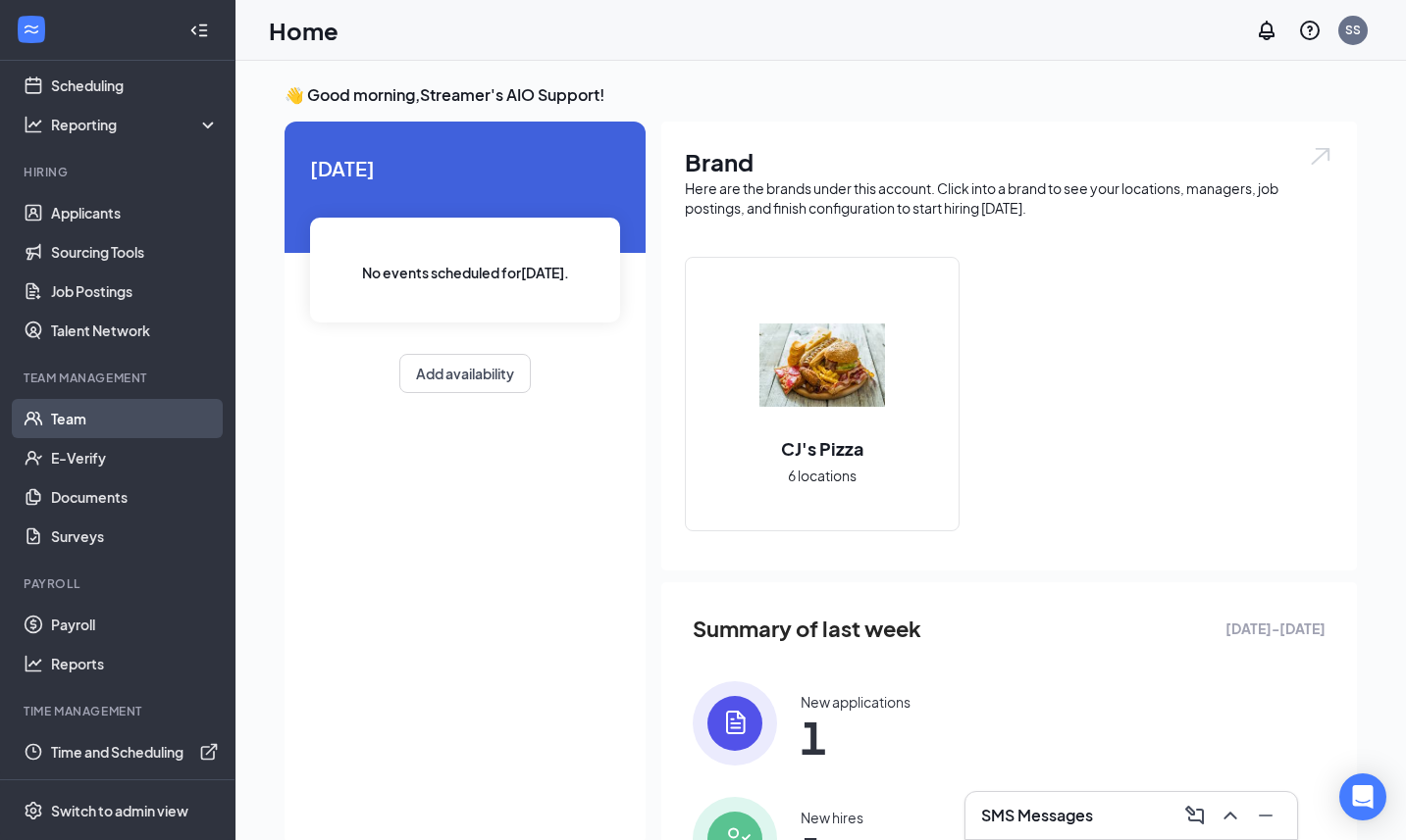
click at [76, 422] on link "Team" at bounding box center [135, 419] width 168 height 39
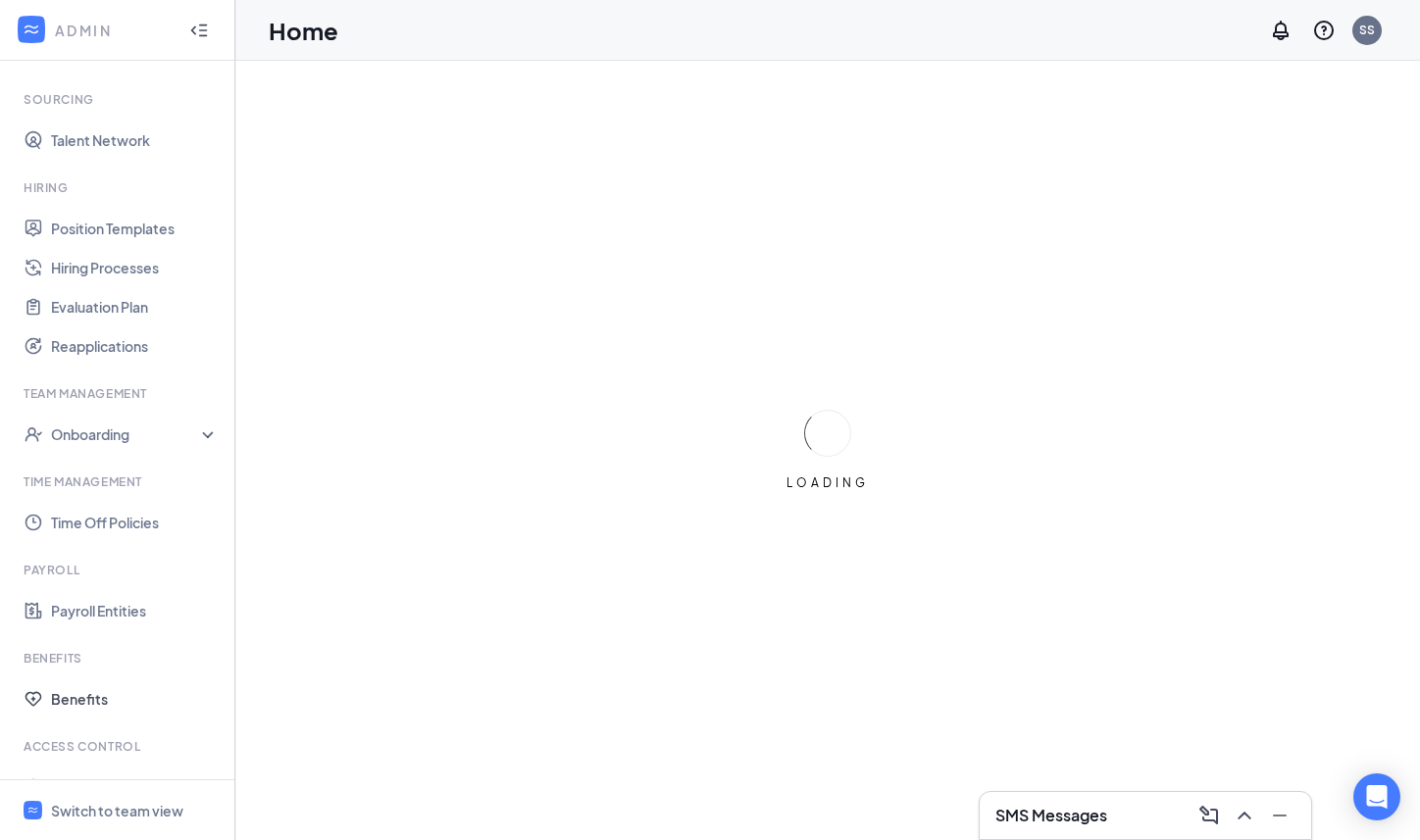
scroll to position [434, 0]
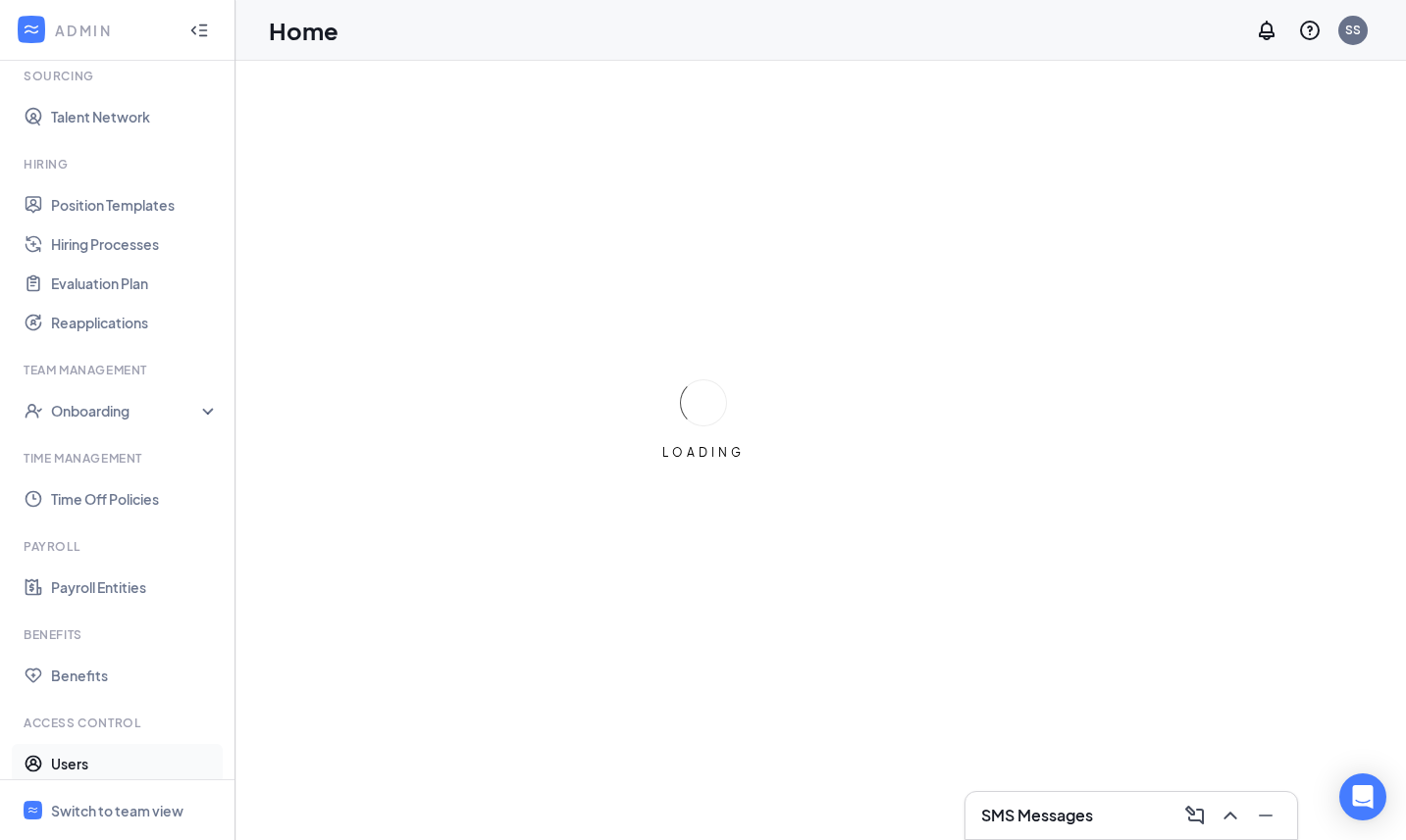
click at [75, 771] on link "Users" at bounding box center [135, 763] width 168 height 39
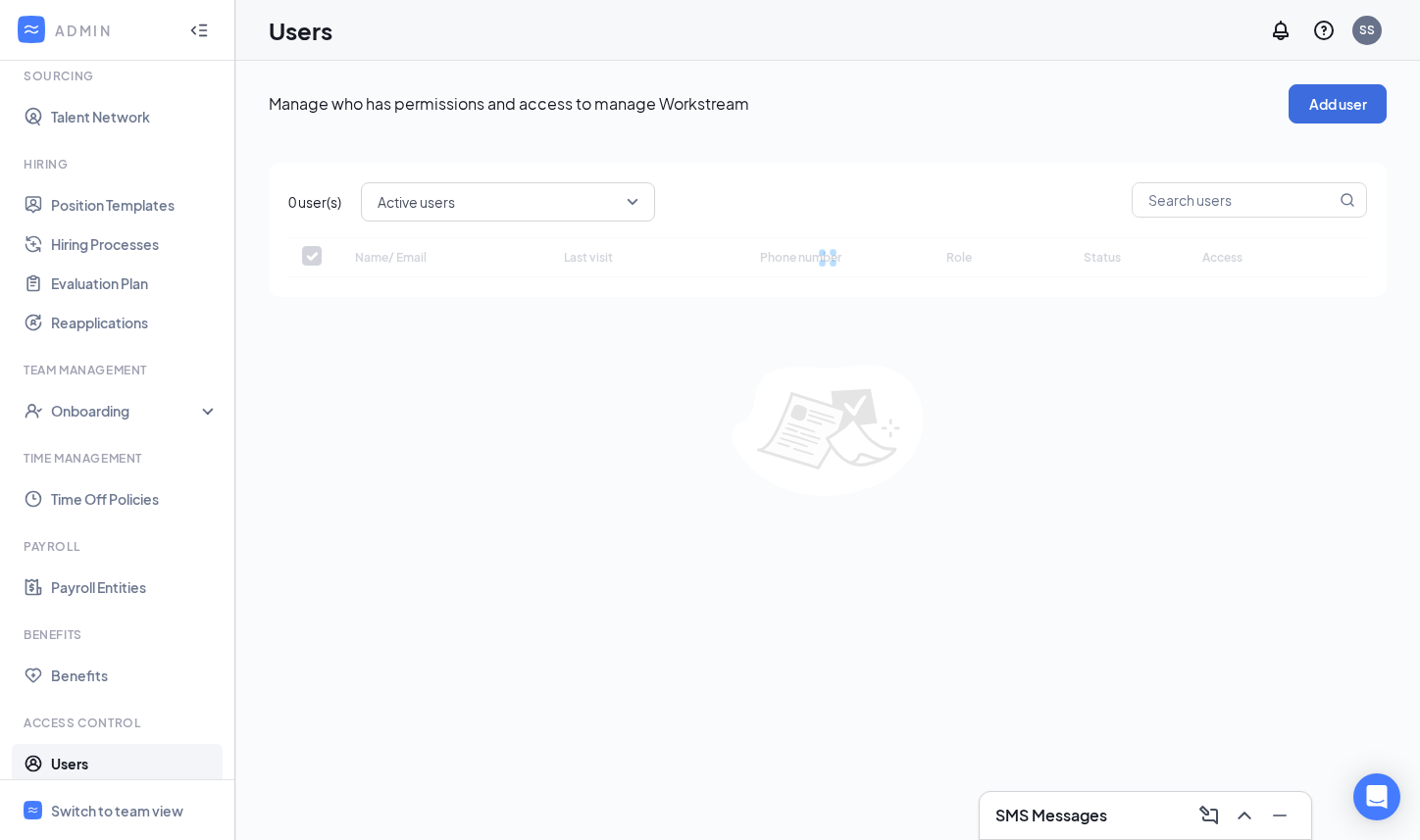
checkbox input "false"
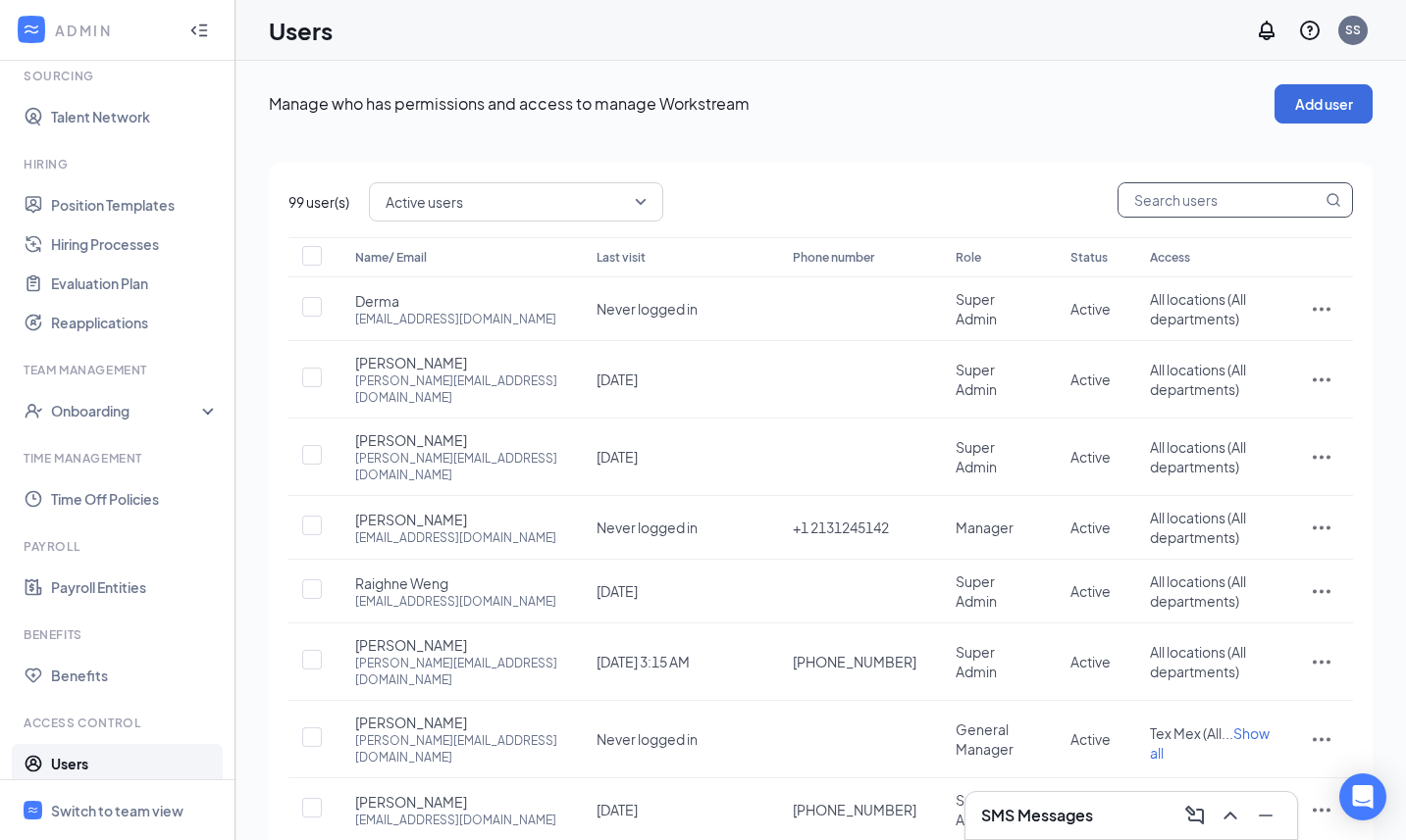
click at [1202, 194] on input "text" at bounding box center [1219, 200] width 203 height 33
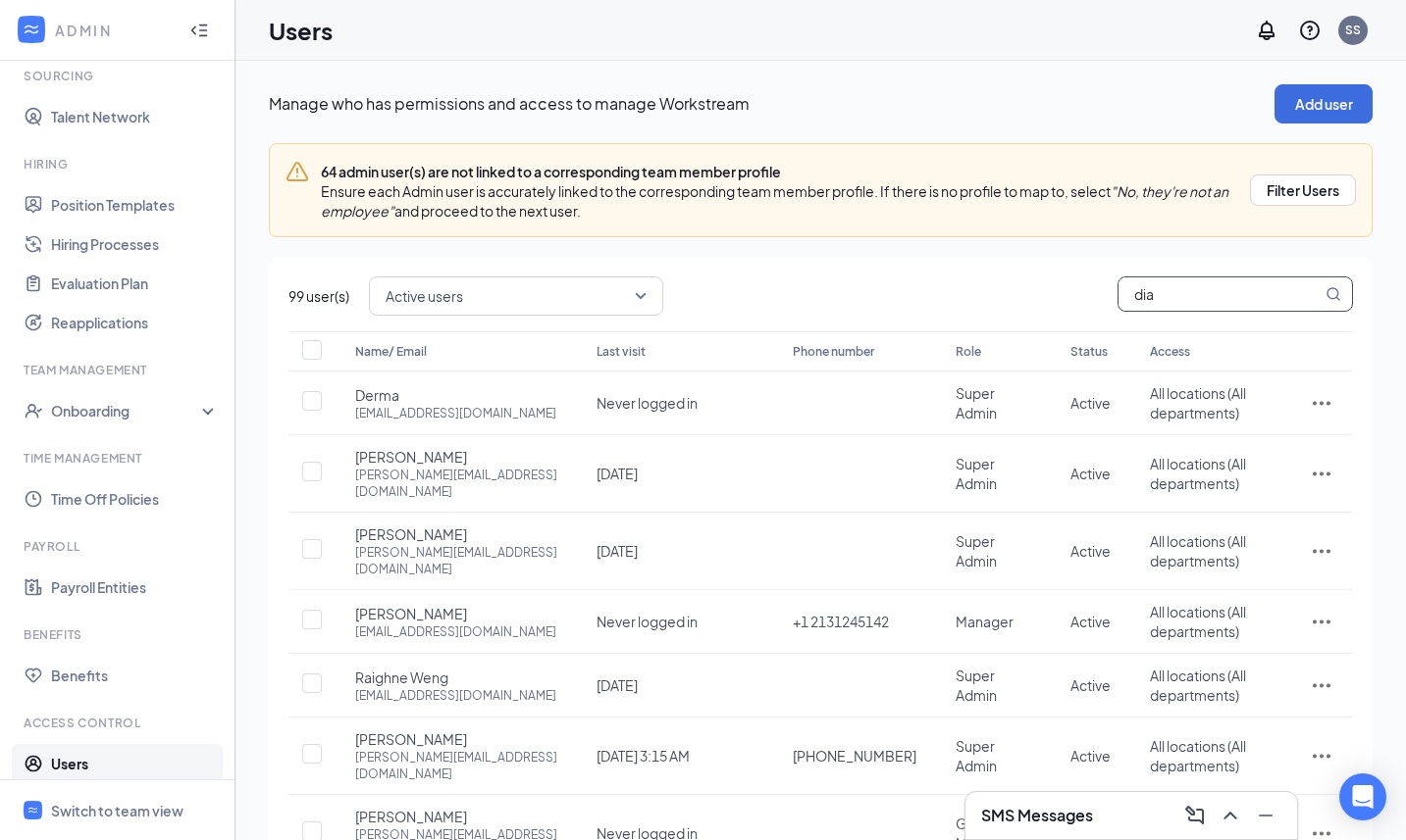
type input "dia"
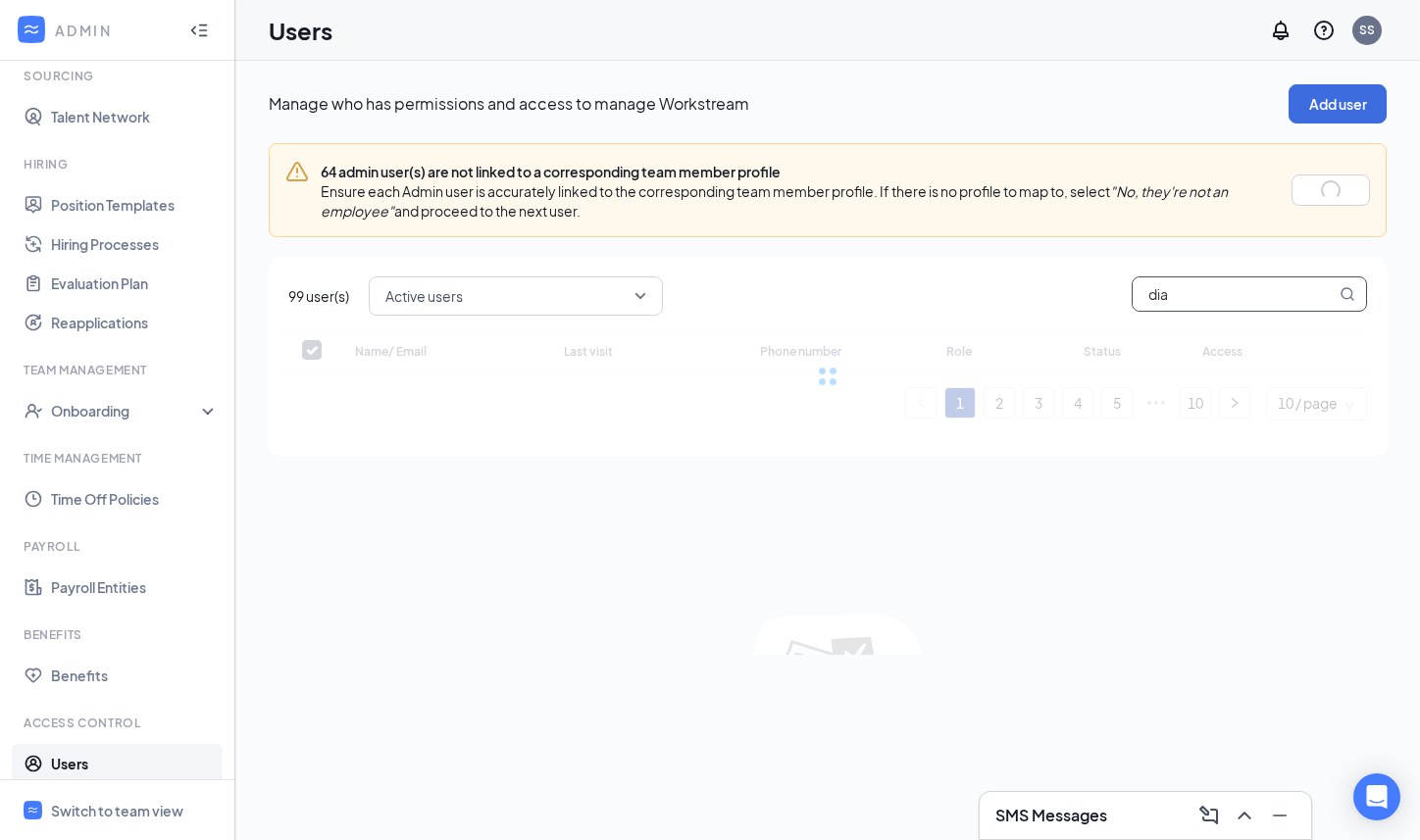
checkbox input "false"
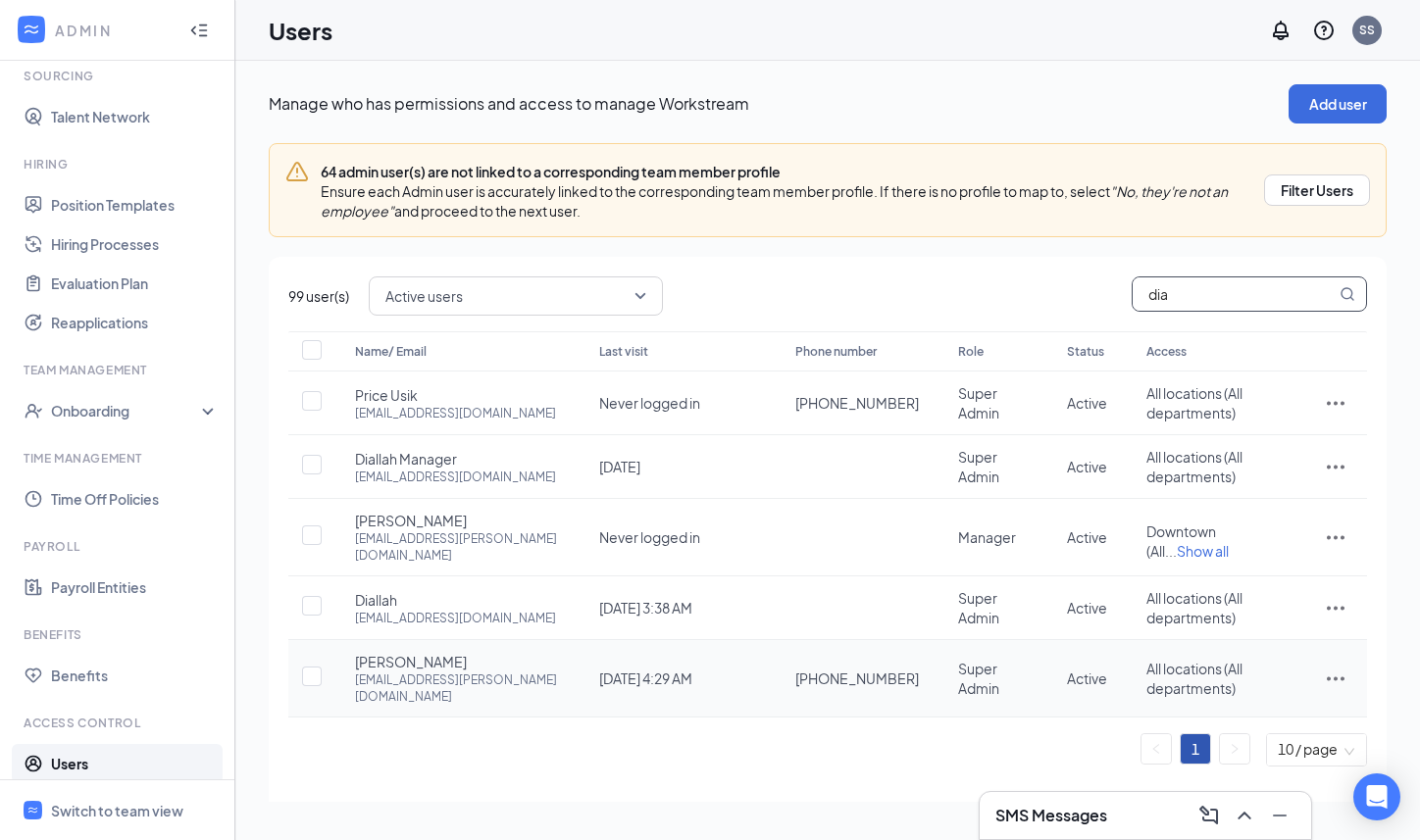
click at [407, 671] on div "dia.mercado@workstream.is" at bounding box center [457, 687] width 205 height 33
copy div "[EMAIL_ADDRESS][PERSON_NAME][DOMAIN_NAME]"
click at [1355, 31] on div "SS" at bounding box center [1367, 30] width 29 height 29
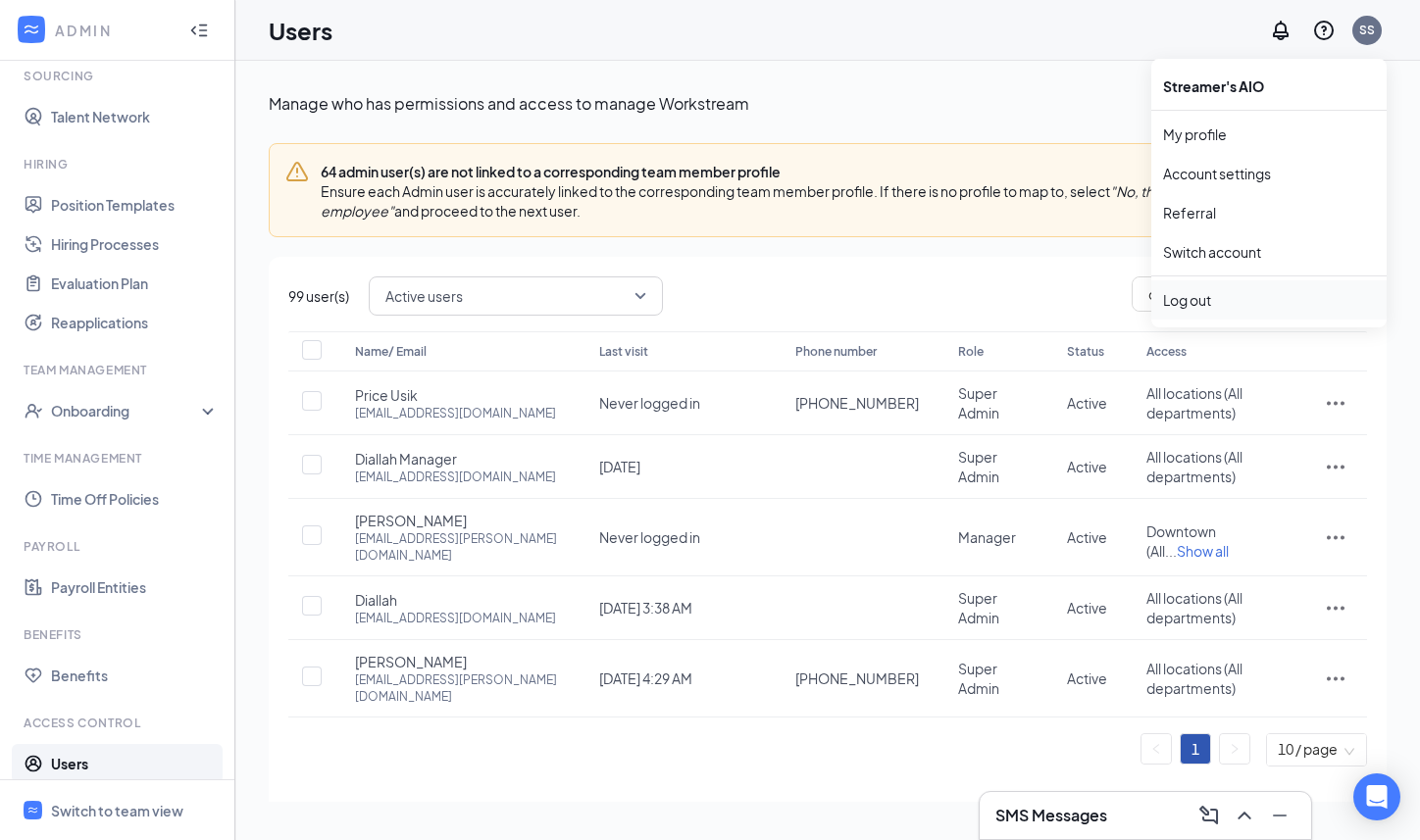
click at [1216, 296] on div "Log out" at bounding box center [1269, 301] width 212 height 20
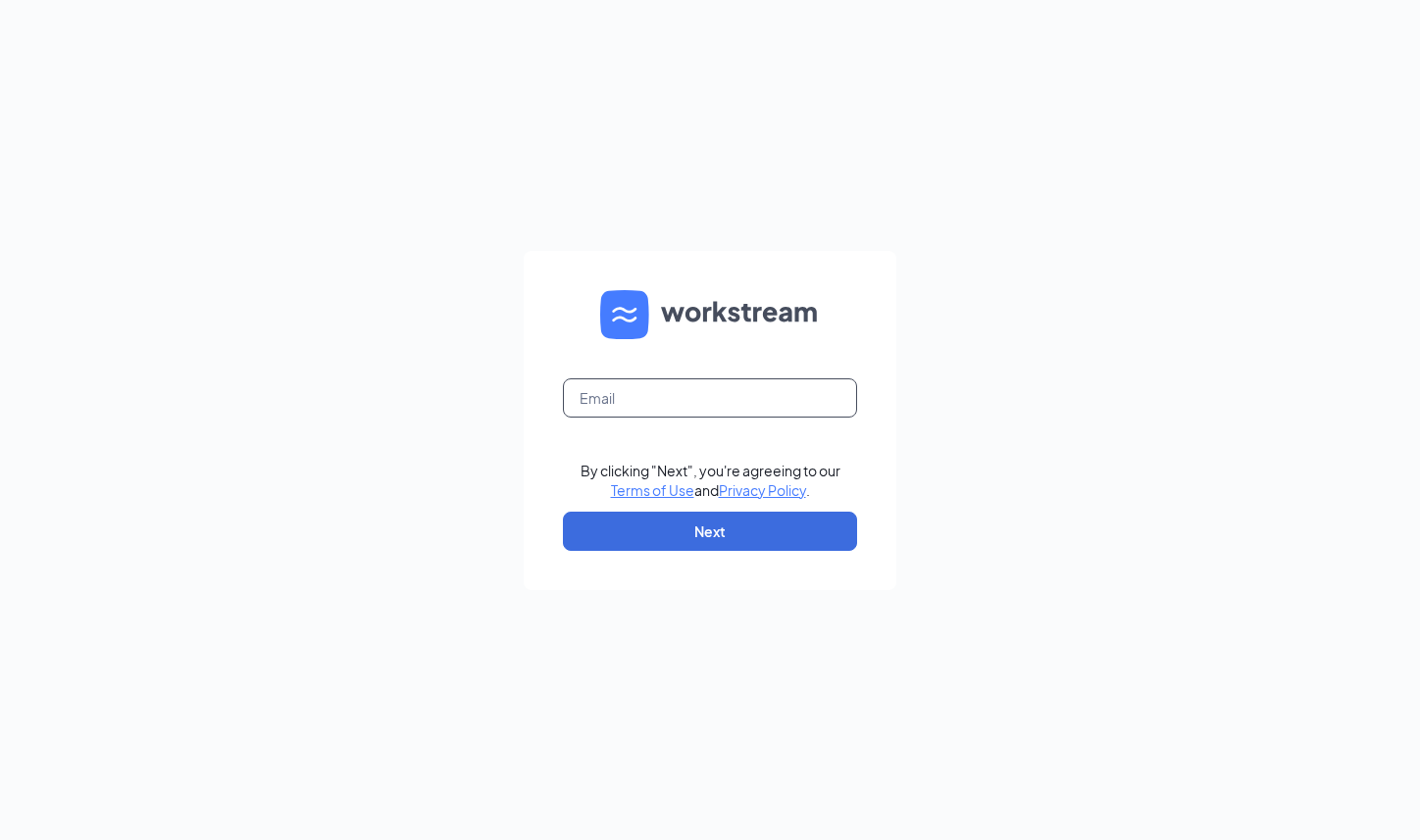
click at [643, 400] on input "text" at bounding box center [710, 398] width 294 height 39
paste input "[EMAIL_ADDRESS][PERSON_NAME][DOMAIN_NAME]"
type input "[EMAIL_ADDRESS][PERSON_NAME][DOMAIN_NAME]"
click at [634, 517] on button "Next" at bounding box center [710, 530] width 294 height 39
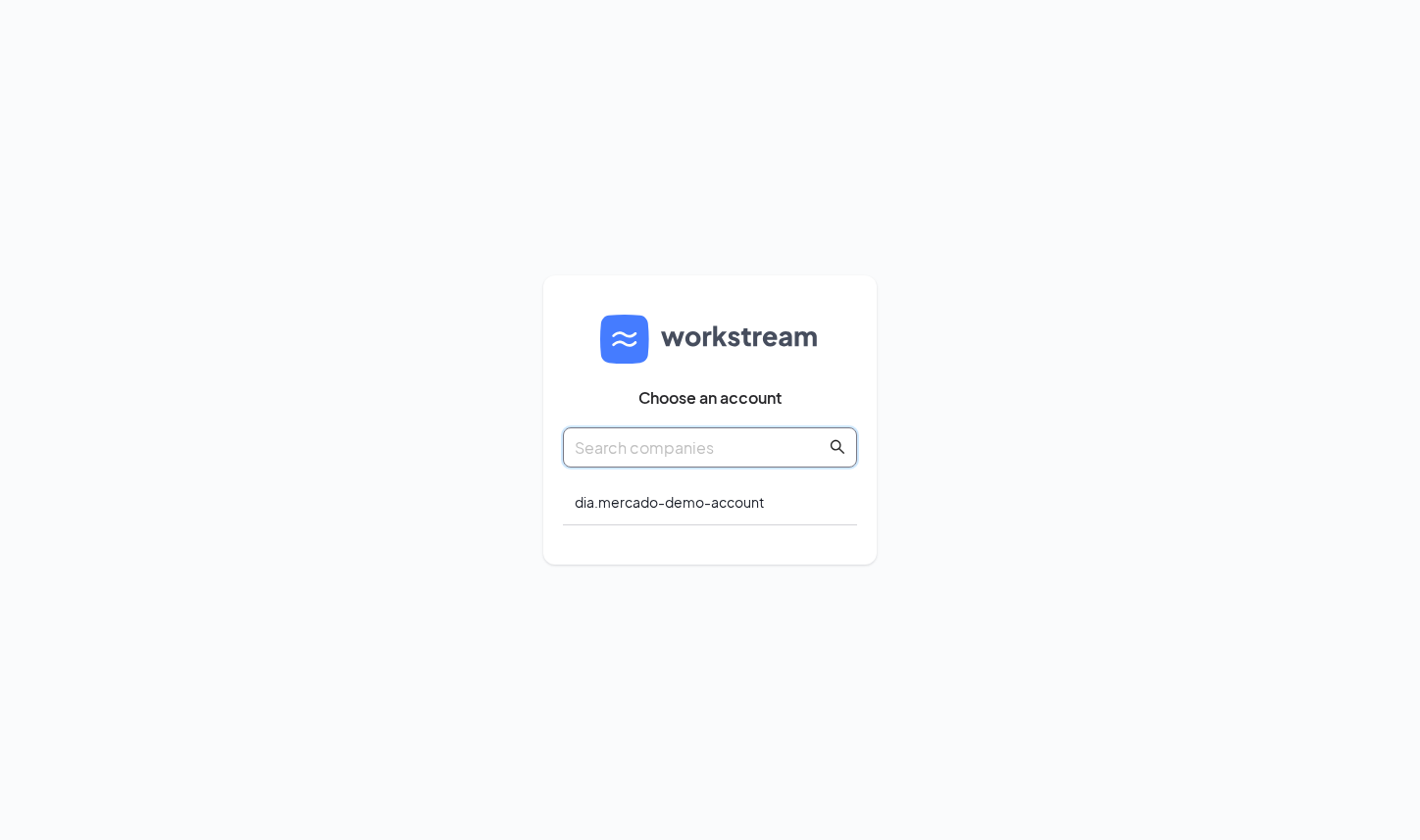
click at [683, 445] on input "text" at bounding box center [700, 447] width 251 height 25
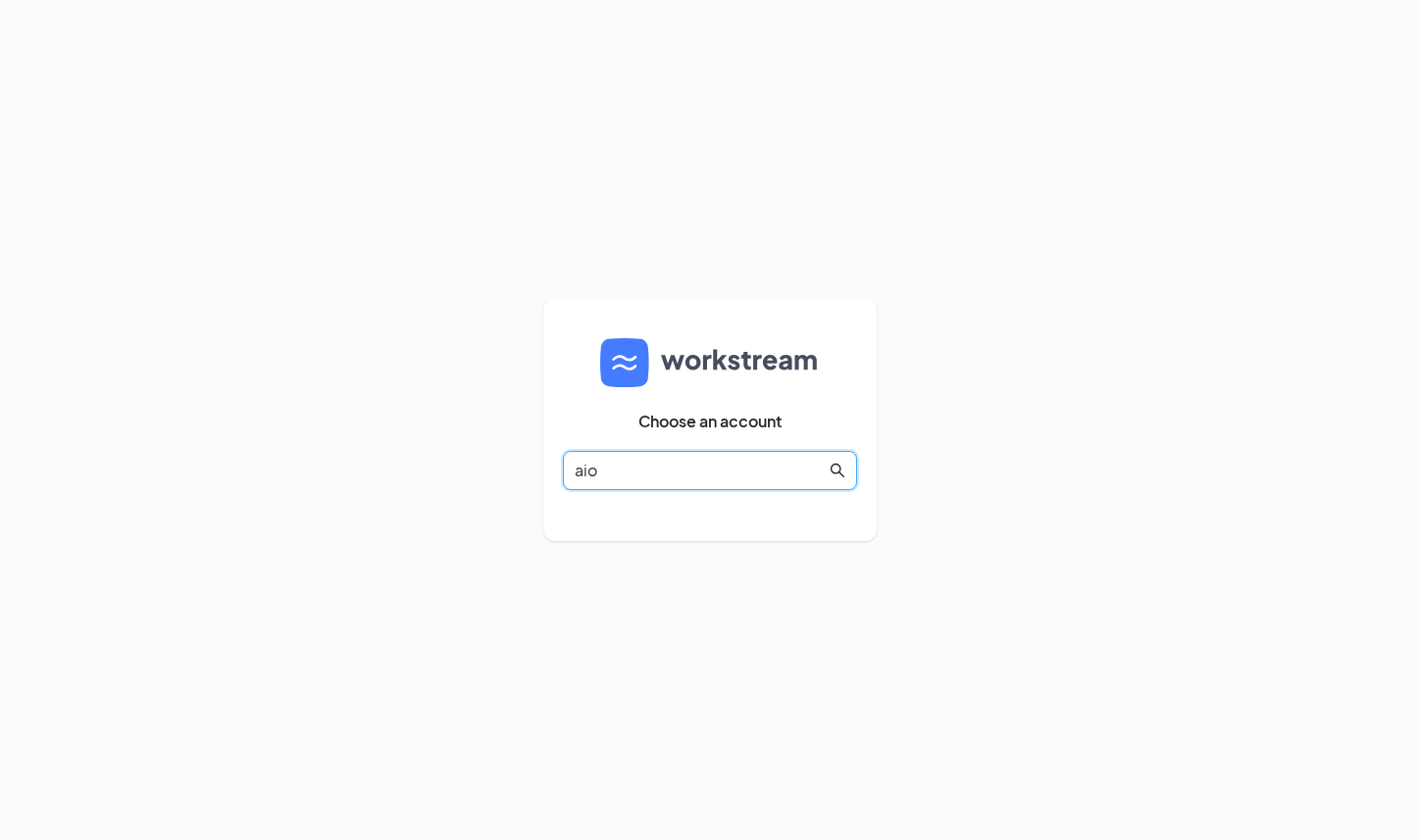
type input "aio"
click at [651, 451] on span "aio" at bounding box center [710, 470] width 294 height 39
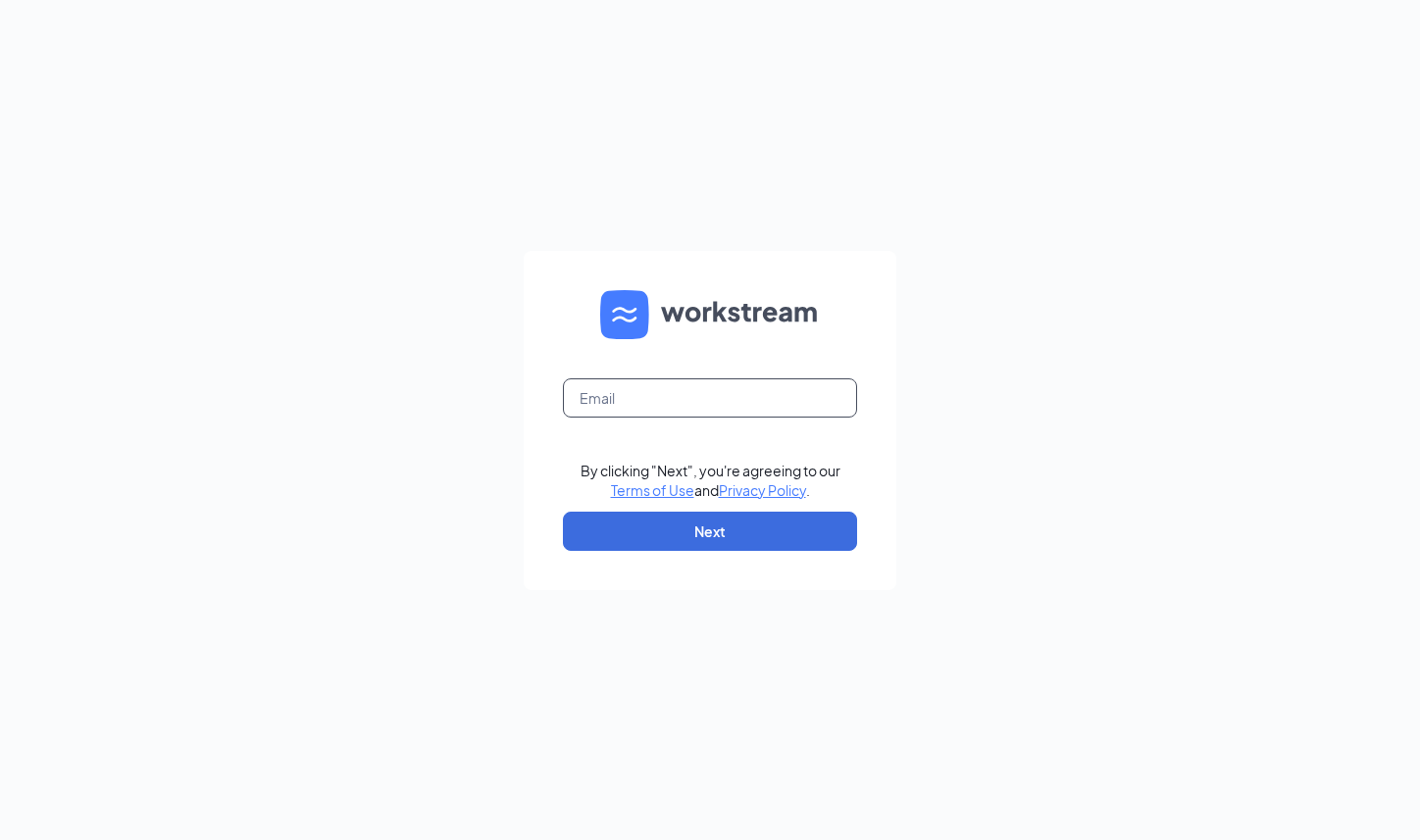
click at [676, 392] on input "text" at bounding box center [710, 398] width 294 height 39
type input "[EMAIL_ADDRESS][PERSON_NAME][DOMAIN_NAME]"
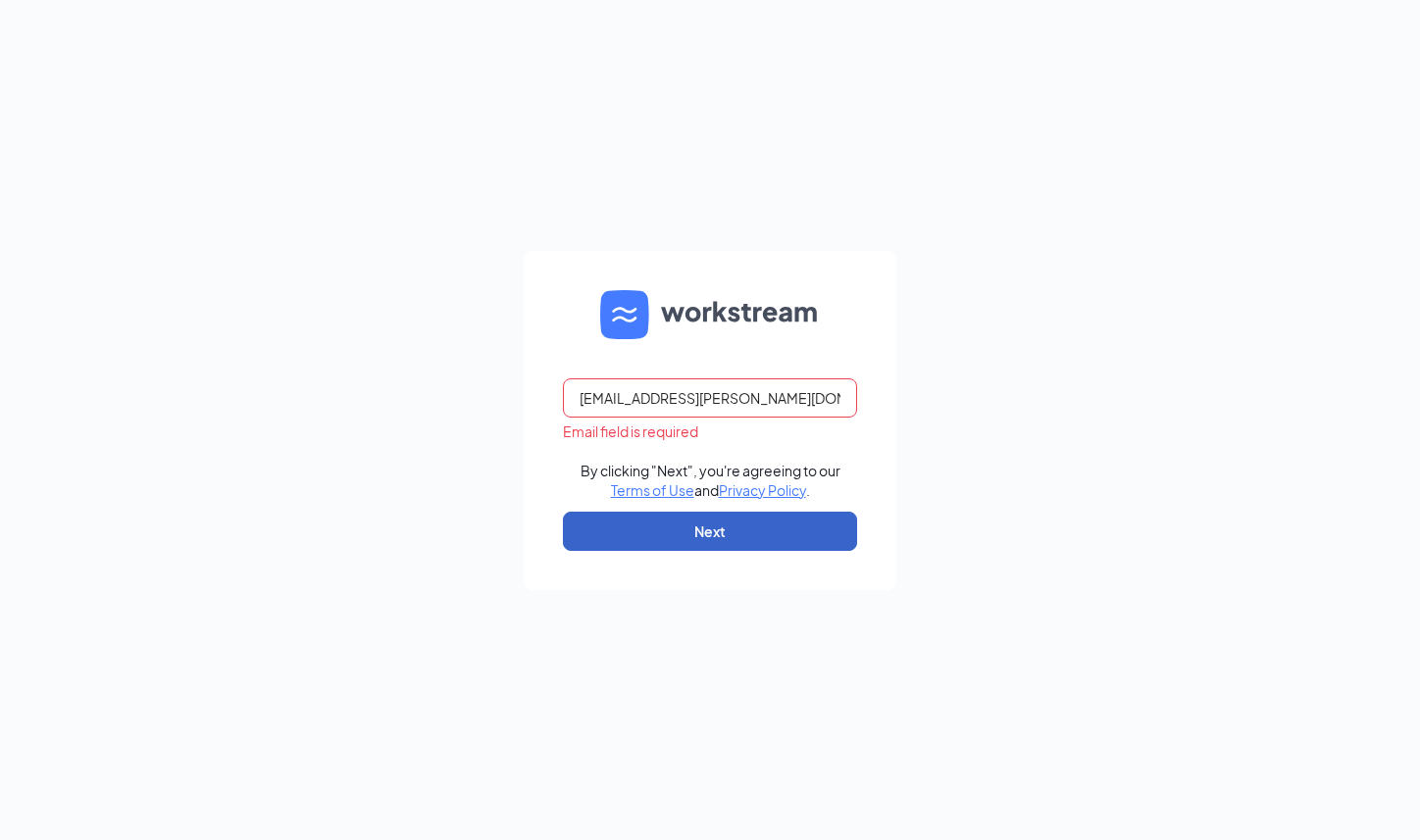
click at [652, 524] on button "Next" at bounding box center [710, 530] width 294 height 39
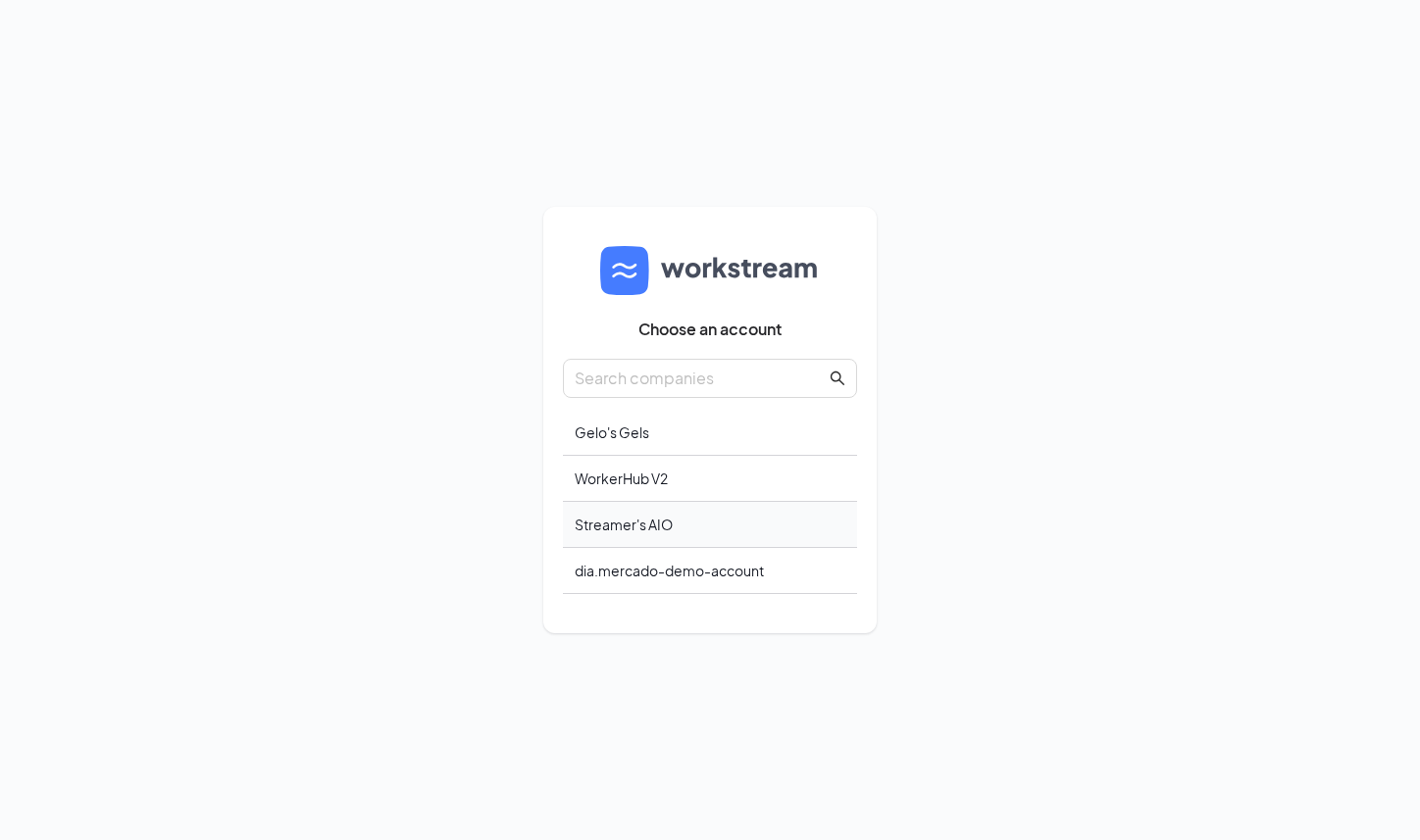
click at [656, 528] on div "Streamer's AIO" at bounding box center [710, 525] width 294 height 46
